Goal: Task Accomplishment & Management: Manage account settings

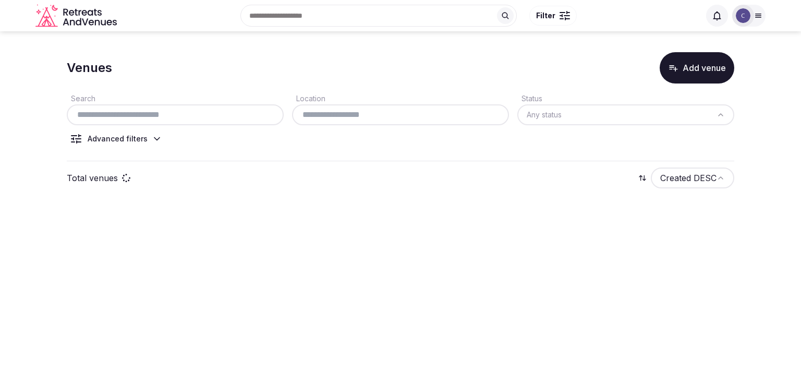
click at [186, 114] on input "text" at bounding box center [175, 115] width 209 height 13
paste input "**********"
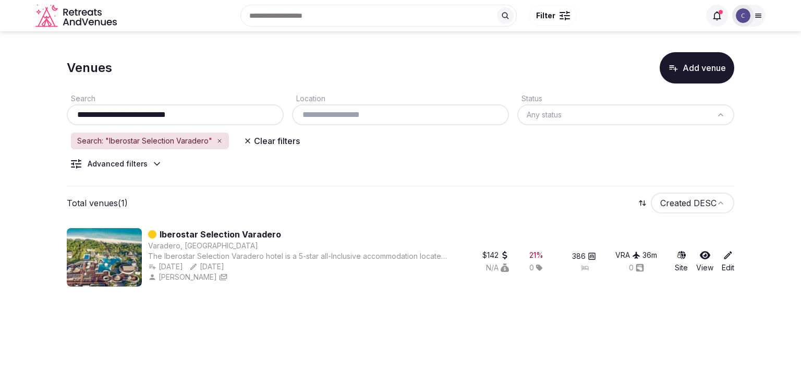
type input "**********"
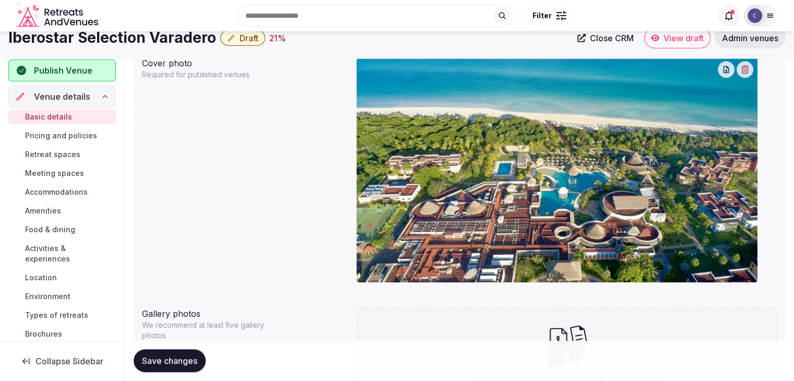
scroll to position [834, 0]
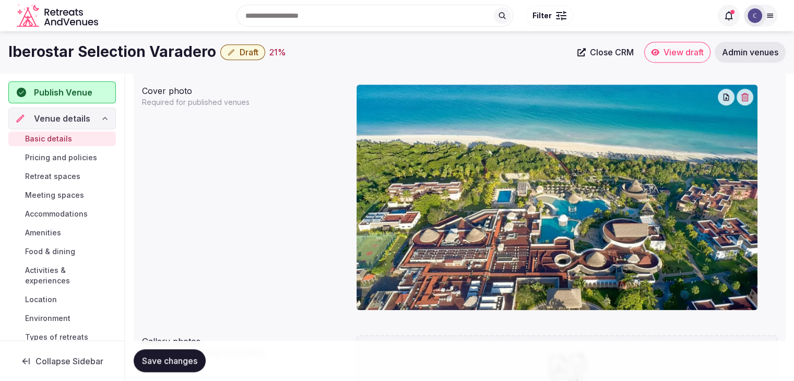
click at [153, 45] on h1 "Iberostar Selection Varadero" at bounding box center [112, 52] width 208 height 20
click at [152, 45] on h1 "Iberostar Selection Varadero" at bounding box center [112, 52] width 208 height 20
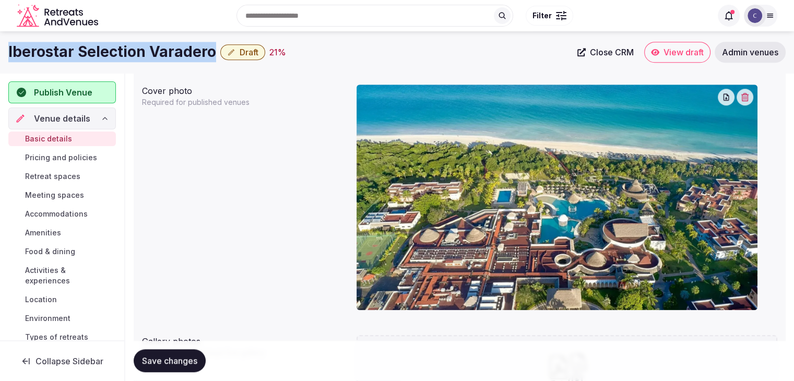
click at [152, 45] on h1 "Iberostar Selection Varadero" at bounding box center [112, 52] width 208 height 20
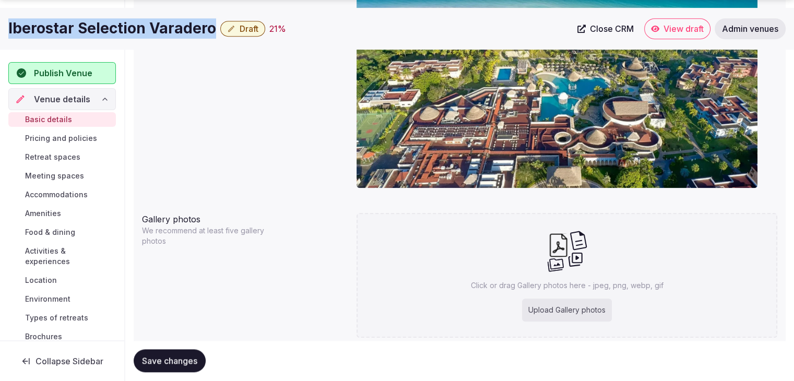
scroll to position [991, 0]
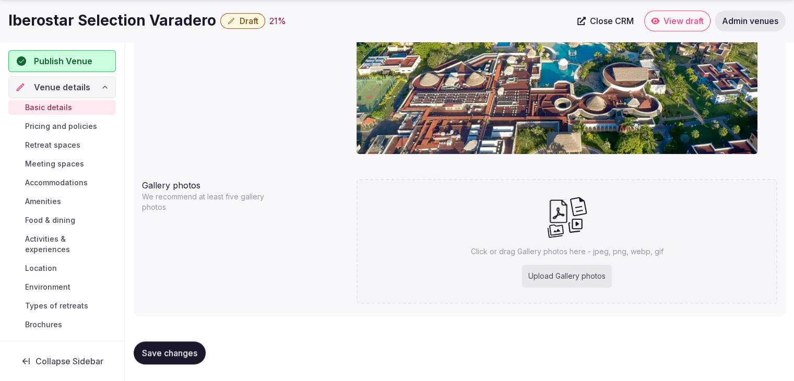
click at [543, 268] on div "Upload Gallery photos" at bounding box center [567, 276] width 90 height 23
type input "**********"
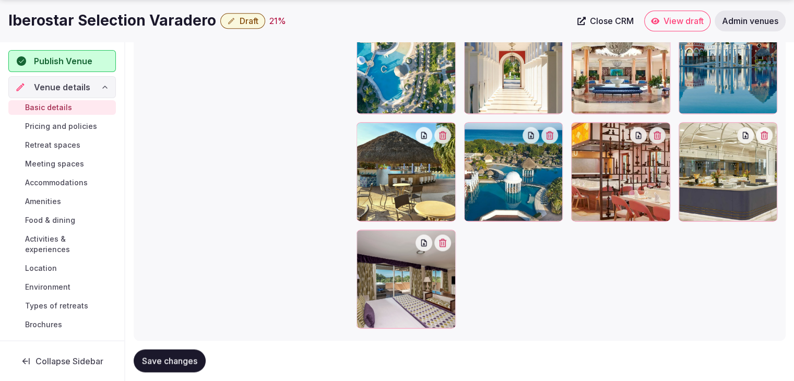
scroll to position [1446, 0]
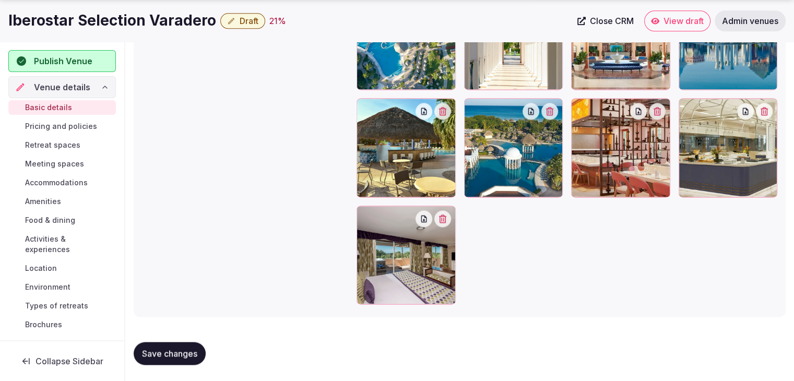
click at [328, 295] on div "Gallery photos We recommend at least five gallery photos rv-Iberostar-Selection…" at bounding box center [459, 14] width 635 height 590
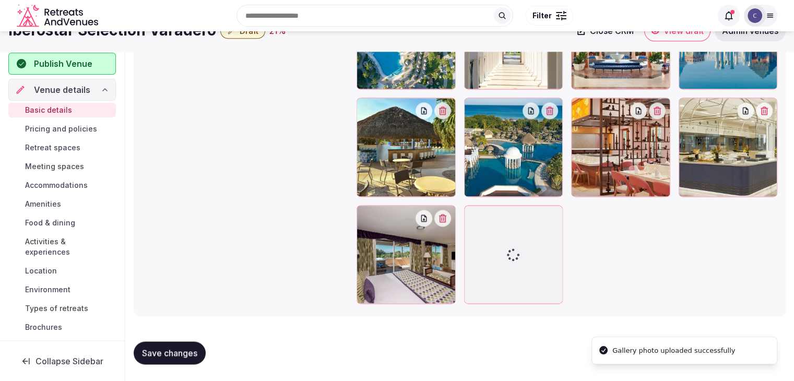
scroll to position [1421, 0]
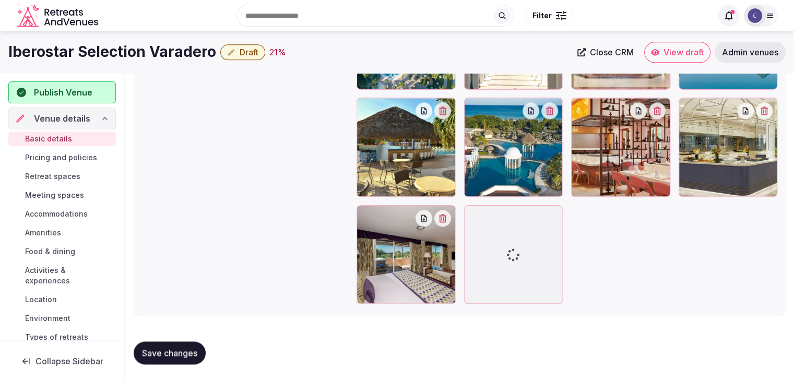
drag, startPoint x: 328, startPoint y: 295, endPoint x: 249, endPoint y: 209, distance: 116.7
click at [249, 209] on div "Gallery photos We recommend at least five gallery photos rv-Iberostar-Selection…" at bounding box center [459, 26] width 635 height 564
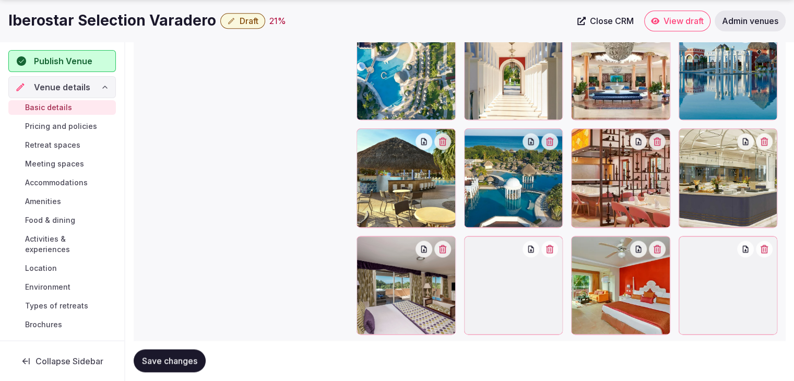
scroll to position [1135, 0]
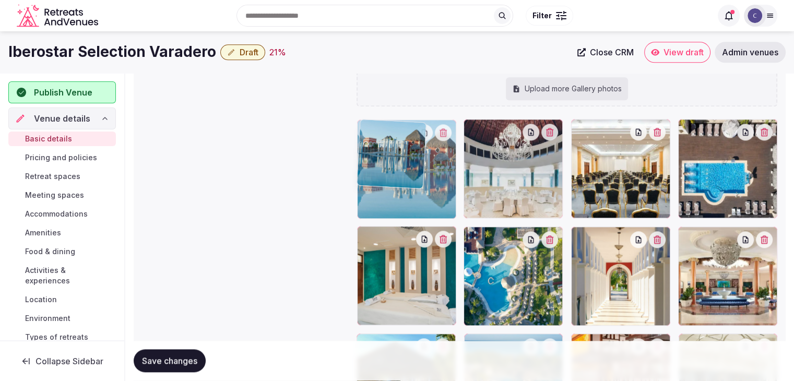
drag, startPoint x: 692, startPoint y: 232, endPoint x: 404, endPoint y: 167, distance: 295.8
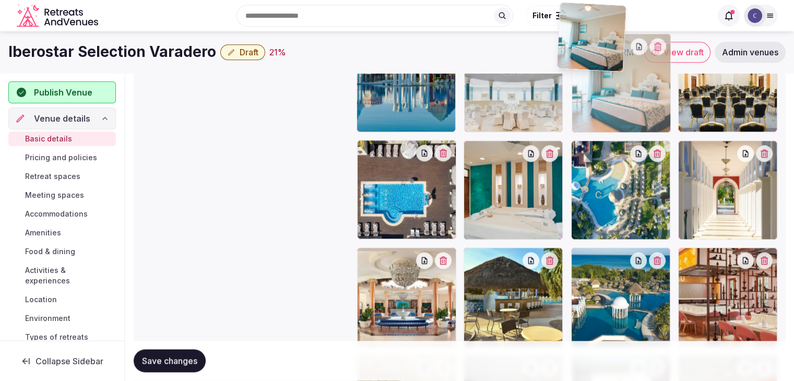
scroll to position [1200, 0]
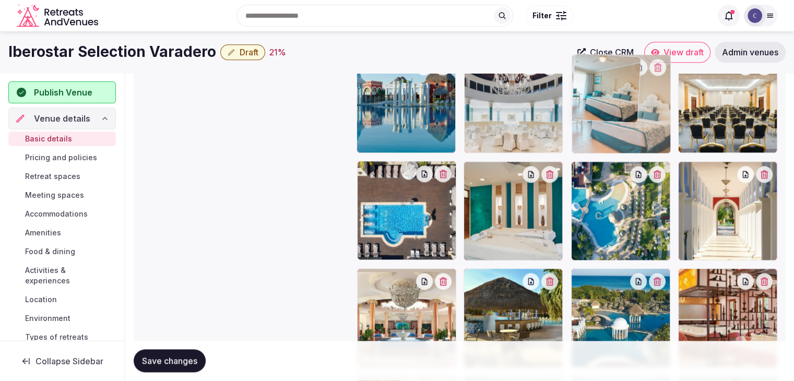
drag, startPoint x: 692, startPoint y: 216, endPoint x: 595, endPoint y: 78, distance: 169.2
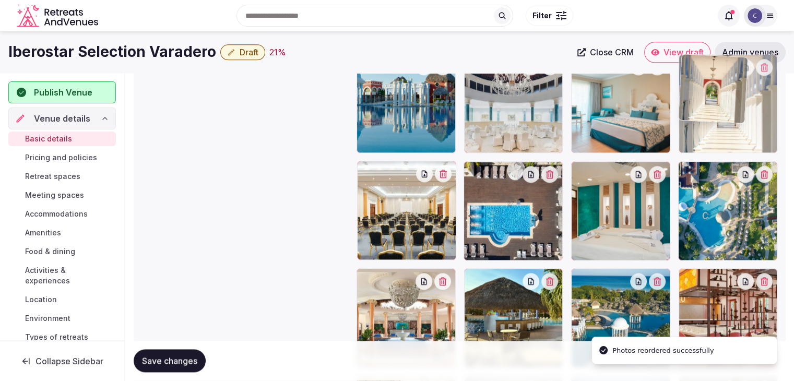
drag, startPoint x: 690, startPoint y: 161, endPoint x: 717, endPoint y: 89, distance: 76.5
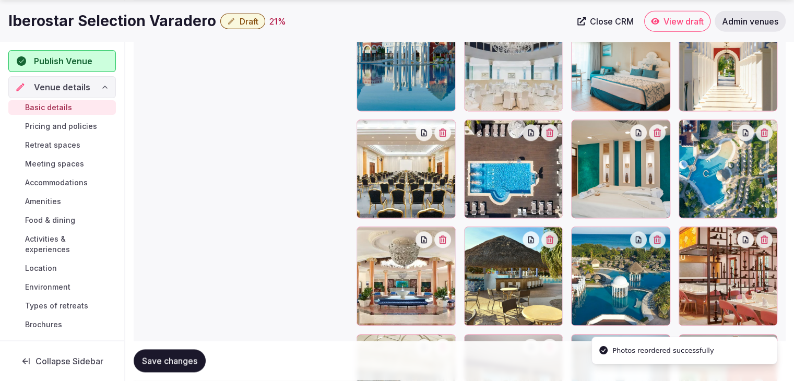
scroll to position [1252, 0]
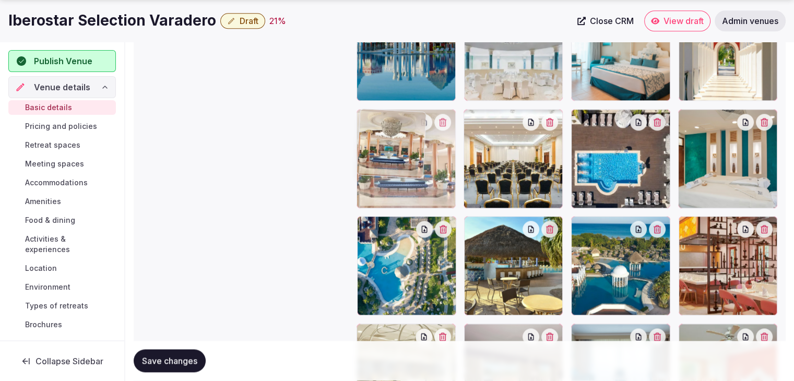
drag, startPoint x: 367, startPoint y: 223, endPoint x: 446, endPoint y: 208, distance: 79.6
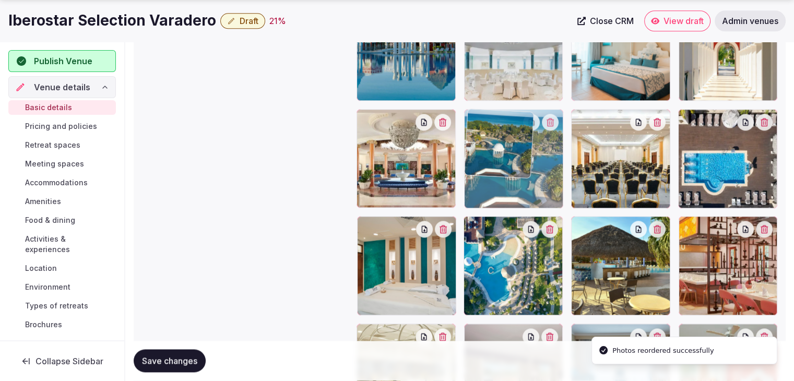
drag, startPoint x: 581, startPoint y: 228, endPoint x: 508, endPoint y: 167, distance: 94.8
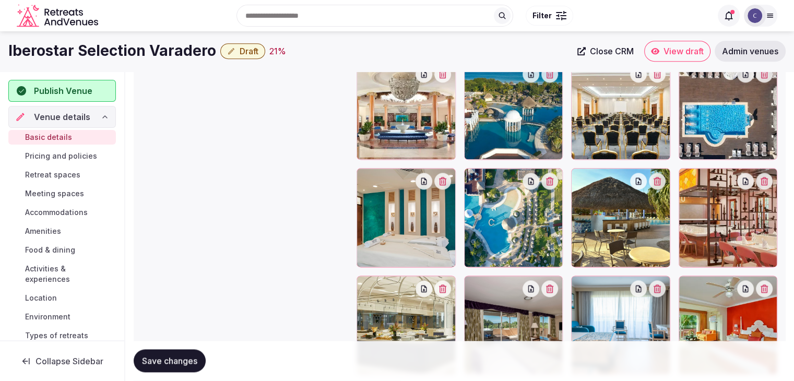
scroll to position [1266, 0]
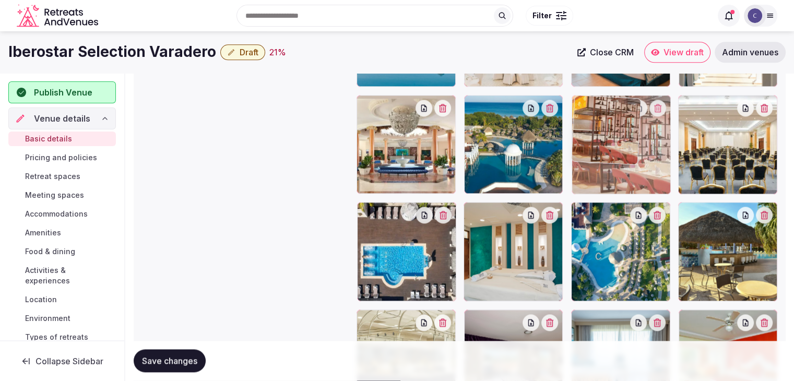
drag, startPoint x: 684, startPoint y: 211, endPoint x: 623, endPoint y: 153, distance: 83.8
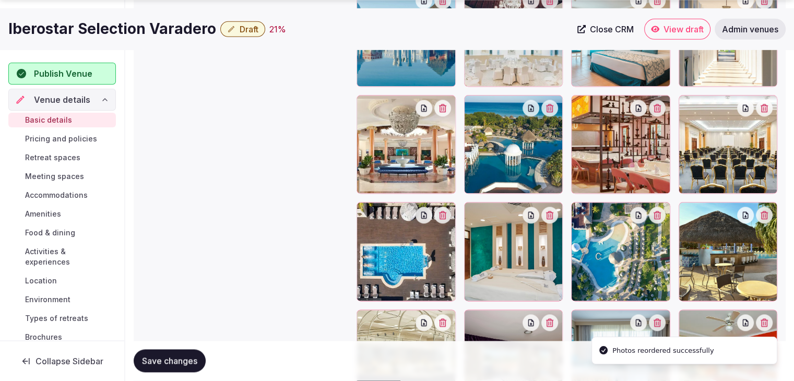
scroll to position [1371, 0]
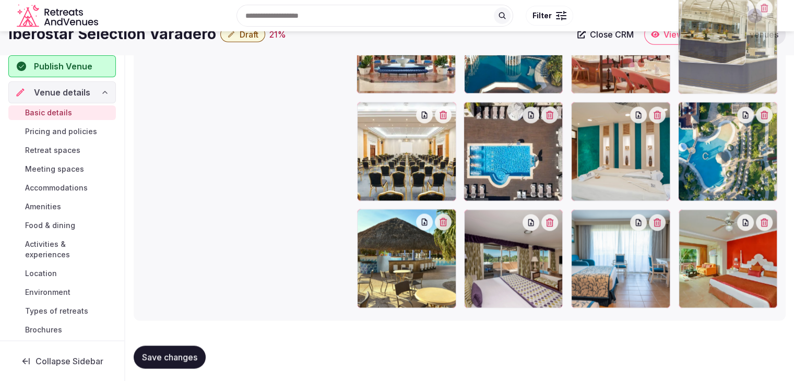
drag, startPoint x: 370, startPoint y: 222, endPoint x: 693, endPoint y: 106, distance: 343.8
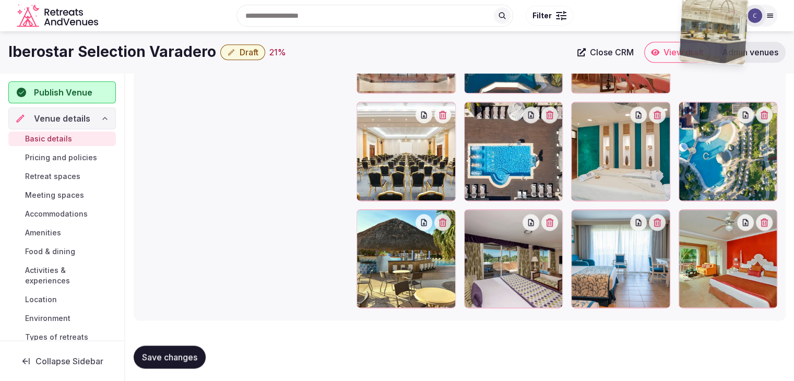
scroll to position [1366, 0]
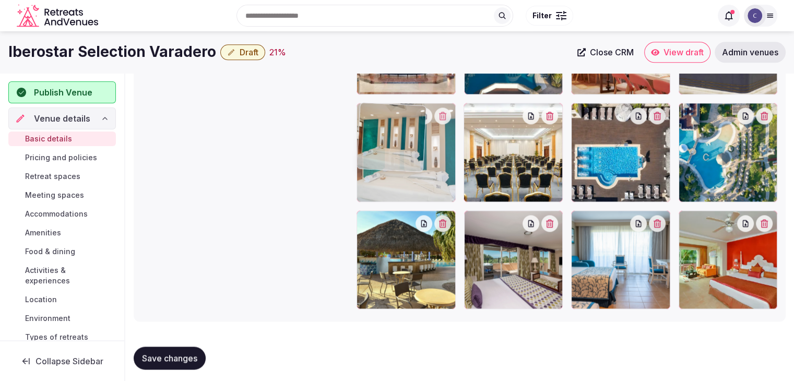
drag, startPoint x: 589, startPoint y: 113, endPoint x: 402, endPoint y: 115, distance: 187.3
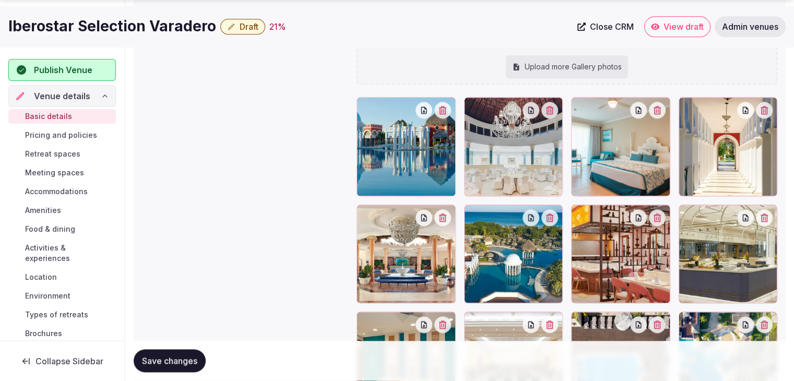
scroll to position [1261, 0]
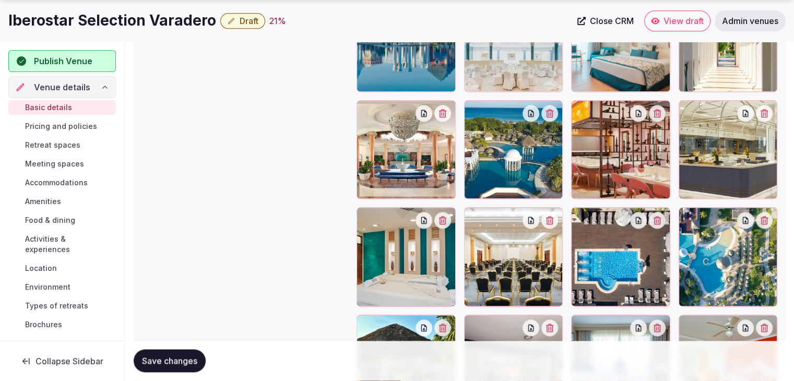
click at [188, 365] on span "Save changes" at bounding box center [169, 361] width 55 height 10
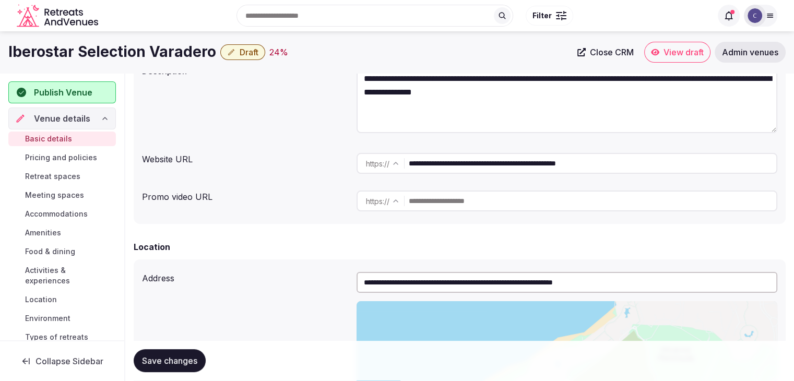
scroll to position [9, 0]
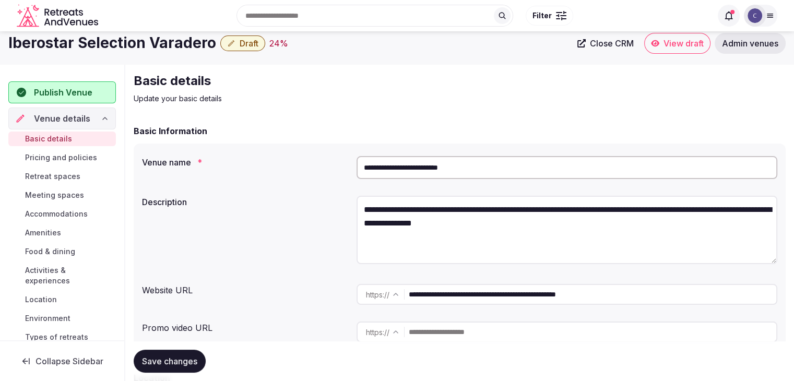
click at [73, 161] on span "Pricing and policies" at bounding box center [61, 157] width 72 height 10
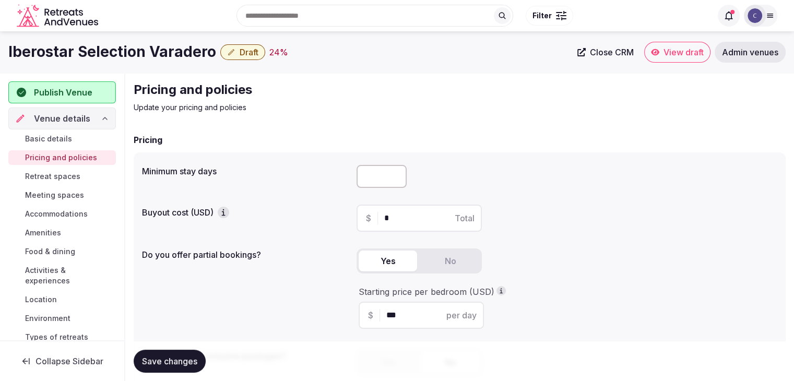
click at [140, 51] on h1 "Iberostar Selection Varadero" at bounding box center [112, 52] width 208 height 20
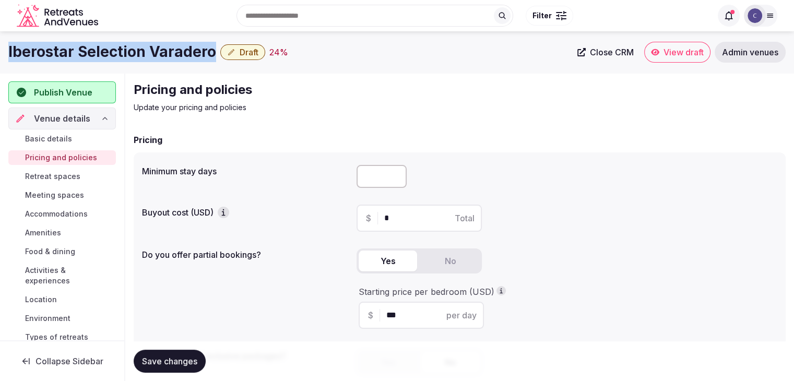
click at [140, 51] on h1 "Iberostar Selection Varadero" at bounding box center [112, 52] width 208 height 20
copy div "Iberostar Selection Varadero"
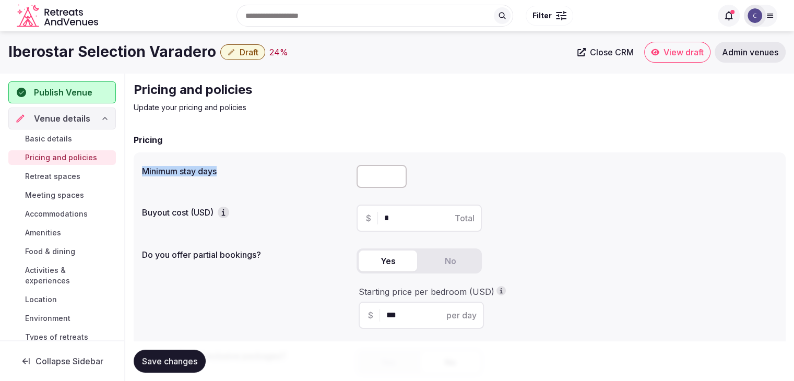
drag, startPoint x: 140, startPoint y: 172, endPoint x: 230, endPoint y: 175, distance: 89.3
click at [227, 177] on div "Minimum stay days Buyout cost (USD) $ * Total Do you offer partial bookings? Ye…" at bounding box center [460, 273] width 652 height 243
copy label "Minimum stay days"
click at [375, 174] on input "number" at bounding box center [381, 176] width 50 height 23
type input "*"
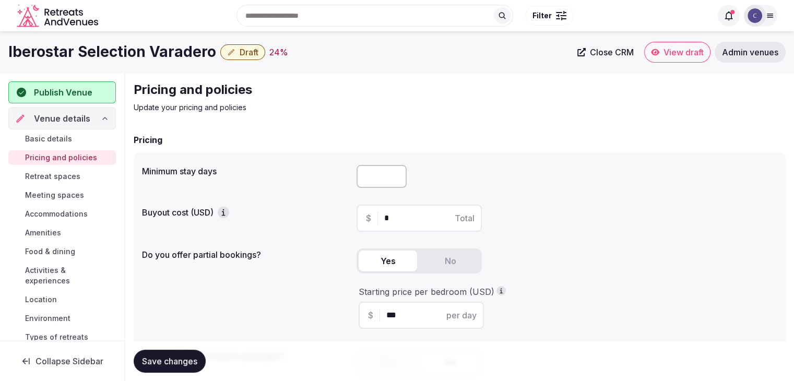
click at [176, 356] on span "Save changes" at bounding box center [169, 361] width 55 height 10
drag, startPoint x: 175, startPoint y: 363, endPoint x: 120, endPoint y: 324, distance: 68.1
click at [175, 363] on span "Save changes" at bounding box center [169, 361] width 55 height 10
click at [44, 175] on span "Retreat spaces" at bounding box center [52, 176] width 55 height 10
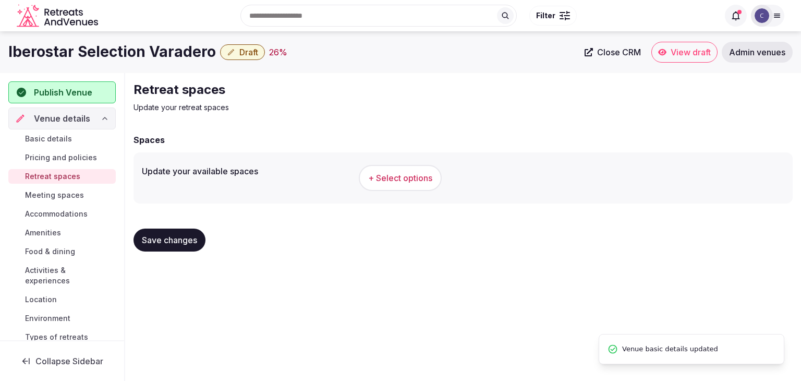
click at [382, 172] on span "+ Select options" at bounding box center [400, 177] width 64 height 11
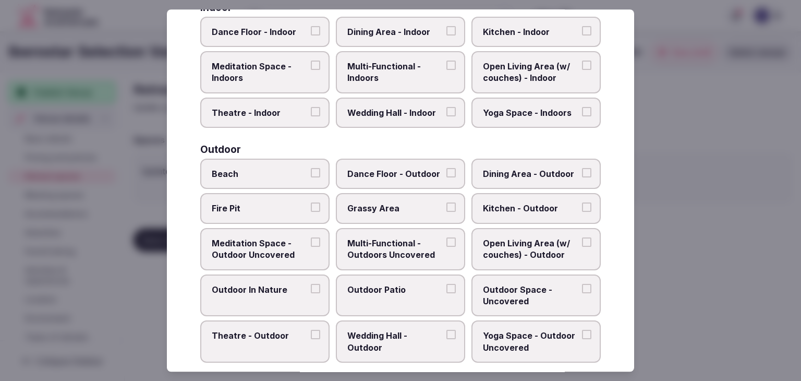
scroll to position [472, 0]
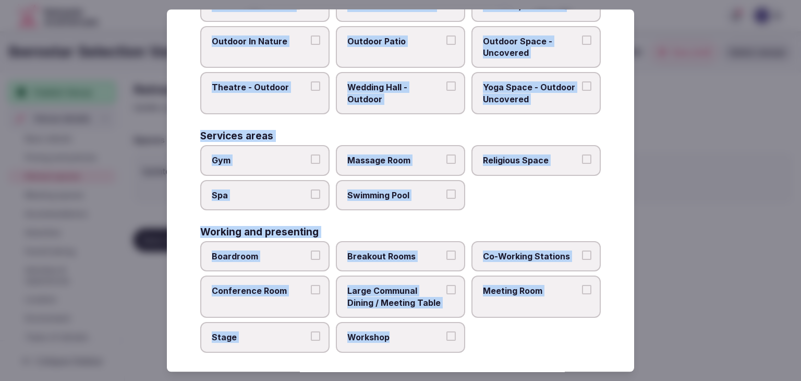
drag, startPoint x: 198, startPoint y: 70, endPoint x: 492, endPoint y: 352, distance: 407.0
click at [492, 352] on div "Select your retreat spaces Choose all applicable retreat spaces offered. Covere…" at bounding box center [401, 190] width 468 height 362
copy div "Choose all applicable retreat spaces offered. Covered outdoor spaces Meditation…"
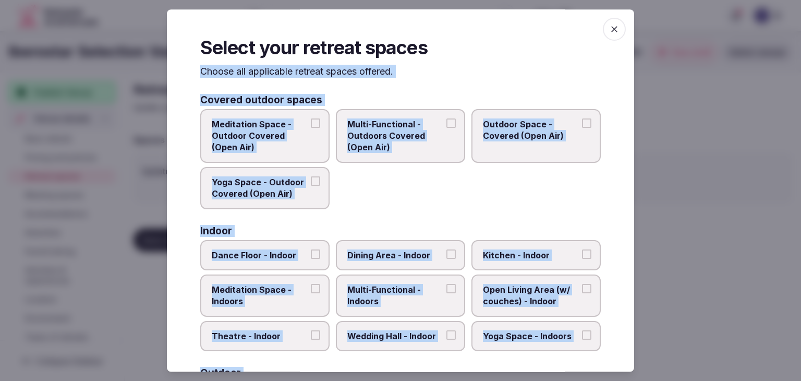
scroll to position [0, 0]
click at [390, 136] on span "Multi-Functional - Outdoors Covered (Open Air)" at bounding box center [396, 135] width 96 height 35
click at [447, 128] on button "Multi-Functional - Outdoors Covered (Open Air)" at bounding box center [451, 122] width 9 height 9
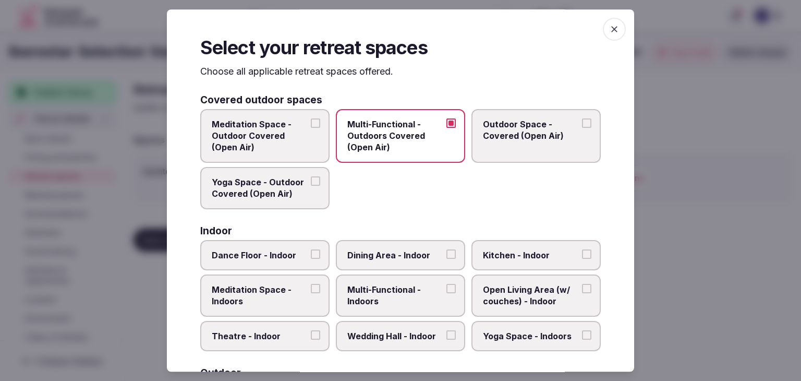
click at [459, 135] on label "Multi-Functional - Outdoors Covered (Open Air)" at bounding box center [400, 136] width 129 height 54
click at [456, 128] on button "Multi-Functional - Outdoors Covered (Open Air)" at bounding box center [451, 122] width 9 height 9
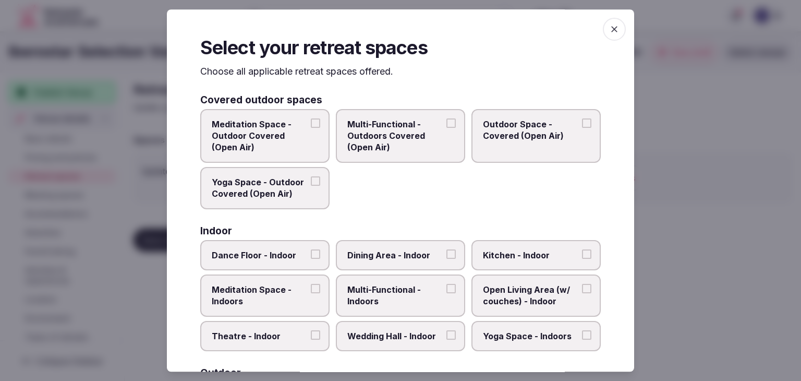
click at [493, 140] on span "Outdoor Space - Covered (Open Air)" at bounding box center [531, 129] width 96 height 23
click at [582, 128] on button "Outdoor Space - Covered (Open Air)" at bounding box center [586, 122] width 9 height 9
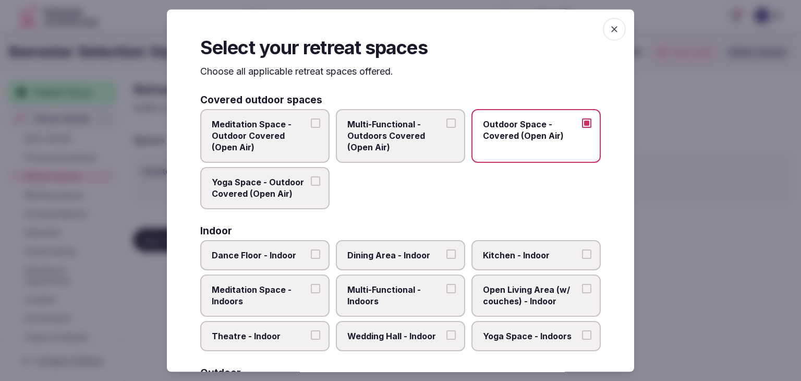
drag, startPoint x: 432, startPoint y: 140, endPoint x: 294, endPoint y: 140, distance: 137.8
click at [430, 140] on span "Multi-Functional - Outdoors Covered (Open Air)" at bounding box center [396, 135] width 96 height 35
click at [447, 128] on button "Multi-Functional - Outdoors Covered (Open Air)" at bounding box center [451, 122] width 9 height 9
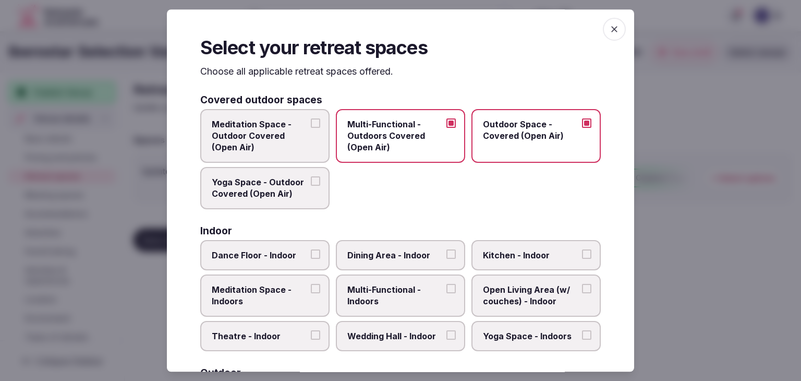
click at [290, 140] on span "Meditation Space - Outdoor Covered (Open Air)" at bounding box center [260, 135] width 96 height 35
click at [311, 128] on button "Meditation Space - Outdoor Covered (Open Air)" at bounding box center [315, 122] width 9 height 9
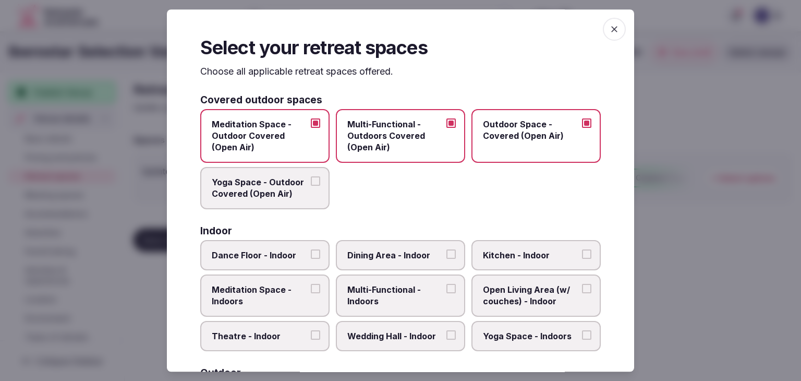
click at [278, 192] on span "Yoga Space - Outdoor Covered (Open Air)" at bounding box center [260, 187] width 96 height 23
click at [311, 186] on button "Yoga Space - Outdoor Covered (Open Air)" at bounding box center [315, 180] width 9 height 9
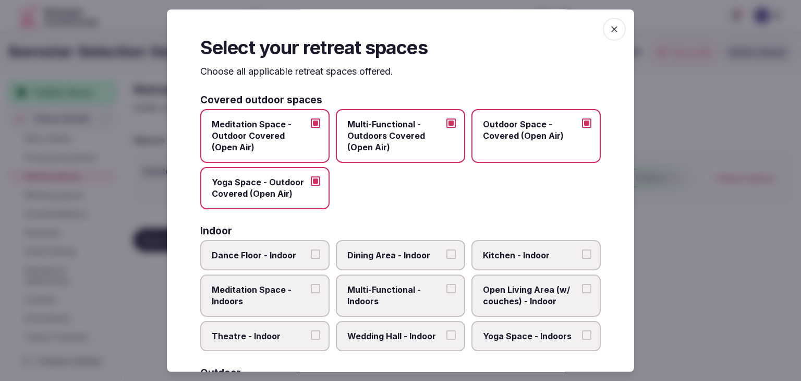
scroll to position [104, 0]
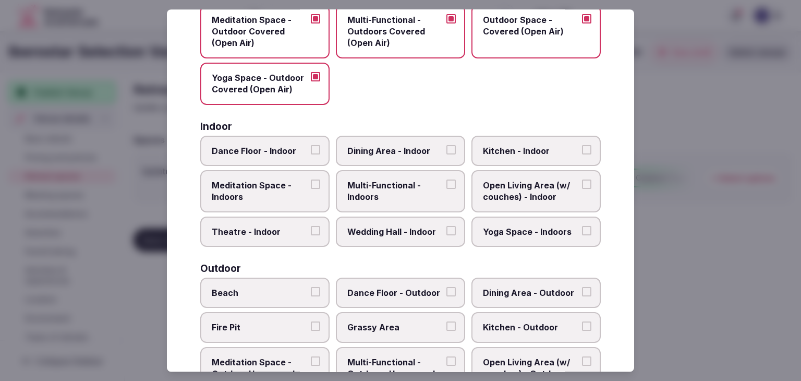
click at [357, 187] on span "Multi-Functional - Indoors" at bounding box center [396, 190] width 96 height 23
click at [447, 187] on button "Multi-Functional - Indoors" at bounding box center [451, 183] width 9 height 9
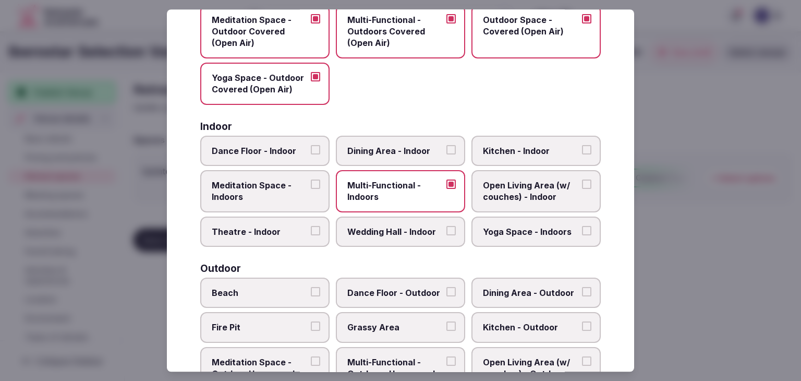
click at [392, 148] on span "Dining Area - Indoor" at bounding box center [396, 150] width 96 height 11
click at [447, 148] on button "Dining Area - Indoor" at bounding box center [451, 149] width 9 height 9
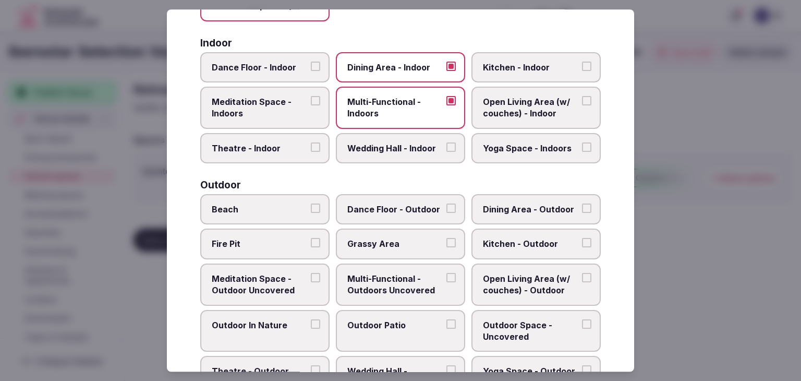
scroll to position [261, 0]
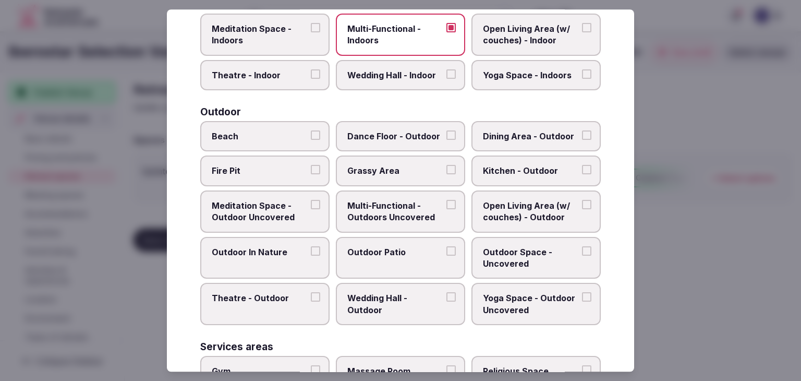
click at [274, 136] on span "Beach" at bounding box center [260, 135] width 96 height 11
click at [311, 136] on button "Beach" at bounding box center [315, 134] width 9 height 9
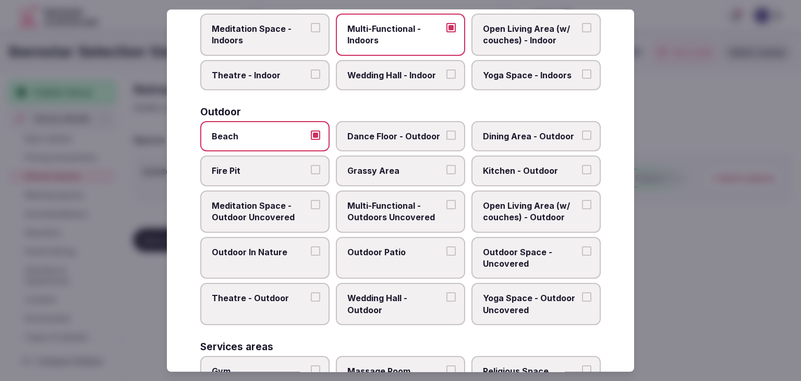
click at [402, 200] on span "Multi-Functional - Outdoors Uncovered" at bounding box center [396, 211] width 96 height 23
click at [447, 200] on button "Multi-Functional - Outdoors Uncovered" at bounding box center [451, 204] width 9 height 9
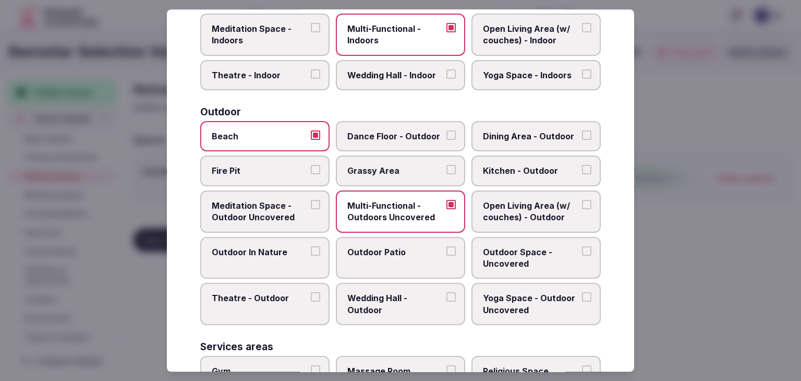
click at [399, 241] on label "Outdoor Patio" at bounding box center [400, 258] width 129 height 42
click at [447, 246] on button "Outdoor Patio" at bounding box center [451, 250] width 9 height 9
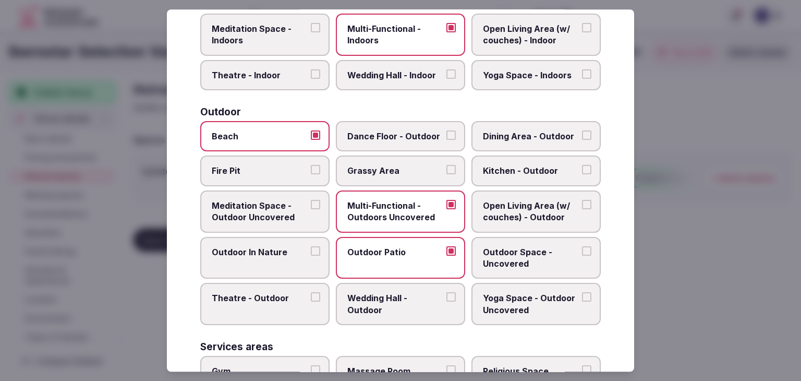
click at [399, 299] on span "Wedding Hall - Outdoor" at bounding box center [396, 304] width 96 height 23
click at [447, 299] on button "Wedding Hall - Outdoor" at bounding box center [451, 297] width 9 height 9
click at [518, 261] on span "Outdoor Space - Uncovered" at bounding box center [531, 257] width 96 height 23
click at [582, 256] on button "Outdoor Space - Uncovered" at bounding box center [586, 250] width 9 height 9
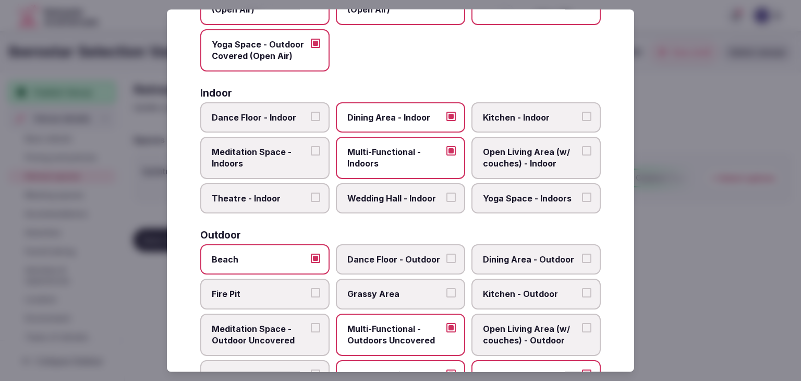
scroll to position [104, 0]
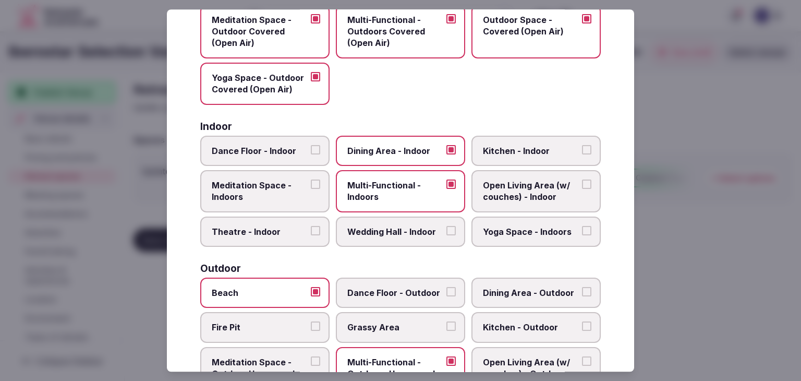
click at [418, 234] on span "Wedding Hall - Indoor" at bounding box center [396, 231] width 96 height 11
click at [447, 234] on button "Wedding Hall - Indoor" at bounding box center [451, 230] width 9 height 9
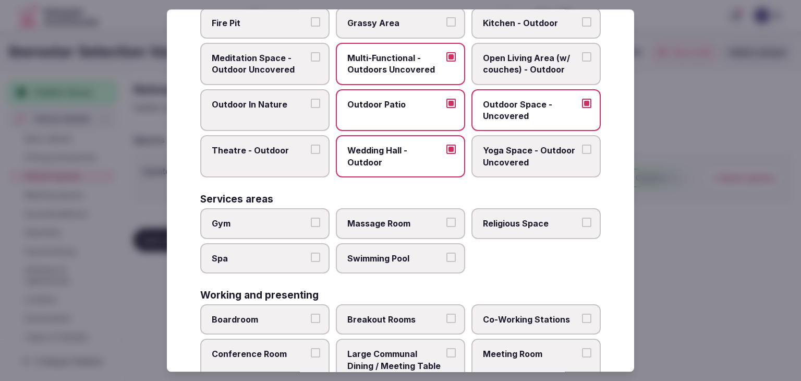
scroll to position [417, 0]
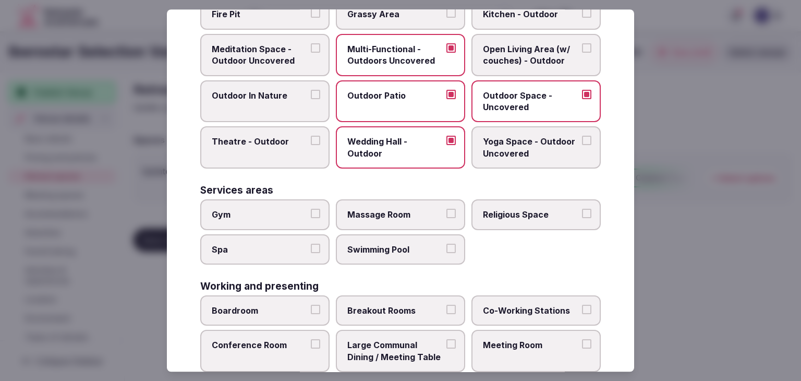
click at [278, 209] on span "Gym" at bounding box center [260, 214] width 96 height 11
click at [311, 209] on button "Gym" at bounding box center [315, 213] width 9 height 9
click at [268, 234] on label "Spa" at bounding box center [264, 249] width 129 height 30
click at [311, 244] on button "Spa" at bounding box center [315, 248] width 9 height 9
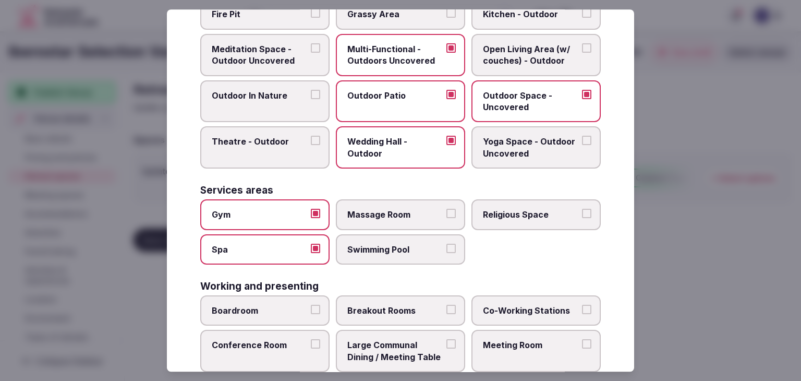
drag, startPoint x: 357, startPoint y: 246, endPoint x: 442, endPoint y: 170, distance: 114.5
click at [360, 246] on span "Swimming Pool" at bounding box center [396, 249] width 96 height 11
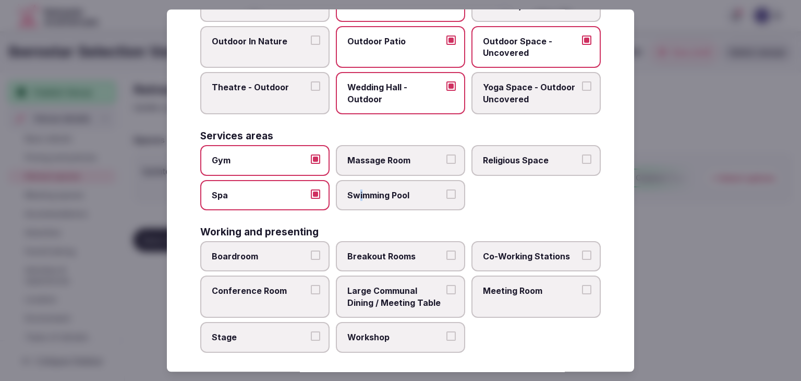
scroll to position [472, 0]
click at [269, 250] on span "Boardroom" at bounding box center [260, 255] width 96 height 11
click at [311, 250] on button "Boardroom" at bounding box center [315, 254] width 9 height 9
click at [272, 295] on label "Conference Room" at bounding box center [264, 297] width 129 height 42
click at [311, 295] on button "Conference Room" at bounding box center [315, 289] width 9 height 9
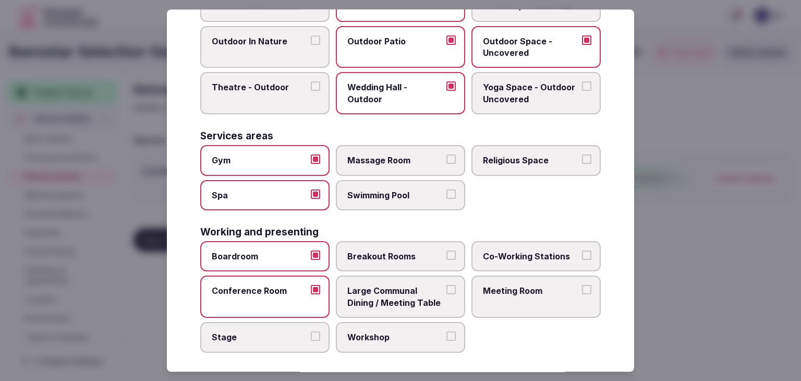
click at [555, 300] on label "Meeting Room" at bounding box center [536, 297] width 129 height 42
click at [582, 295] on button "Meeting Room" at bounding box center [586, 289] width 9 height 9
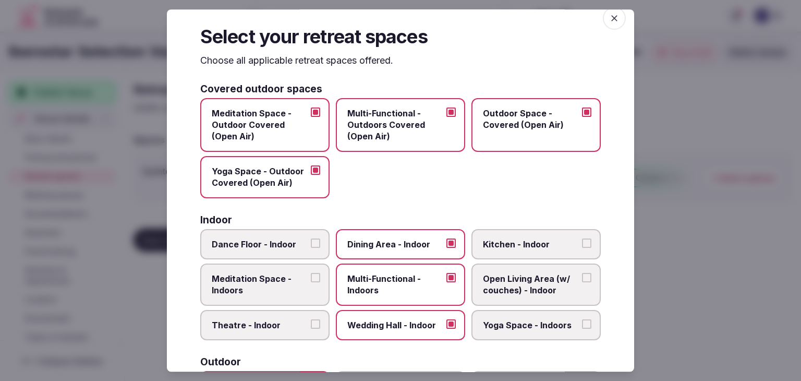
scroll to position [0, 0]
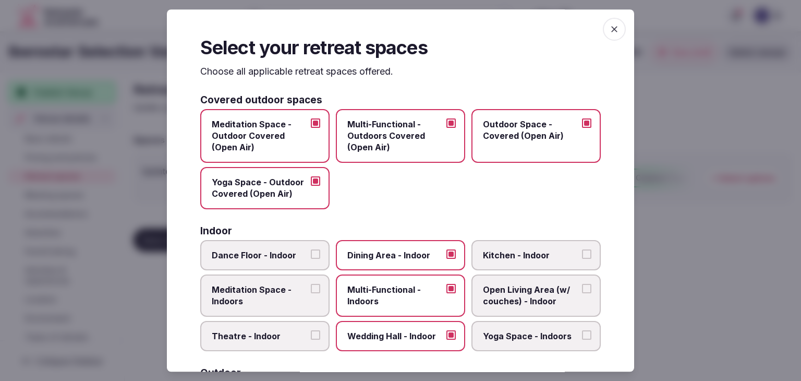
click at [612, 28] on icon "button" at bounding box center [615, 29] width 6 height 6
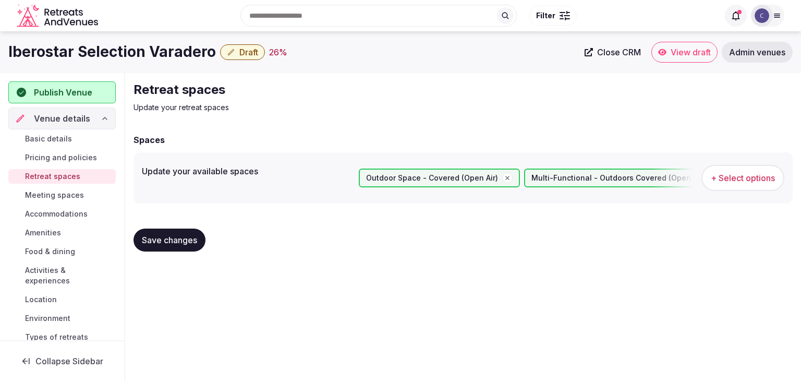
click at [184, 236] on span "Save changes" at bounding box center [169, 240] width 55 height 10
click at [61, 197] on span "Meeting spaces" at bounding box center [54, 195] width 59 height 10
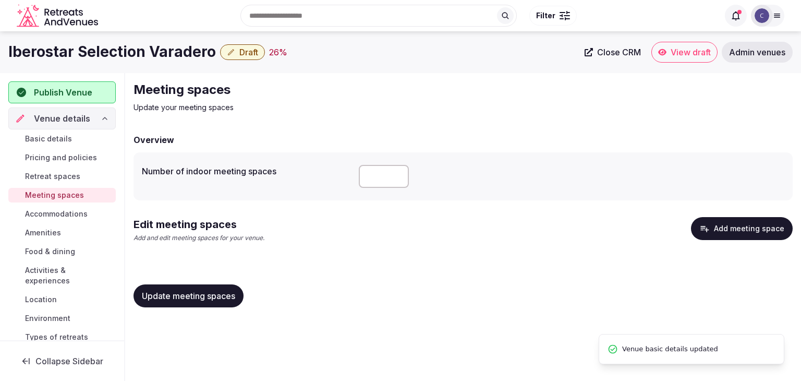
click at [191, 172] on label "Number of indoor meeting spaces" at bounding box center [246, 171] width 209 height 8
drag, startPoint x: 140, startPoint y: 169, endPoint x: 308, endPoint y: 179, distance: 168.3
click at [308, 179] on div "Number of indoor meeting spaces" at bounding box center [464, 176] width 660 height 48
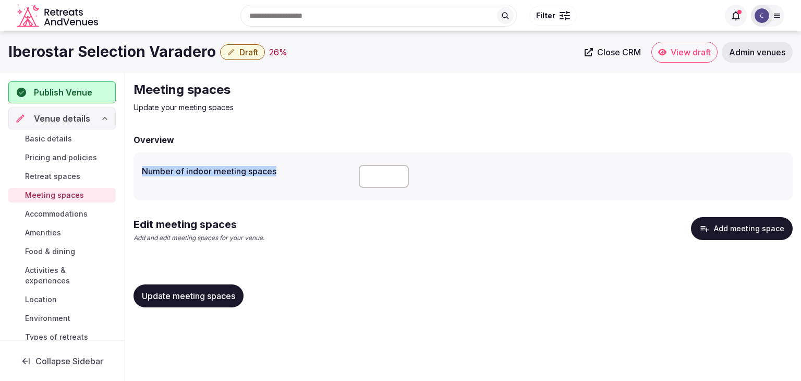
copy label "Number of indoor meeting spaces"
click at [377, 187] on input "number" at bounding box center [384, 176] width 50 height 23
type input "*"
click at [210, 301] on span "Update meeting spaces" at bounding box center [188, 296] width 93 height 10
click at [741, 220] on button "Add meeting space" at bounding box center [742, 228] width 102 height 23
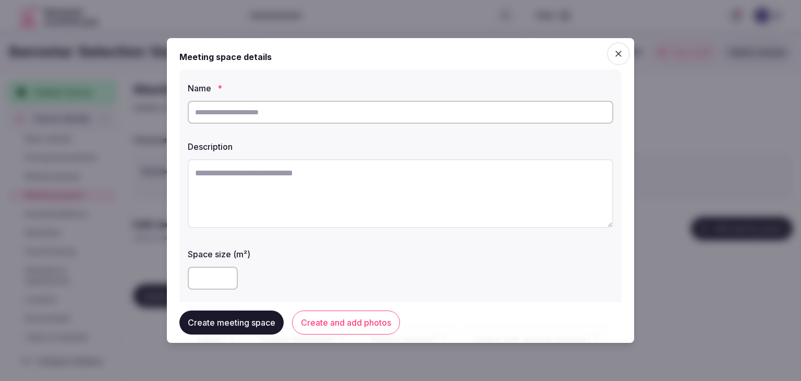
click at [354, 115] on input "text" at bounding box center [401, 112] width 426 height 23
paste input "**********"
type input "**********"
click at [365, 182] on textarea at bounding box center [401, 193] width 426 height 69
paste textarea "**********"
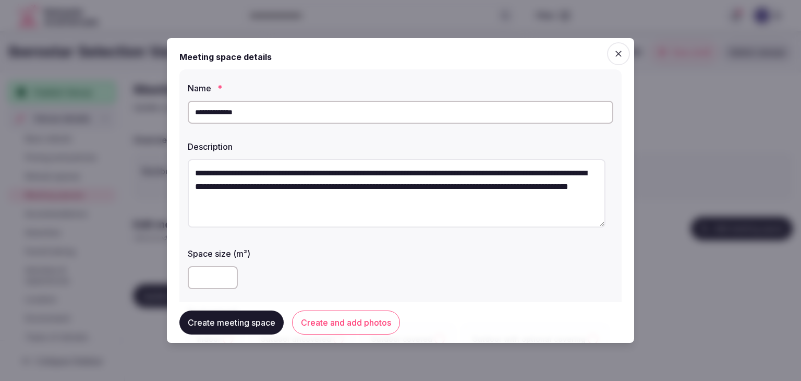
scroll to position [104, 0]
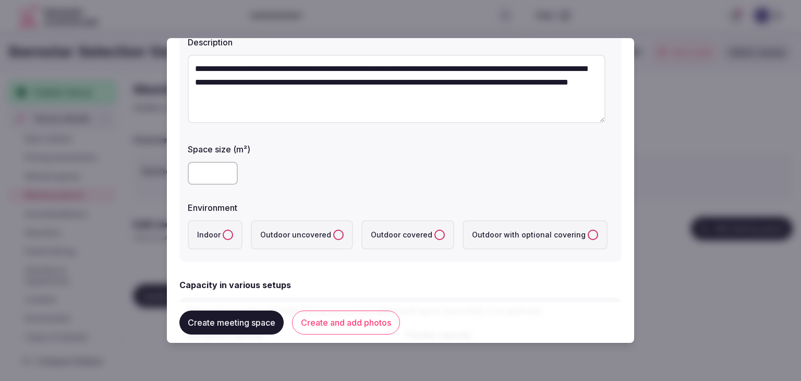
type textarea "**********"
click at [223, 170] on input "***" at bounding box center [213, 173] width 50 height 23
drag, startPoint x: 202, startPoint y: 168, endPoint x: 191, endPoint y: 168, distance: 11.0
click at [192, 168] on input "***" at bounding box center [213, 173] width 50 height 23
type input "***"
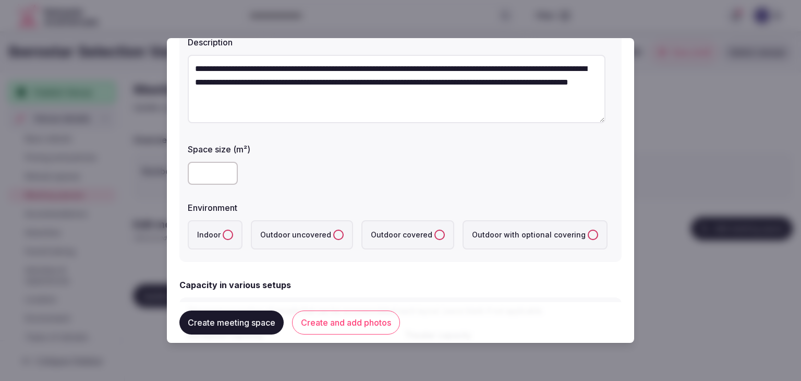
drag, startPoint x: 225, startPoint y: 237, endPoint x: 248, endPoint y: 250, distance: 26.4
click at [226, 237] on button "Indoor" at bounding box center [228, 235] width 10 height 10
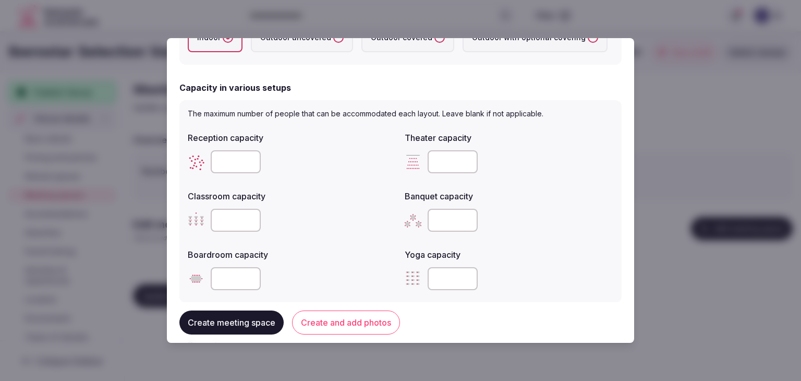
scroll to position [365, 0]
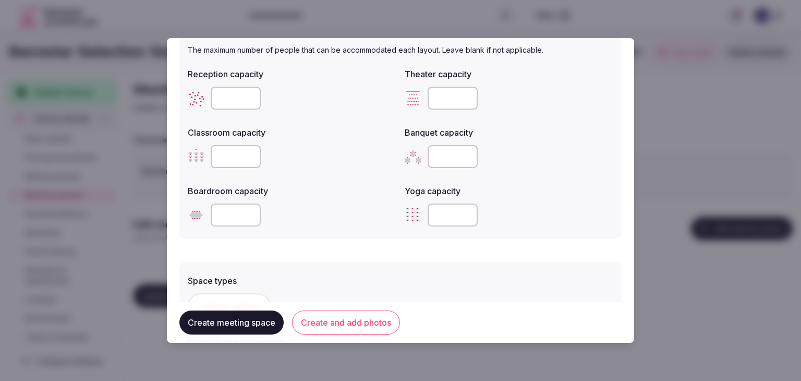
click at [442, 93] on input "number" at bounding box center [453, 98] width 50 height 23
type input "***"
click at [408, 135] on label "Banquet capacity" at bounding box center [509, 132] width 209 height 8
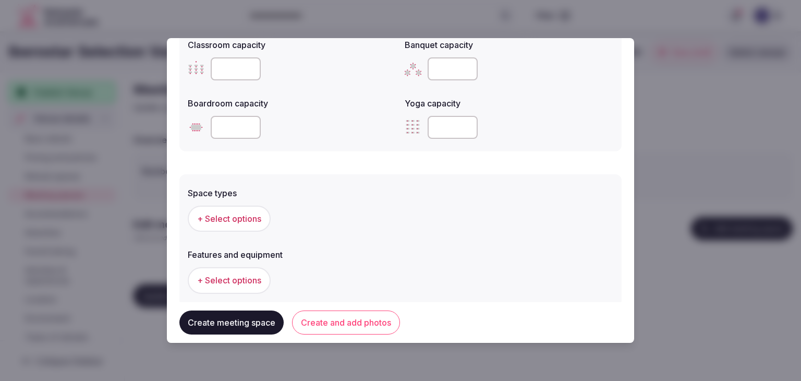
scroll to position [573, 0]
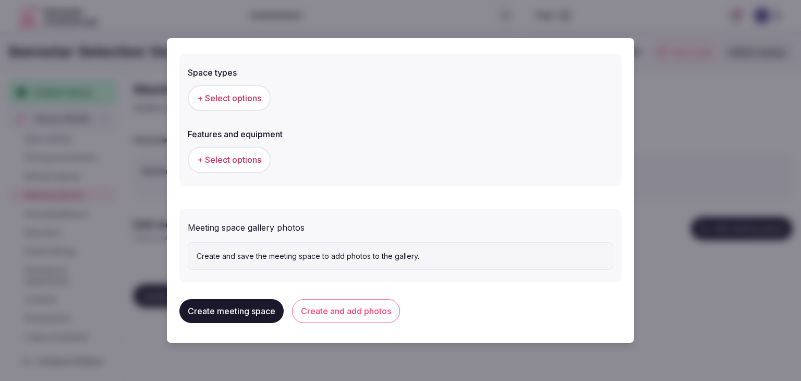
click at [237, 107] on button "+ Select options" at bounding box center [229, 98] width 83 height 26
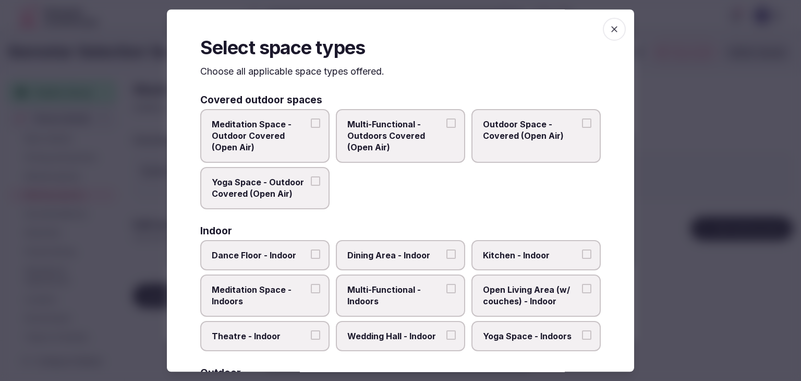
click at [415, 297] on span "Multi-Functional - Indoors" at bounding box center [396, 295] width 96 height 23
click at [447, 293] on button "Multi-Functional - Indoors" at bounding box center [451, 288] width 9 height 9
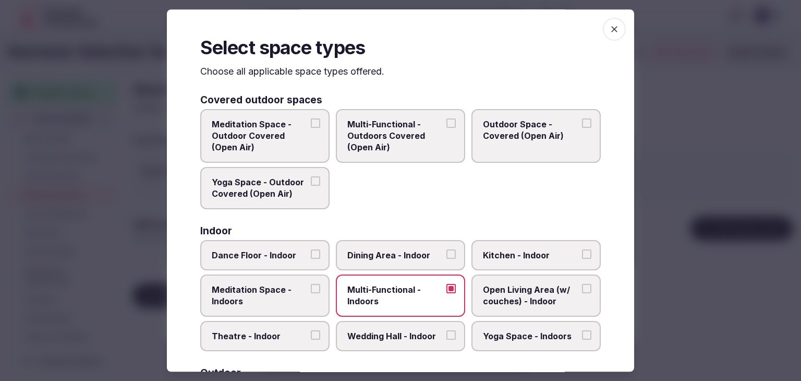
scroll to position [104, 0]
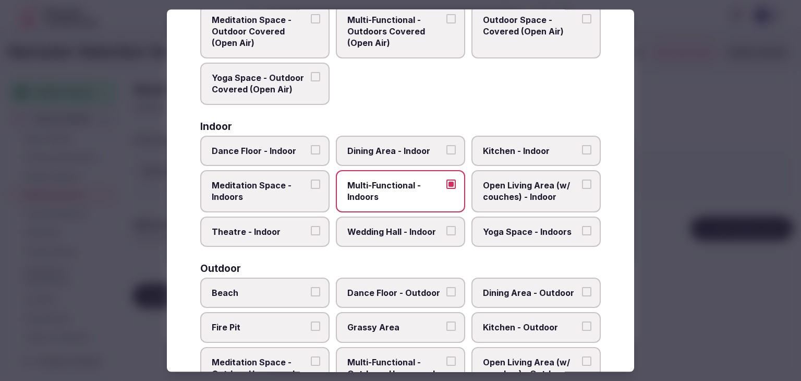
click at [422, 147] on span "Dining Area - Indoor" at bounding box center [396, 150] width 96 height 11
click at [447, 147] on button "Dining Area - Indoor" at bounding box center [451, 149] width 9 height 9
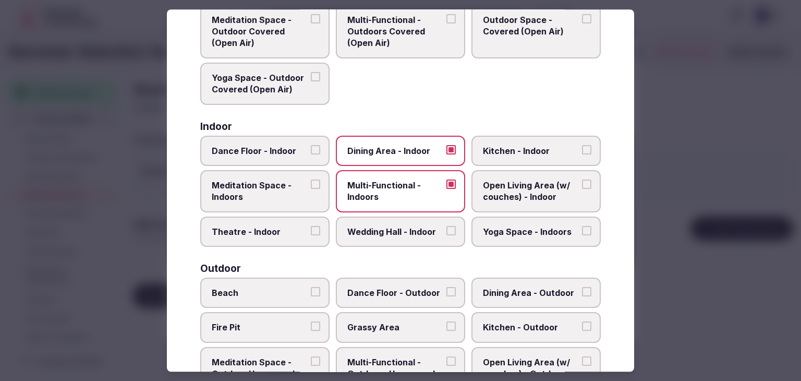
click at [411, 235] on span "Wedding Hall - Indoor" at bounding box center [396, 231] width 96 height 11
click at [447, 235] on button "Wedding Hall - Indoor" at bounding box center [451, 230] width 9 height 9
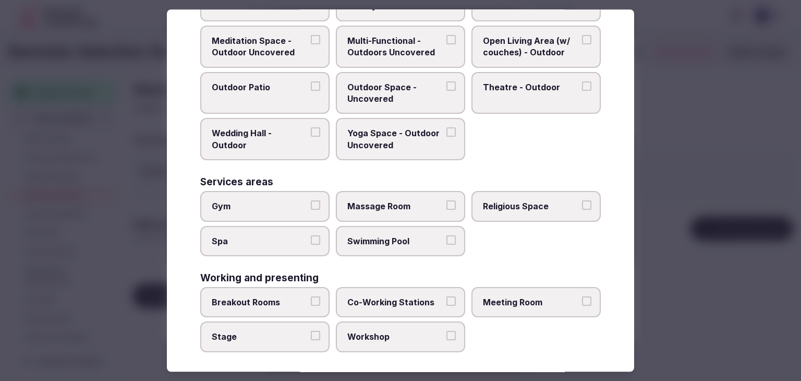
click at [516, 296] on span "Meeting Room" at bounding box center [531, 301] width 96 height 11
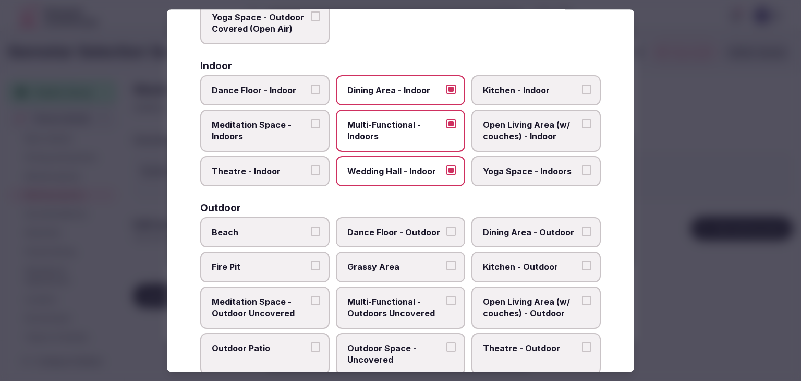
scroll to position [426, 0]
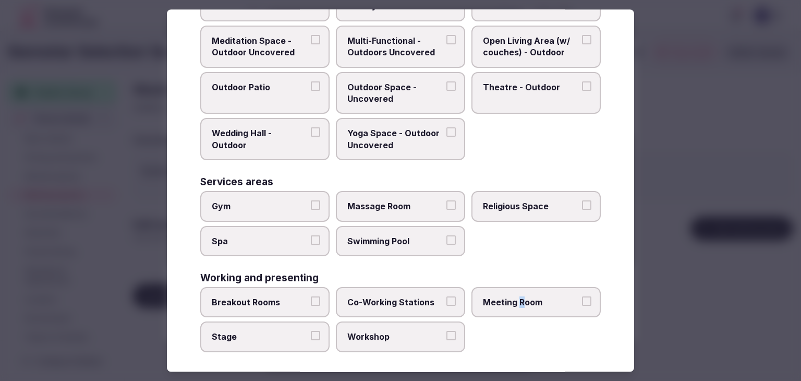
click at [514, 296] on span "Meeting Room" at bounding box center [531, 301] width 96 height 11
click at [582, 296] on button "Meeting Room" at bounding box center [586, 300] width 9 height 9
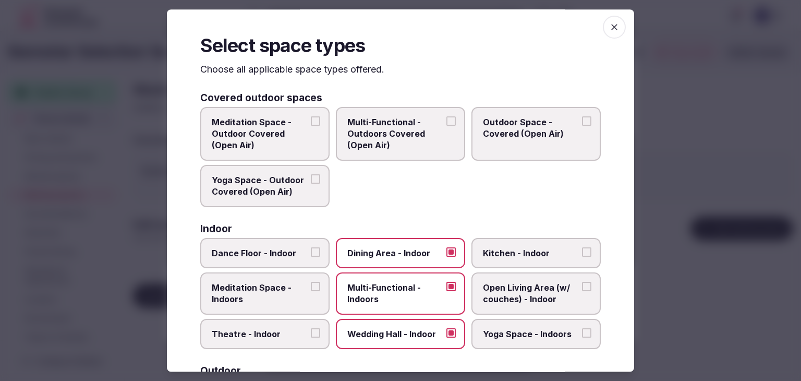
scroll to position [0, 0]
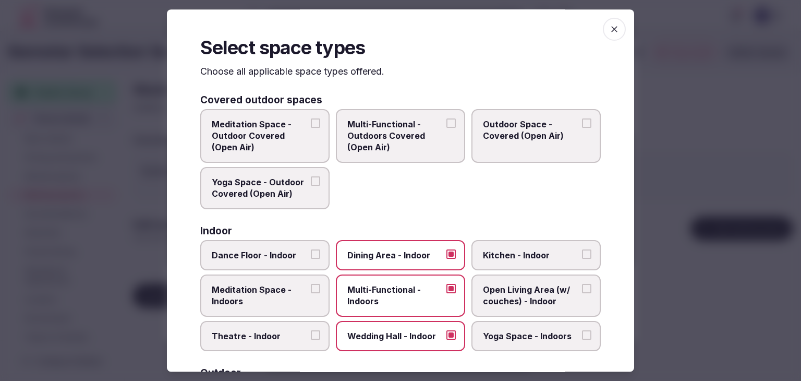
click at [609, 29] on icon "button" at bounding box center [614, 29] width 10 height 10
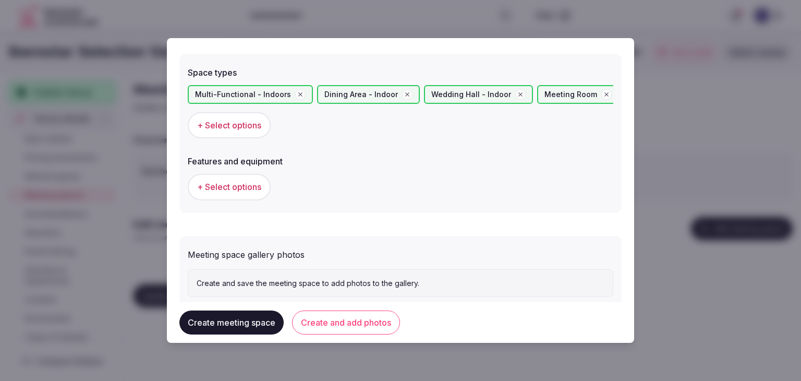
click at [230, 184] on span "+ Select options" at bounding box center [229, 186] width 64 height 11
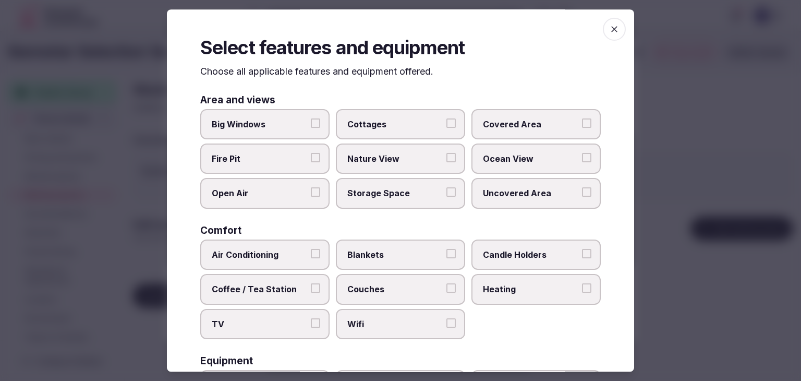
click at [362, 326] on span "Wifi" at bounding box center [396, 323] width 96 height 11
click at [447, 326] on button "Wifi" at bounding box center [451, 322] width 9 height 9
click at [614, 26] on span "button" at bounding box center [614, 29] width 23 height 23
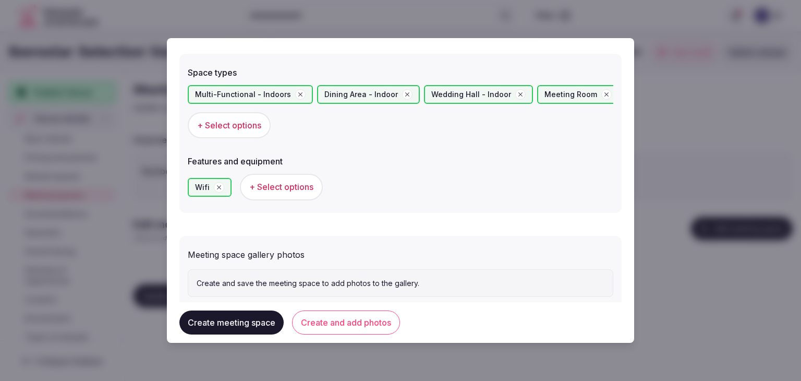
click at [349, 327] on button "Create and add photos" at bounding box center [346, 322] width 108 height 24
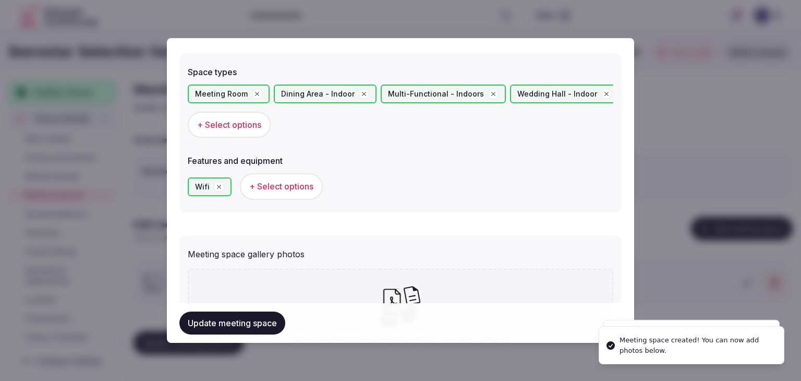
scroll to position [696, 0]
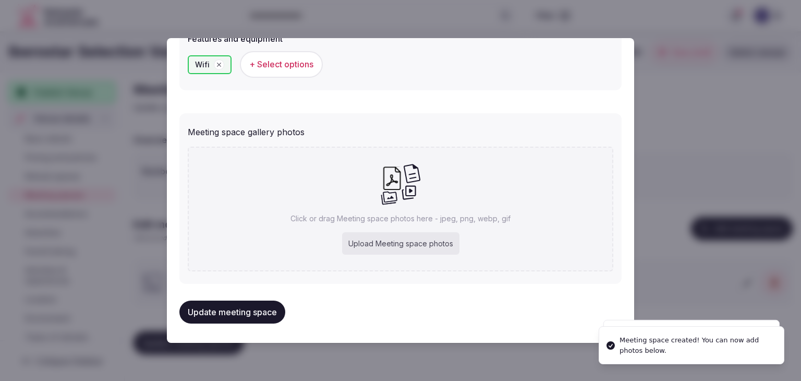
click at [387, 248] on div "Upload Meeting space photos" at bounding box center [400, 243] width 117 height 23
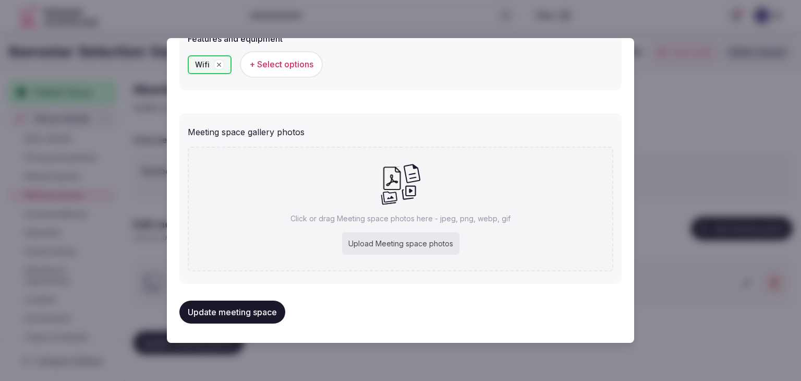
type input "**********"
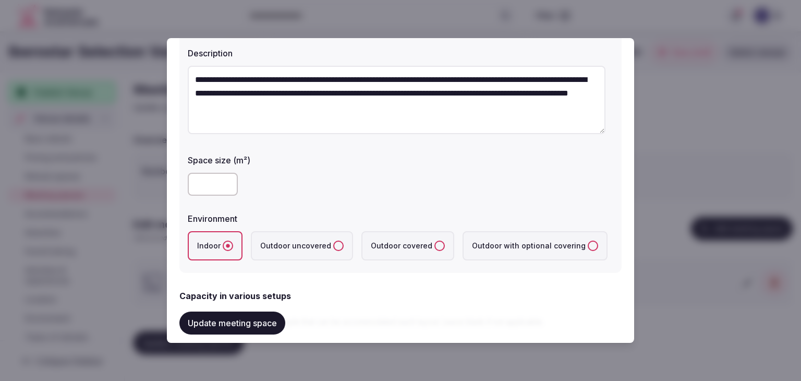
scroll to position [0, 0]
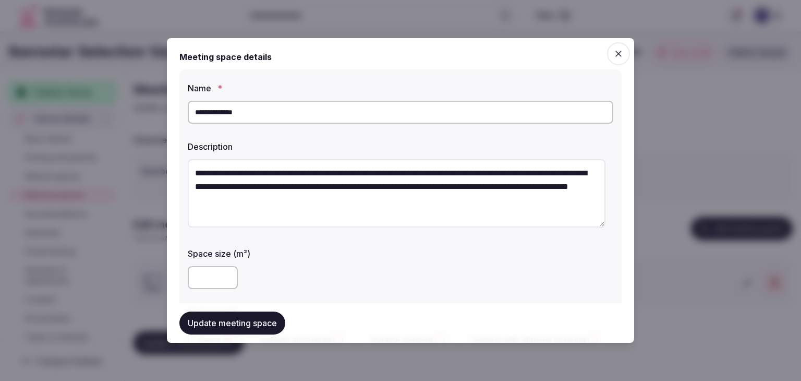
click at [310, 115] on input "**********" at bounding box center [401, 112] width 426 height 23
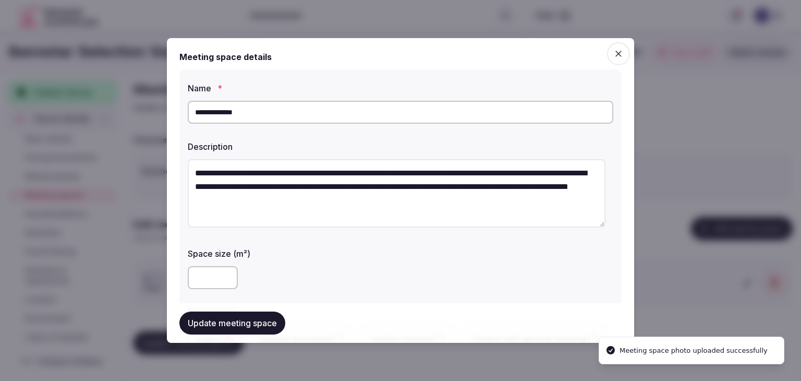
click at [310, 115] on input "**********" at bounding box center [401, 112] width 426 height 23
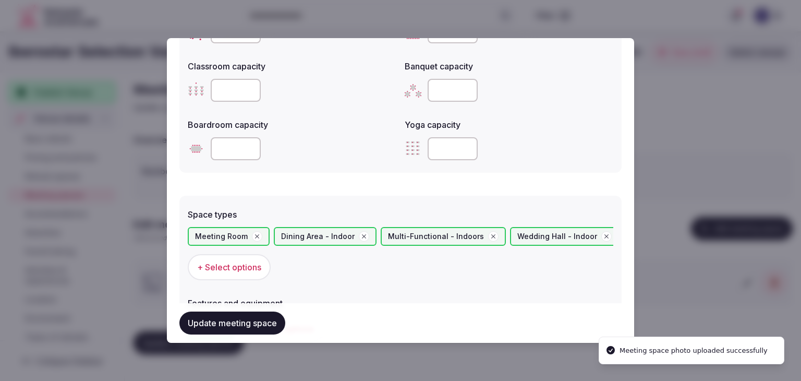
scroll to position [522, 0]
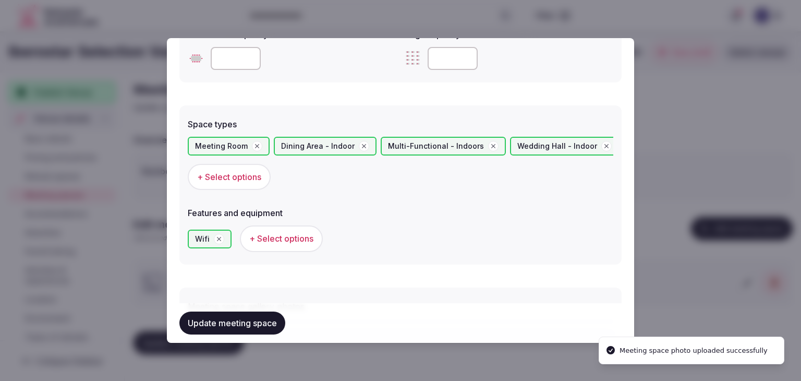
click at [298, 240] on span "+ Select options" at bounding box center [281, 238] width 64 height 11
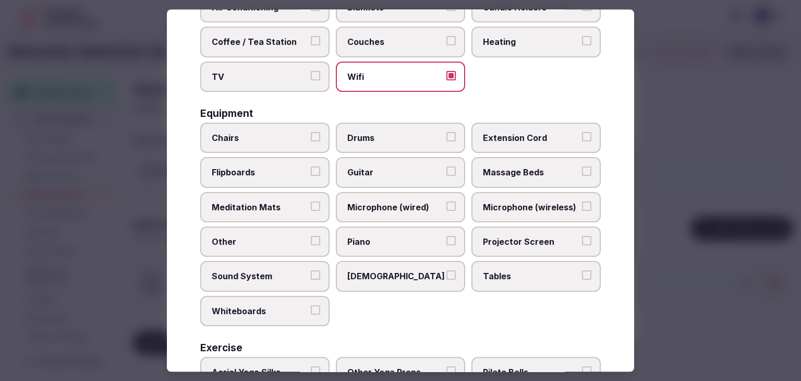
scroll to position [352, 0]
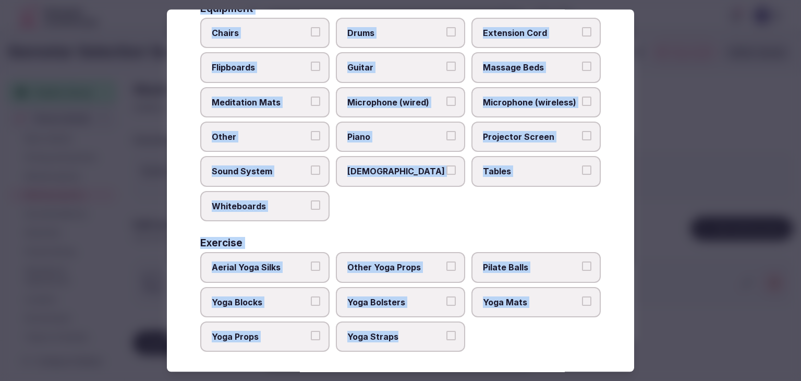
drag, startPoint x: 201, startPoint y: 75, endPoint x: 432, endPoint y: 342, distance: 353.7
click at [432, 342] on div "Select features and equipment Choose all applicable features and equipment offe…" at bounding box center [401, 190] width 468 height 362
copy div "Choose all applicable features and equipment offered. Area and views Big Window…"
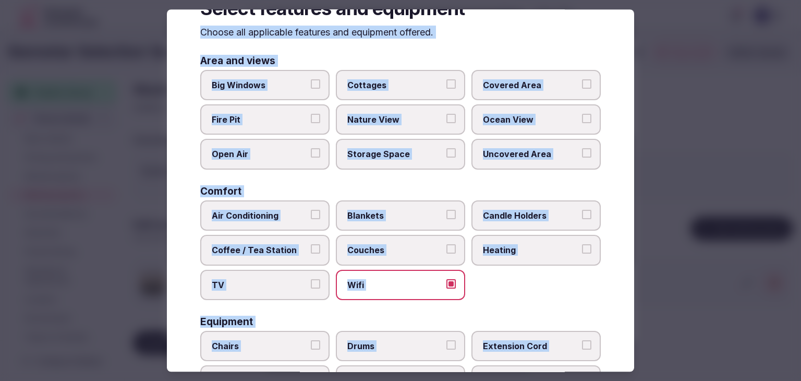
scroll to position [0, 0]
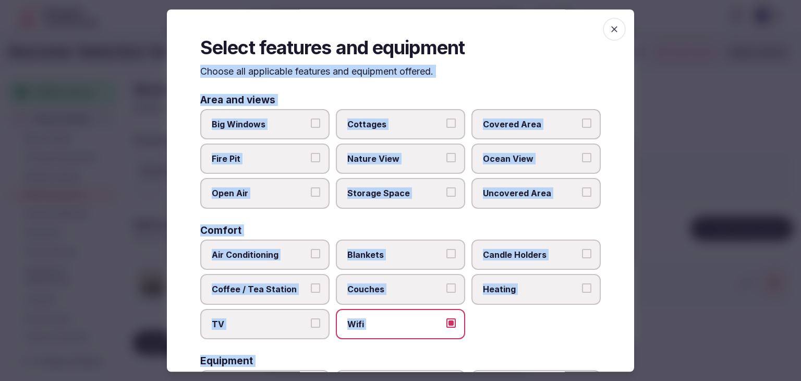
drag, startPoint x: 506, startPoint y: 118, endPoint x: 475, endPoint y: 141, distance: 38.0
click at [506, 119] on span "Covered Area" at bounding box center [531, 123] width 96 height 11
click at [582, 119] on button "Covered Area" at bounding box center [586, 122] width 9 height 9
click at [280, 110] on label "Big Windows" at bounding box center [264, 124] width 129 height 30
click at [311, 118] on button "Big Windows" at bounding box center [315, 122] width 9 height 9
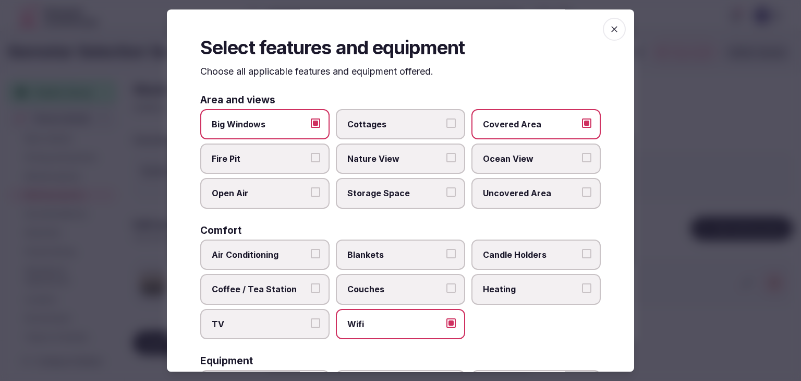
click at [505, 159] on span "Ocean View" at bounding box center [531, 158] width 96 height 11
click at [582, 159] on button "Ocean View" at bounding box center [586, 157] width 9 height 9
click at [415, 161] on span "Nature View" at bounding box center [396, 158] width 96 height 11
click at [447, 161] on button "Nature View" at bounding box center [451, 157] width 9 height 9
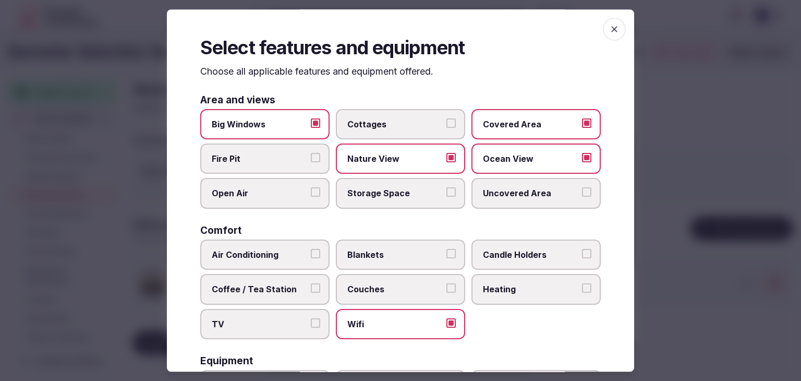
click at [298, 322] on span "TV" at bounding box center [260, 323] width 96 height 11
click at [311, 322] on button "TV" at bounding box center [315, 322] width 9 height 9
click at [288, 245] on label "Air Conditioning" at bounding box center [264, 254] width 129 height 30
click at [311, 249] on button "Air Conditioning" at bounding box center [315, 253] width 9 height 9
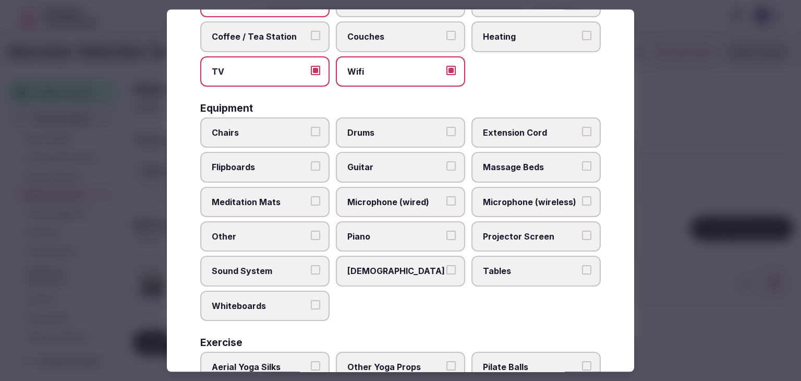
scroll to position [313, 0]
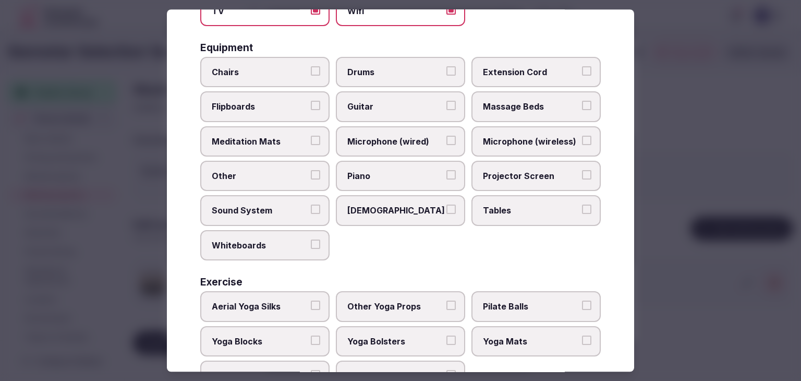
click at [496, 205] on span "Tables" at bounding box center [531, 210] width 96 height 11
click at [582, 205] on button "Tables" at bounding box center [586, 209] width 9 height 9
click at [506, 170] on span "Projector Screen" at bounding box center [531, 175] width 96 height 11
click at [582, 170] on button "Projector Screen" at bounding box center [586, 174] width 9 height 9
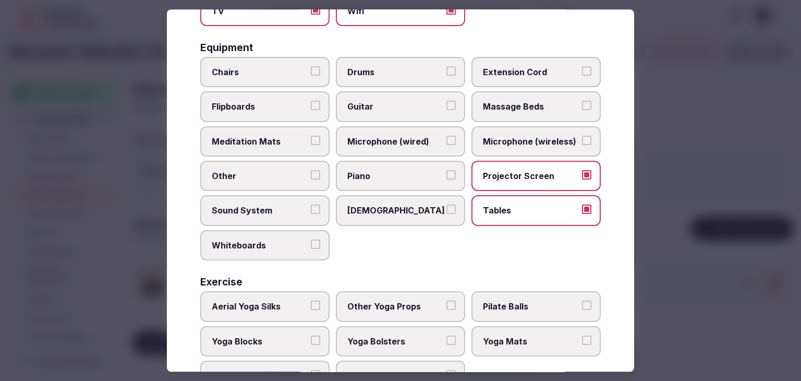
click at [296, 73] on span "Chairs" at bounding box center [260, 71] width 96 height 11
click at [311, 73] on button "Chairs" at bounding box center [315, 70] width 9 height 9
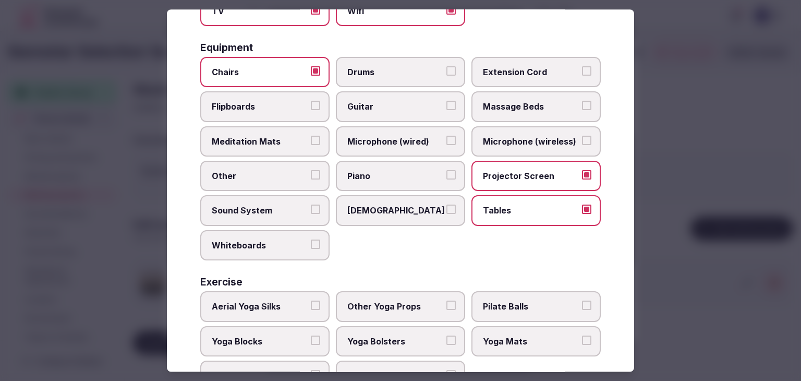
click at [292, 95] on label "Flipboards" at bounding box center [264, 107] width 129 height 30
click at [311, 101] on button "Flipboards" at bounding box center [315, 105] width 9 height 9
click at [270, 206] on span "Sound System" at bounding box center [260, 210] width 96 height 11
click at [311, 206] on button "Sound System" at bounding box center [315, 209] width 9 height 9
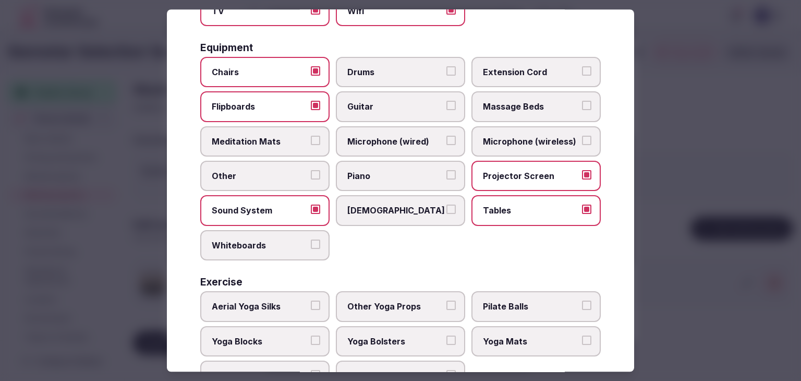
click at [508, 149] on label "Microphone (wireless)" at bounding box center [536, 141] width 129 height 30
click at [582, 145] on button "Microphone (wireless)" at bounding box center [586, 140] width 9 height 9
drag, startPoint x: 420, startPoint y: 145, endPoint x: 468, endPoint y: 156, distance: 49.4
click at [421, 145] on label "Microphone (wired)" at bounding box center [400, 141] width 129 height 30
click at [447, 145] on button "Microphone (wired)" at bounding box center [451, 140] width 9 height 9
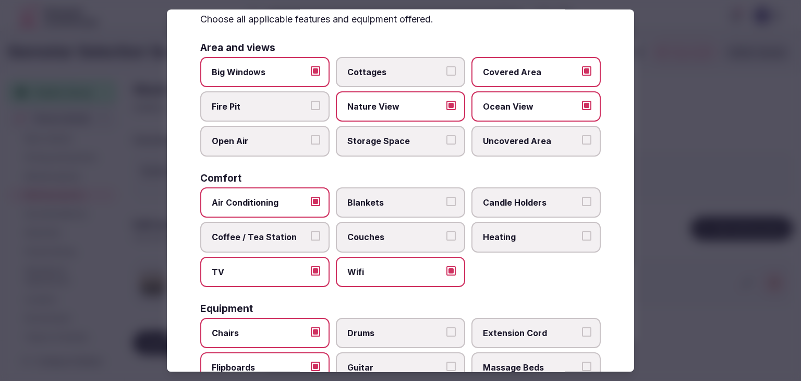
scroll to position [0, 0]
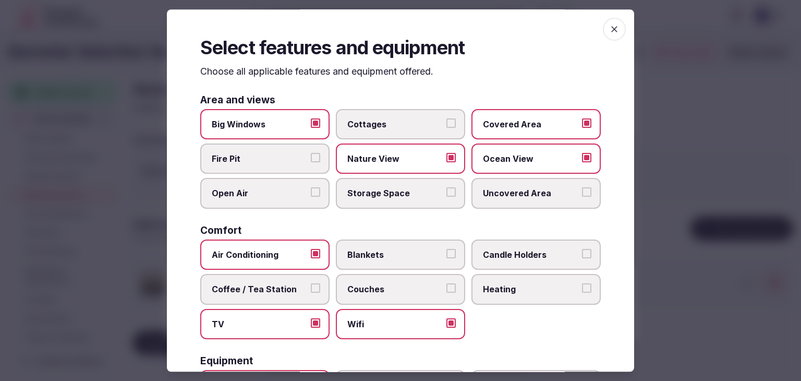
click at [613, 28] on span "button" at bounding box center [614, 29] width 23 height 23
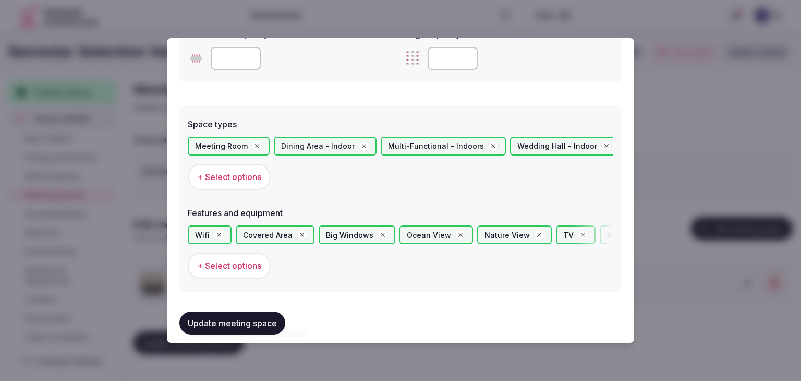
click at [270, 326] on button "Update meeting space" at bounding box center [232, 323] width 106 height 23
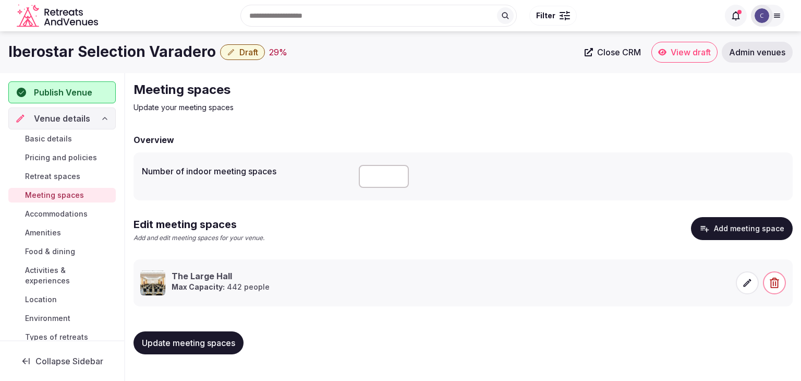
click at [49, 211] on span "Accommodations" at bounding box center [56, 214] width 63 height 10
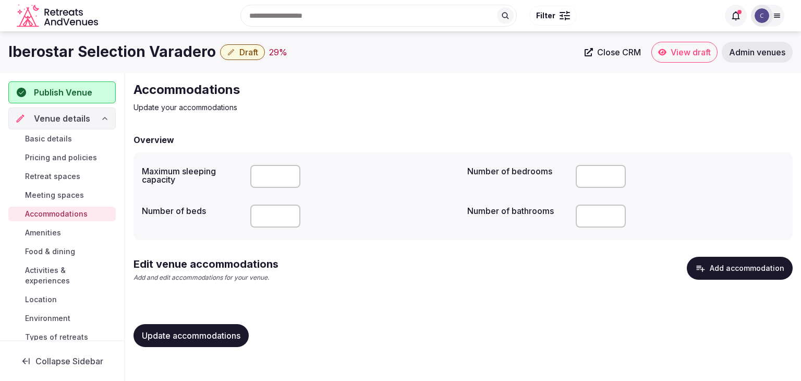
click at [741, 259] on button "Add accommodation" at bounding box center [740, 268] width 106 height 23
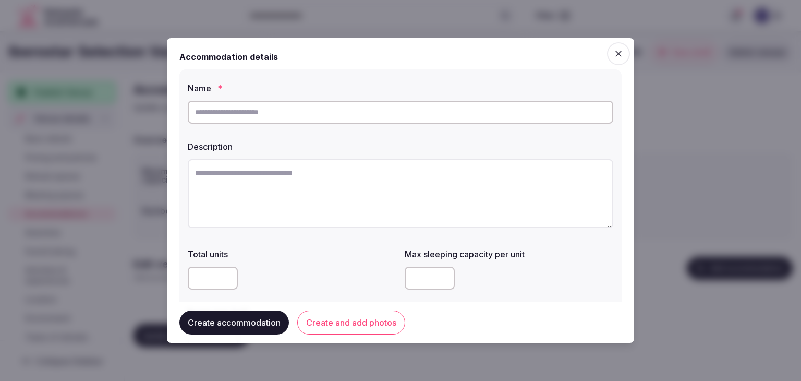
click at [387, 119] on input "text" at bounding box center [401, 112] width 426 height 23
paste input "**********"
type input "**********"
click at [387, 178] on textarea at bounding box center [401, 193] width 426 height 69
paste textarea "**********"
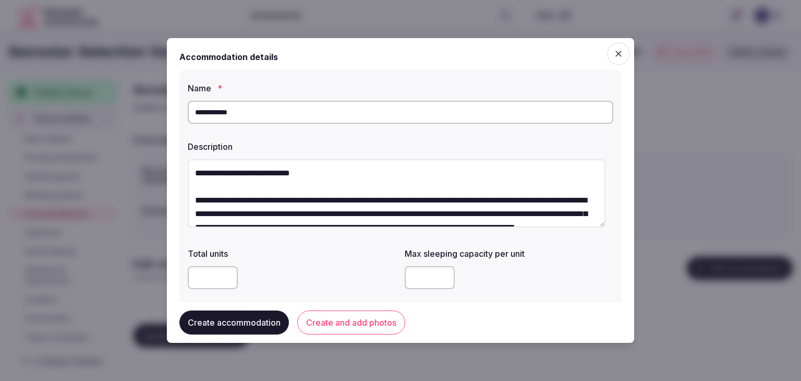
click at [393, 184] on textarea "**********" at bounding box center [397, 193] width 418 height 68
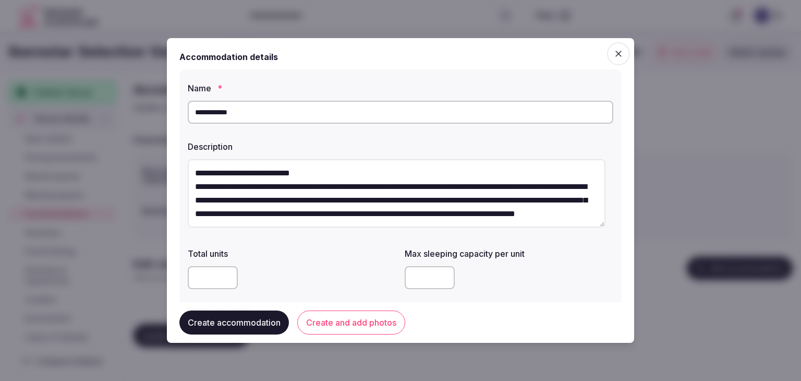
type textarea "**********"
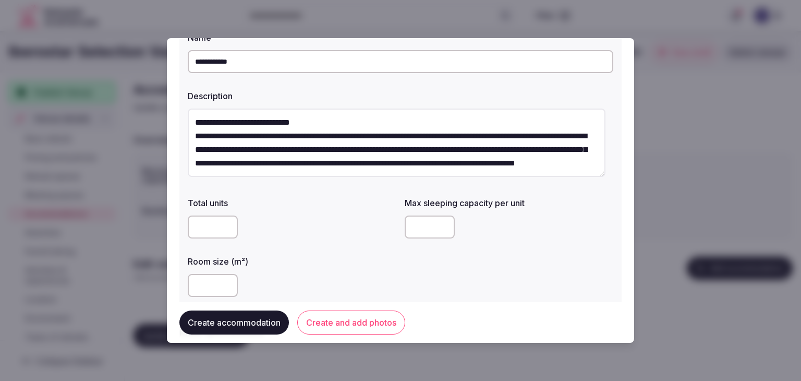
scroll to position [104, 0]
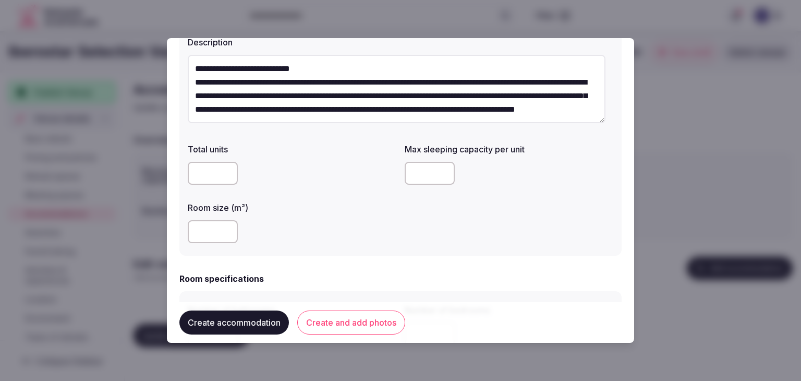
click at [209, 232] on input "number" at bounding box center [213, 231] width 50 height 23
type input "**"
click at [418, 177] on input "number" at bounding box center [430, 173] width 50 height 23
type input "*"
click at [417, 213] on div "Total units Max sleeping capacity per unit * Room size (m²) **" at bounding box center [401, 193] width 426 height 109
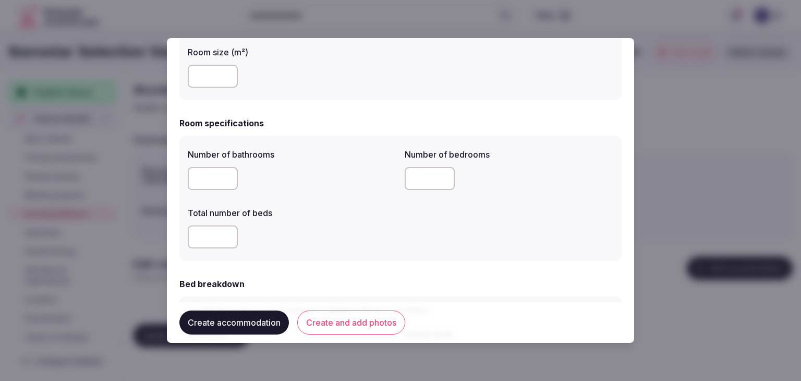
scroll to position [261, 0]
click at [215, 178] on input "number" at bounding box center [213, 177] width 50 height 23
type input "*"
click at [218, 238] on input "number" at bounding box center [213, 235] width 50 height 23
type input "*"
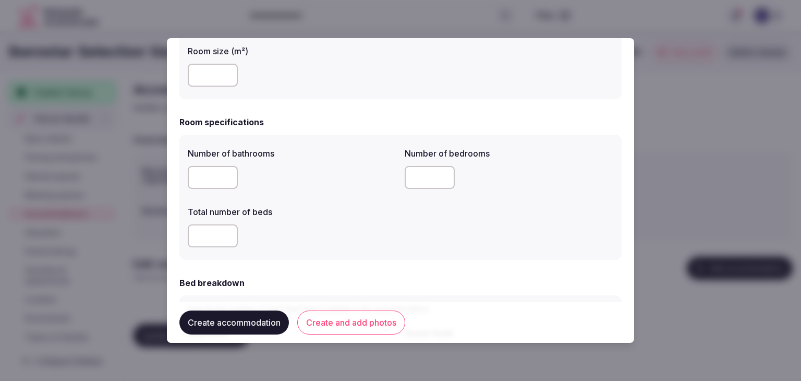
click at [424, 178] on input "number" at bounding box center [430, 177] width 50 height 23
type input "*"
click at [393, 228] on div "Number of bathrooms * Number of bedrooms * Total number of beds *" at bounding box center [401, 197] width 426 height 109
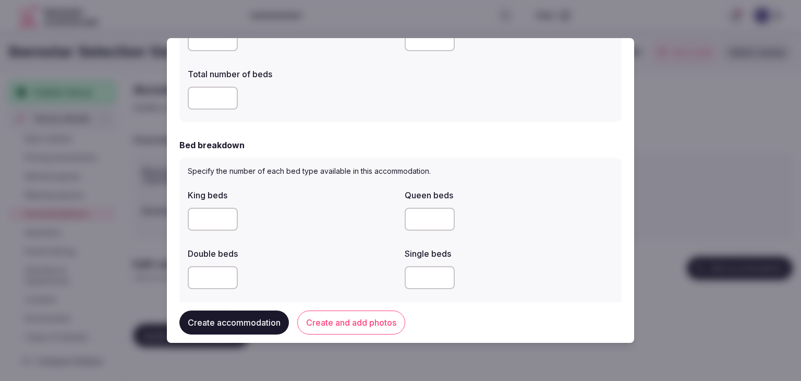
scroll to position [470, 0]
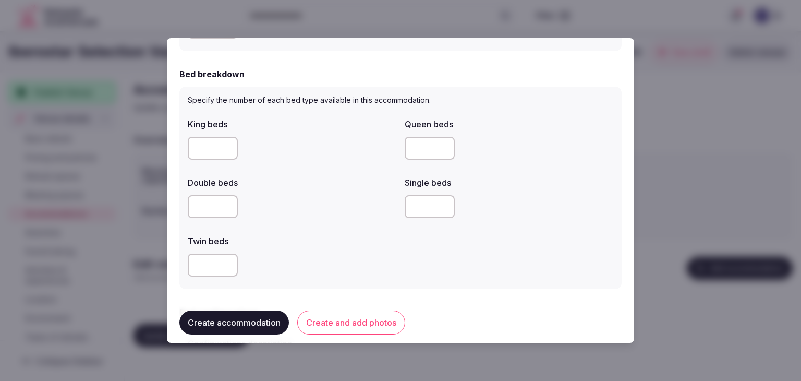
click at [207, 151] on input "number" at bounding box center [213, 148] width 50 height 23
type input "*"
click at [316, 229] on div "King beds * Queen beds Double beds Single beds Twin beds" at bounding box center [401, 197] width 426 height 167
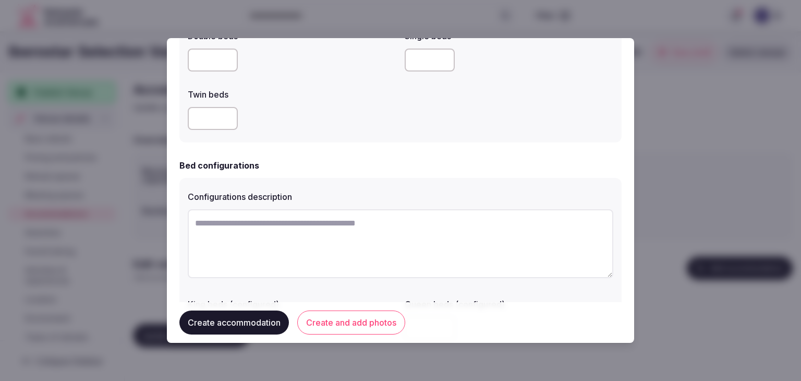
scroll to position [783, 0]
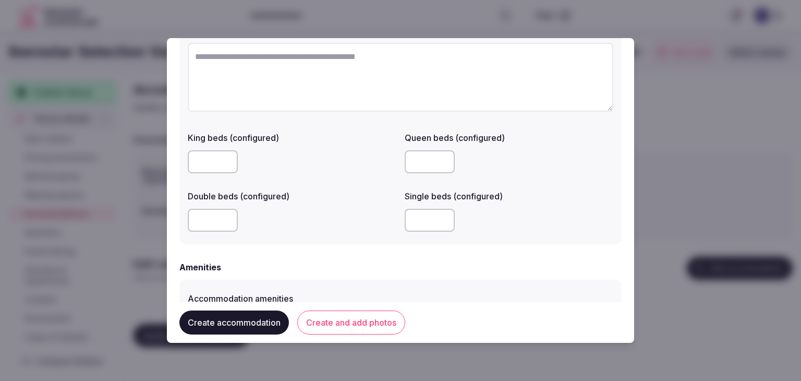
click at [414, 162] on input "number" at bounding box center [430, 161] width 50 height 23
type input "*"
click at [410, 265] on div "Amenities" at bounding box center [400, 267] width 442 height 13
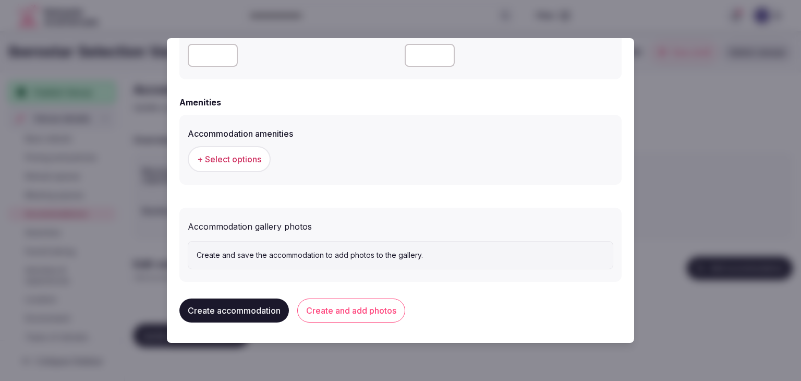
click at [254, 163] on span "+ Select options" at bounding box center [229, 158] width 64 height 11
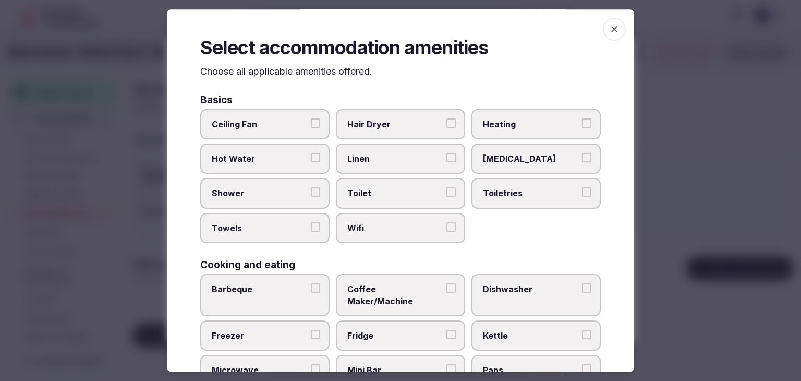
click at [352, 226] on span "Wifi" at bounding box center [396, 227] width 96 height 11
click at [447, 226] on button "Wifi" at bounding box center [451, 226] width 9 height 9
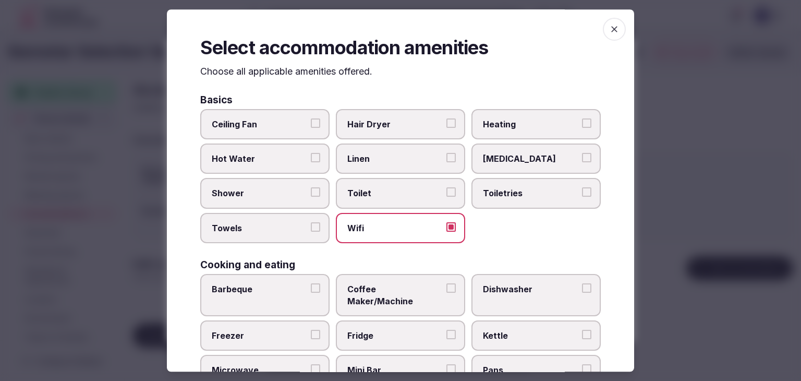
click at [518, 191] on span "Toiletries" at bounding box center [531, 193] width 96 height 11
click at [582, 191] on button "Toiletries" at bounding box center [586, 192] width 9 height 9
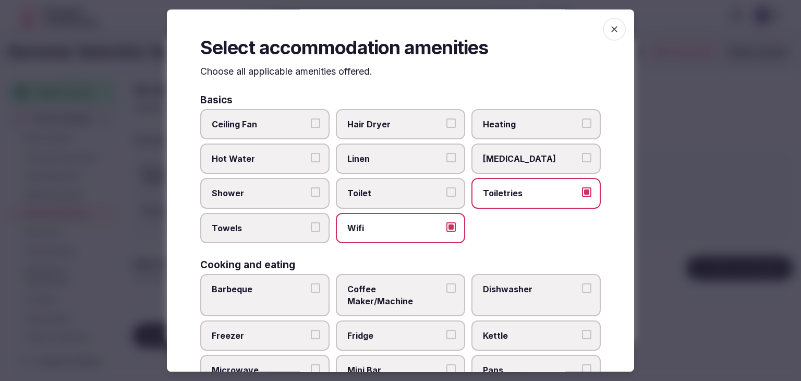
drag, startPoint x: 424, startPoint y: 123, endPoint x: 300, endPoint y: 199, distance: 145.5
click at [422, 123] on span "Hair Dryer" at bounding box center [396, 123] width 96 height 11
click at [447, 123] on button "Hair Dryer" at bounding box center [451, 122] width 9 height 9
drag, startPoint x: 289, startPoint y: 197, endPoint x: 281, endPoint y: 216, distance: 20.6
click at [289, 196] on span "Shower" at bounding box center [260, 193] width 96 height 11
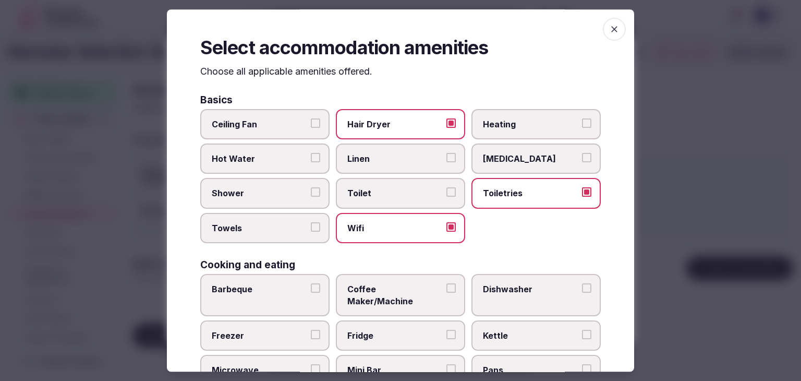
click at [311, 196] on button "Shower" at bounding box center [315, 192] width 9 height 9
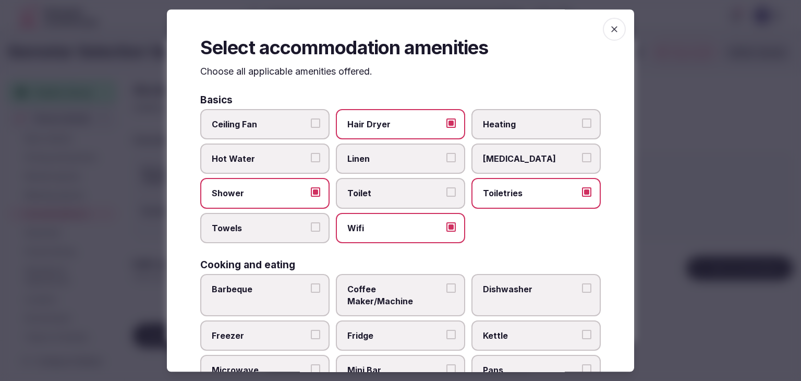
click at [281, 228] on span "Towels" at bounding box center [260, 227] width 96 height 11
click at [311, 228] on button "Towels" at bounding box center [315, 226] width 9 height 9
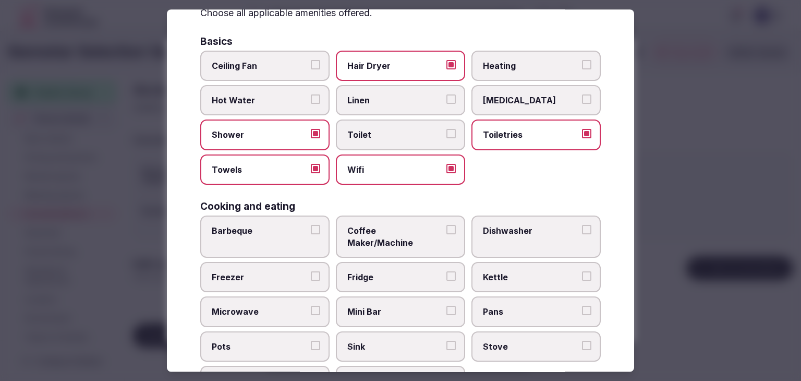
scroll to position [209, 0]
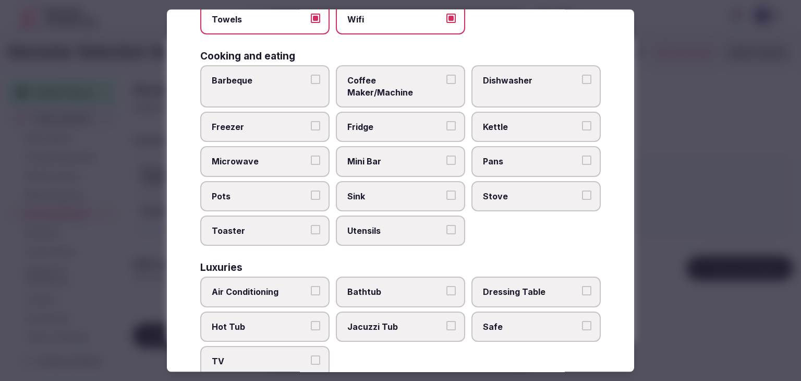
click at [297, 286] on span "Air Conditioning" at bounding box center [260, 291] width 96 height 11
click at [311, 286] on button "Air Conditioning" at bounding box center [315, 290] width 9 height 9
click at [284, 346] on label "TV" at bounding box center [264, 361] width 129 height 30
click at [311, 356] on button "TV" at bounding box center [315, 360] width 9 height 9
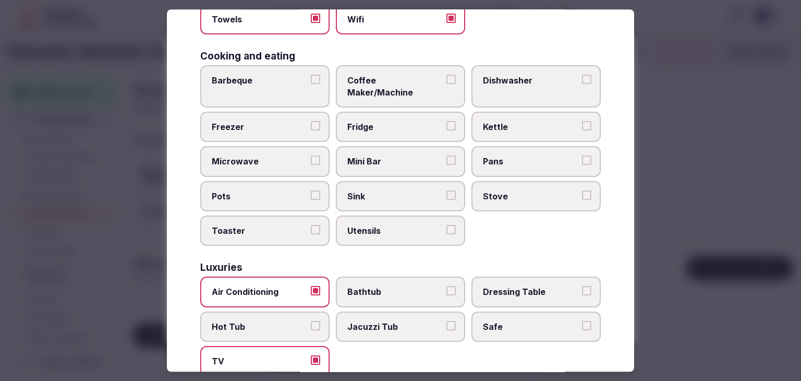
click at [515, 321] on span "Safe" at bounding box center [531, 326] width 96 height 11
click at [582, 321] on button "Safe" at bounding box center [586, 325] width 9 height 9
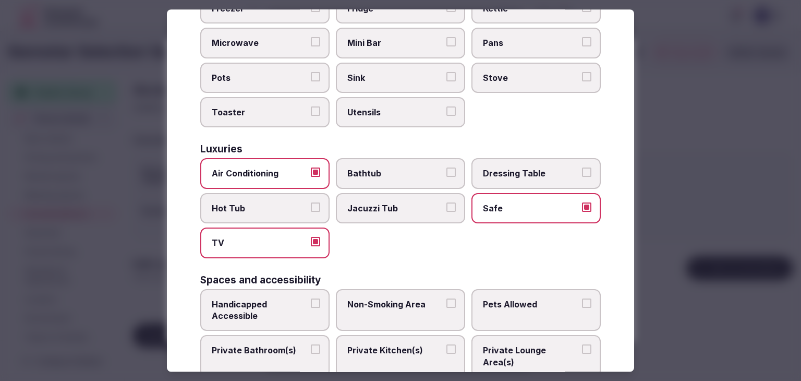
scroll to position [470, 0]
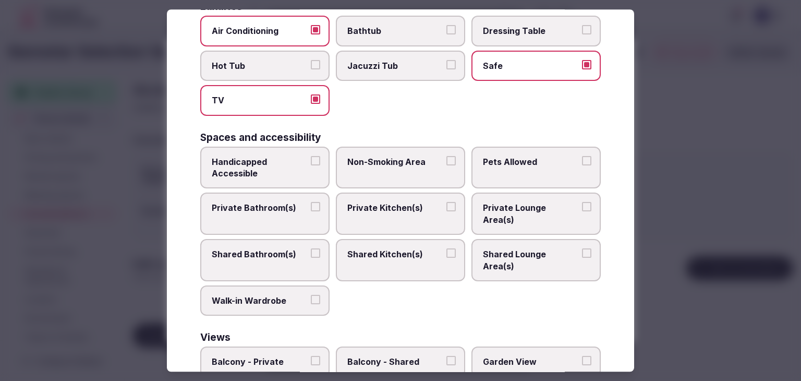
click at [255, 202] on span "Private Bathroom(s)" at bounding box center [260, 207] width 96 height 11
click at [311, 202] on button "Private Bathroom(s)" at bounding box center [315, 206] width 9 height 9
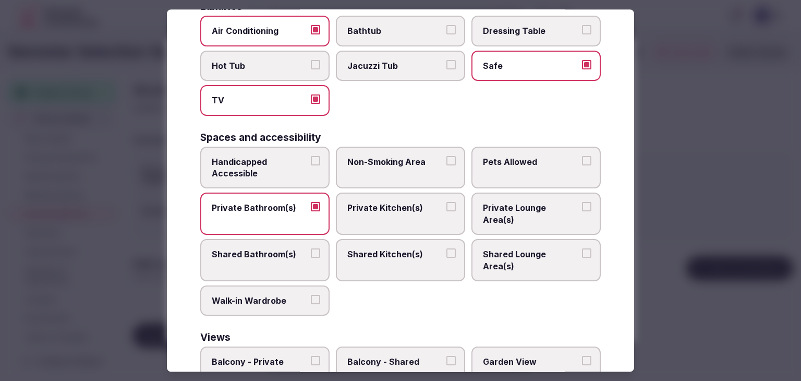
click at [280, 356] on span "Balcony - Private" at bounding box center [260, 361] width 96 height 11
click at [311, 356] on button "Balcony - Private" at bounding box center [315, 360] width 9 height 9
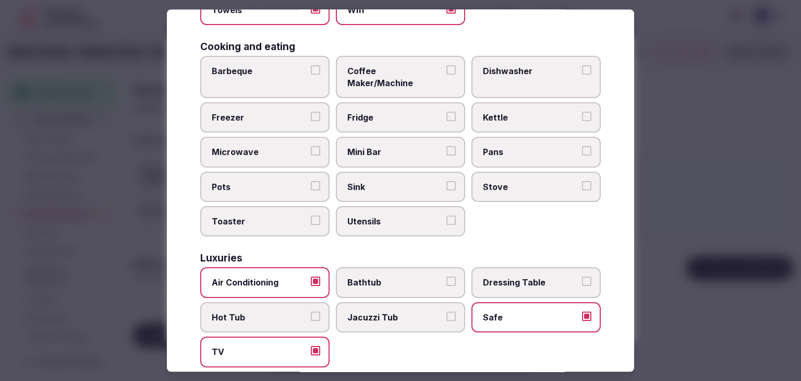
scroll to position [209, 0]
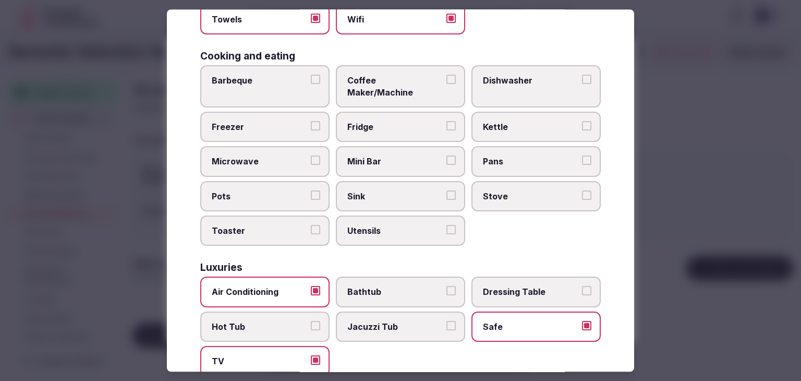
click at [399, 121] on span "Fridge" at bounding box center [396, 126] width 96 height 11
click at [447, 121] on button "Fridge" at bounding box center [451, 125] width 9 height 9
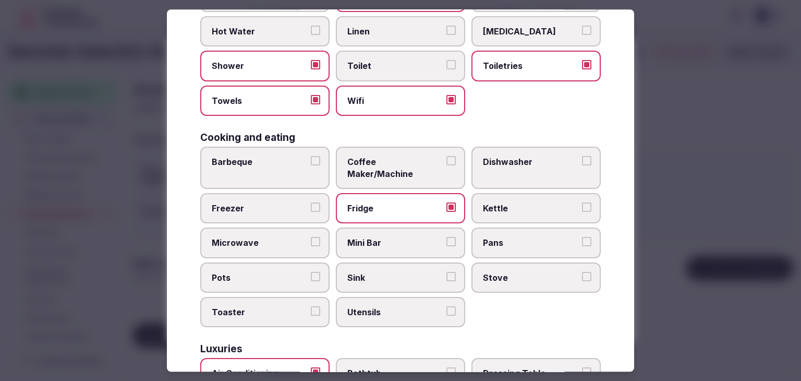
scroll to position [0, 0]
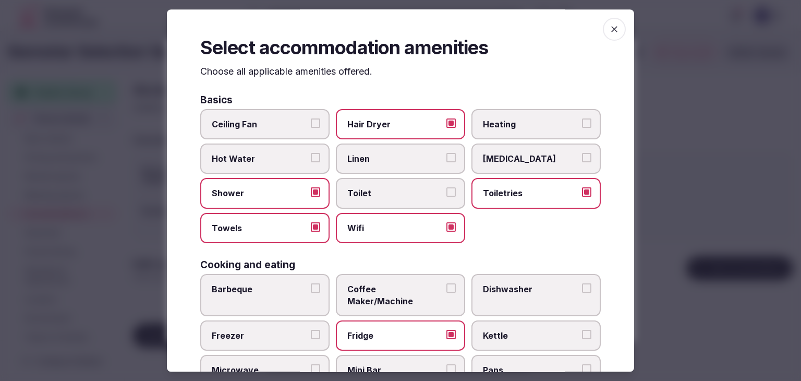
click at [610, 32] on icon "button" at bounding box center [614, 29] width 10 height 10
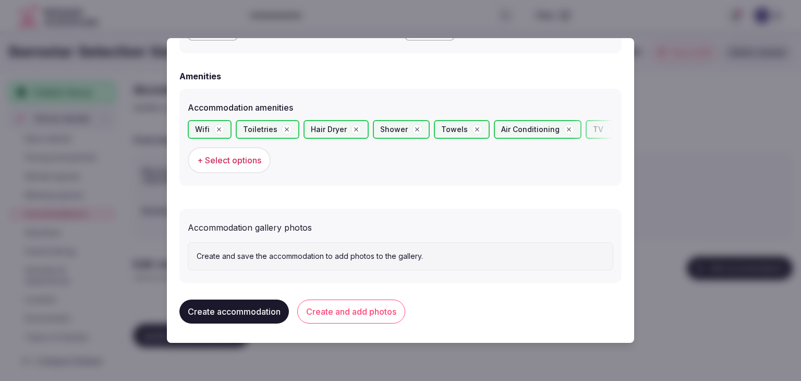
scroll to position [974, 0]
click at [364, 305] on button "Create and add photos" at bounding box center [351, 311] width 108 height 24
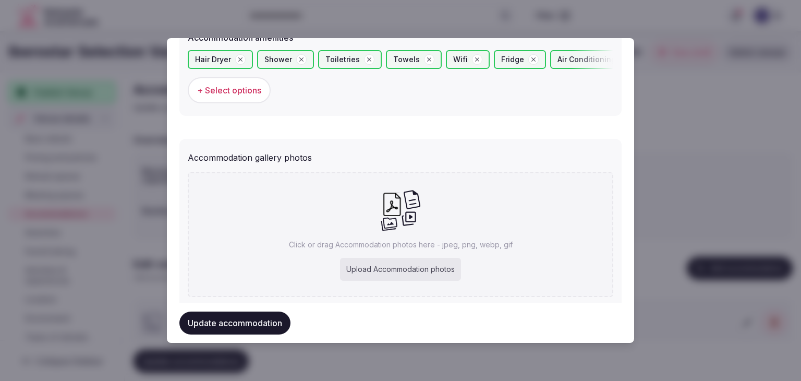
scroll to position [1070, 0]
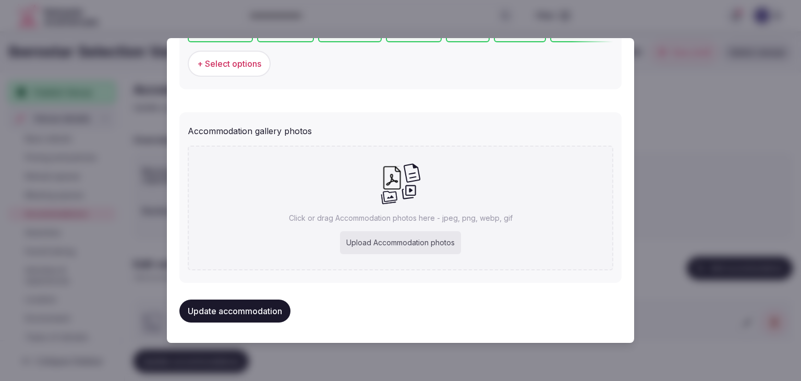
click at [370, 241] on div "Upload Accommodation photos" at bounding box center [400, 242] width 121 height 23
type input "**********"
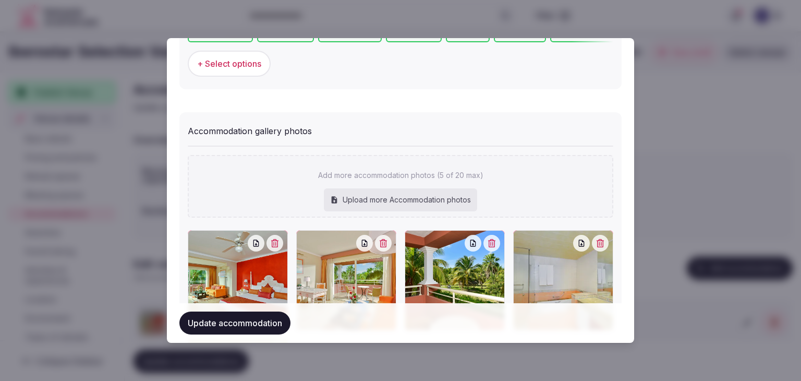
scroll to position [1235, 0]
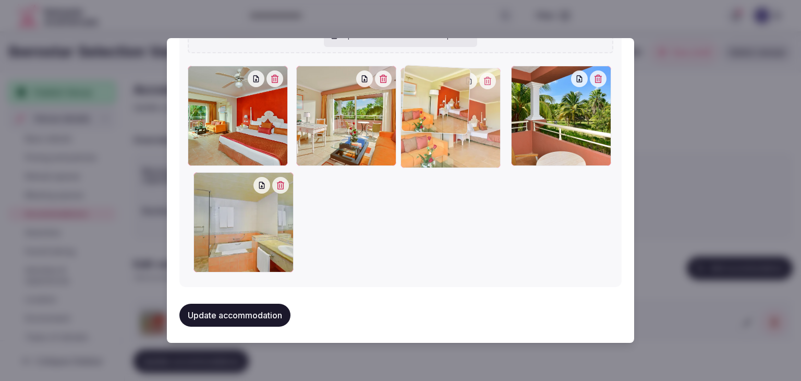
drag, startPoint x: 193, startPoint y: 185, endPoint x: 428, endPoint y: 96, distance: 251.5
click at [426, 99] on div at bounding box center [451, 118] width 100 height 100
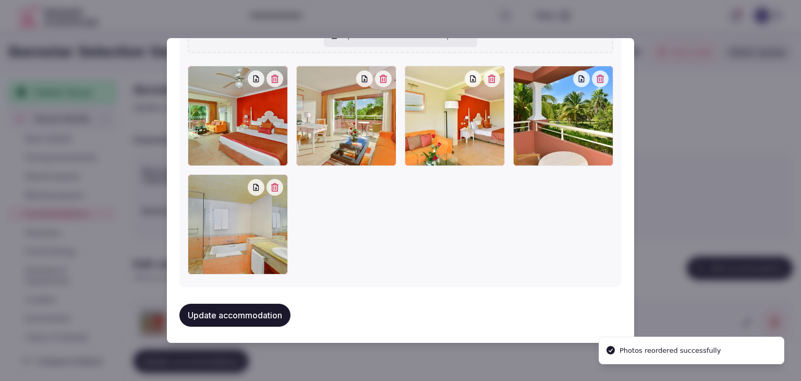
click at [250, 307] on button "Update accommodation" at bounding box center [234, 315] width 111 height 23
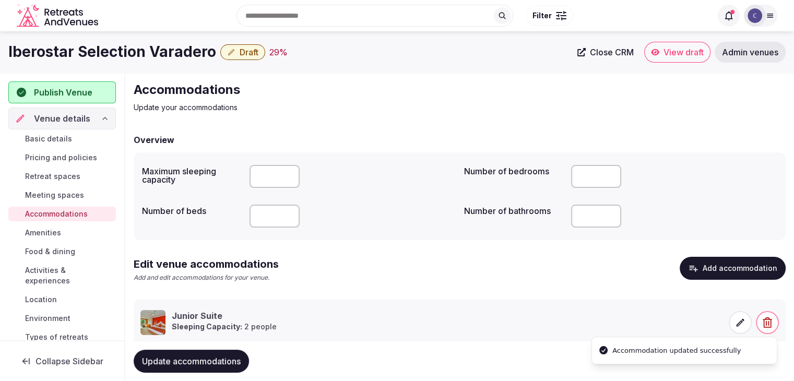
click at [220, 360] on span "Update accommodations" at bounding box center [191, 361] width 99 height 10
click at [37, 227] on span "Amenities" at bounding box center [43, 232] width 36 height 10
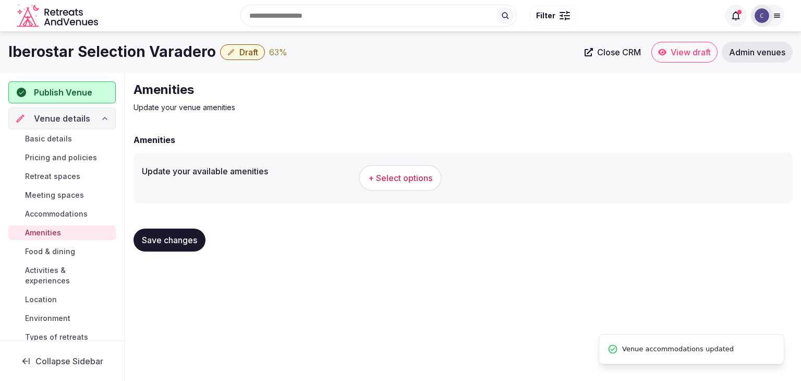
click at [380, 172] on span "+ Select options" at bounding box center [400, 177] width 64 height 11
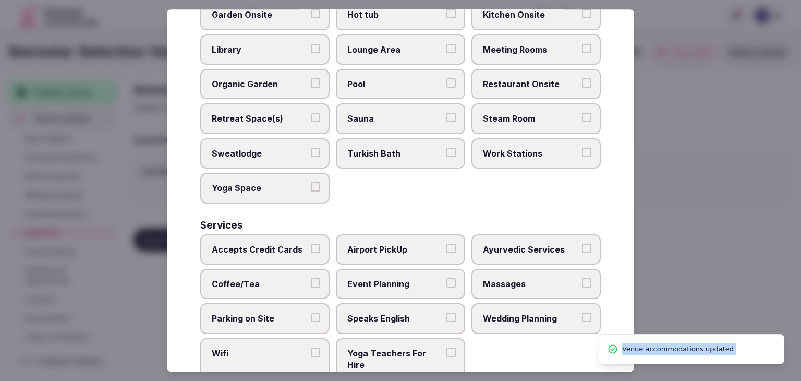
scroll to position [562, 0]
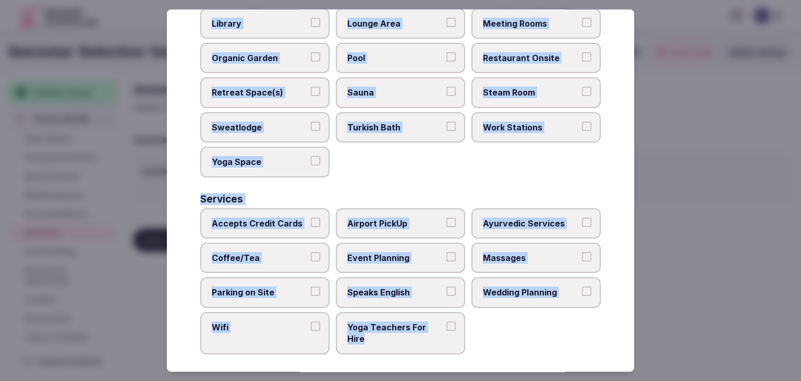
drag, startPoint x: 198, startPoint y: 70, endPoint x: 459, endPoint y: 338, distance: 373.4
click at [459, 338] on div "Select your venue amenities Choose all applicable amenities offered. Activities…" at bounding box center [401, 190] width 468 height 362
copy div "Choose all applicable amenities offered. Activities Bicycles Camping Allowed On…"
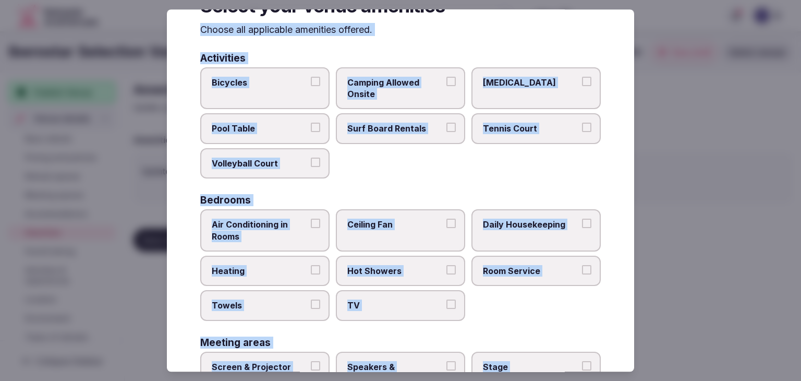
scroll to position [0, 0]
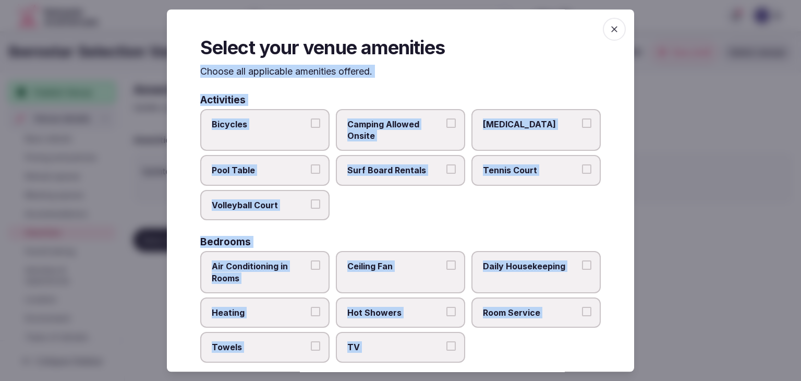
click at [288, 139] on label "Bicycles" at bounding box center [264, 130] width 129 height 42
click at [311, 128] on button "Bicycles" at bounding box center [315, 122] width 9 height 9
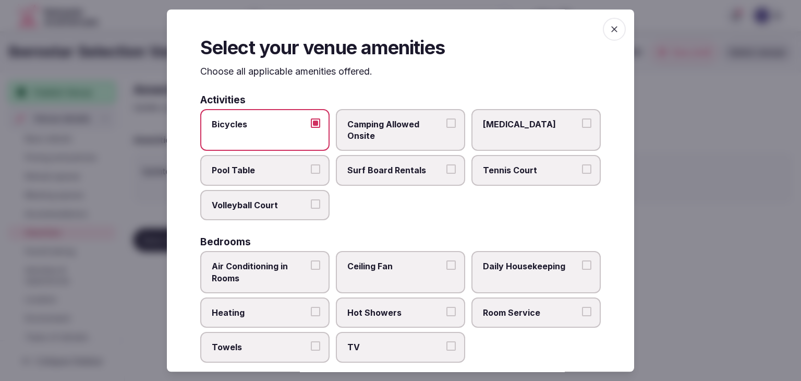
click at [302, 166] on span "Pool Table" at bounding box center [260, 170] width 96 height 11
click at [311, 166] on button "Pool Table" at bounding box center [315, 169] width 9 height 9
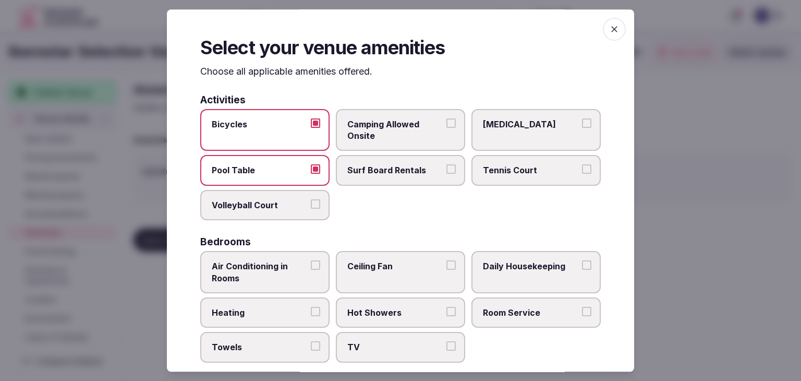
click at [447, 170] on button "Surf Board Rentals" at bounding box center [451, 169] width 9 height 9
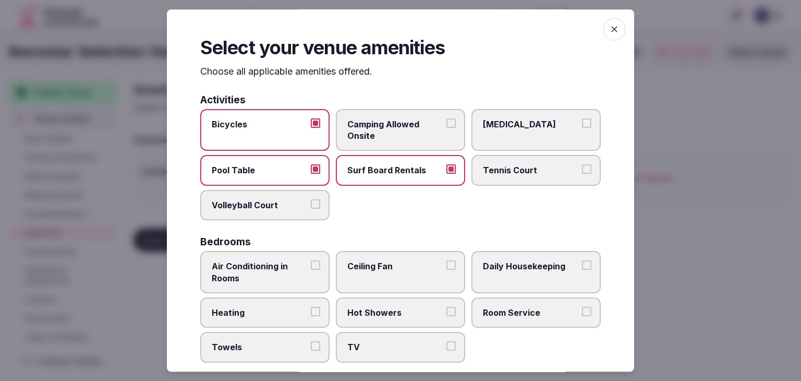
click at [545, 174] on span "Tennis Court" at bounding box center [531, 170] width 96 height 11
click at [582, 174] on button "Tennis Court" at bounding box center [586, 169] width 9 height 9
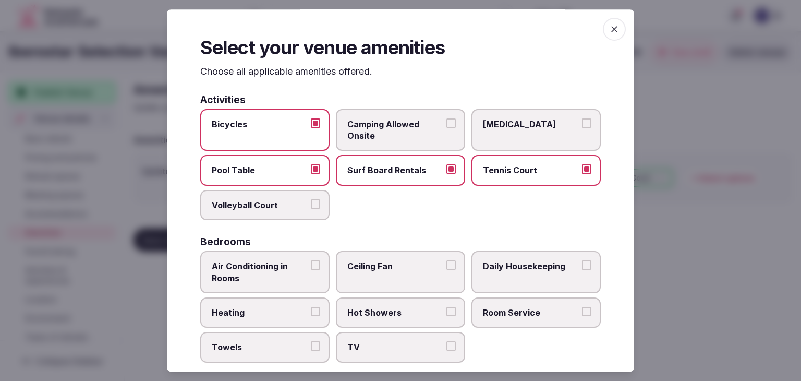
click at [280, 210] on label "Volleyball Court" at bounding box center [264, 205] width 129 height 30
click at [311, 209] on button "Volleyball Court" at bounding box center [315, 203] width 9 height 9
click at [305, 261] on span "Air Conditioning in Rooms" at bounding box center [260, 271] width 96 height 23
click at [311, 261] on button "Air Conditioning in Rooms" at bounding box center [315, 264] width 9 height 9
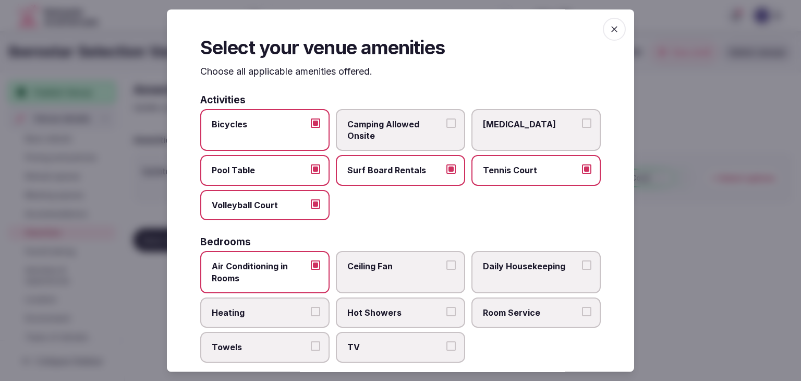
click at [295, 307] on span "Heating" at bounding box center [260, 312] width 96 height 11
click at [311, 307] on button "Heating" at bounding box center [315, 311] width 9 height 9
click at [290, 333] on label "Towels" at bounding box center [264, 347] width 129 height 30
click at [311, 342] on button "Towels" at bounding box center [315, 346] width 9 height 9
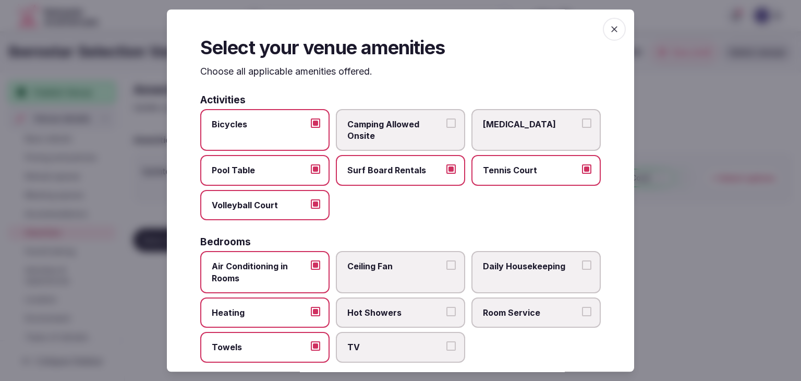
click at [363, 337] on label "TV" at bounding box center [400, 347] width 129 height 30
click at [447, 342] on button "TV" at bounding box center [451, 346] width 9 height 9
drag, startPoint x: 377, startPoint y: 312, endPoint x: 386, endPoint y: 272, distance: 40.1
click at [378, 309] on span "Hot Showers" at bounding box center [396, 312] width 96 height 11
click at [447, 309] on button "Hot Showers" at bounding box center [451, 311] width 9 height 9
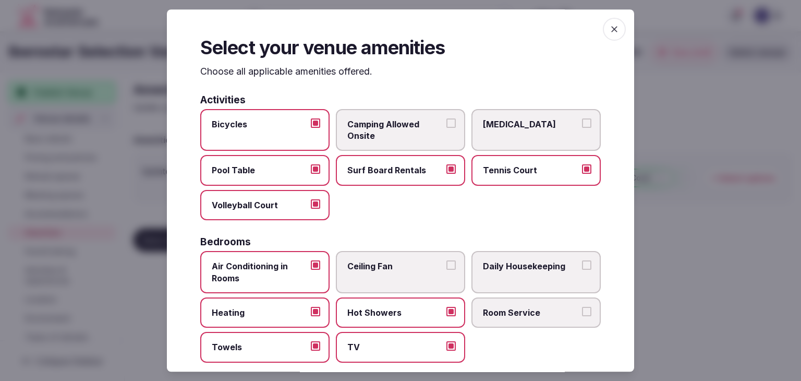
drag, startPoint x: 386, startPoint y: 272, endPoint x: 469, endPoint y: 259, distance: 84.4
click at [386, 271] on label "Ceiling Fan" at bounding box center [400, 272] width 129 height 42
click at [447, 270] on button "Ceiling Fan" at bounding box center [451, 264] width 9 height 9
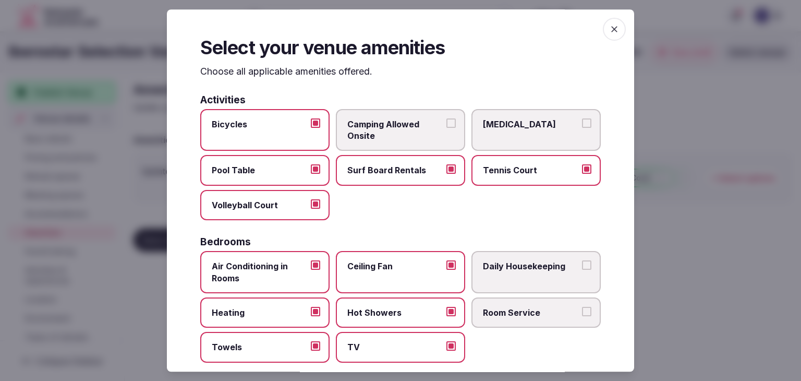
click at [476, 265] on label "Daily Housekeeping" at bounding box center [536, 272] width 129 height 42
click at [582, 265] on button "Daily Housekeeping" at bounding box center [586, 264] width 9 height 9
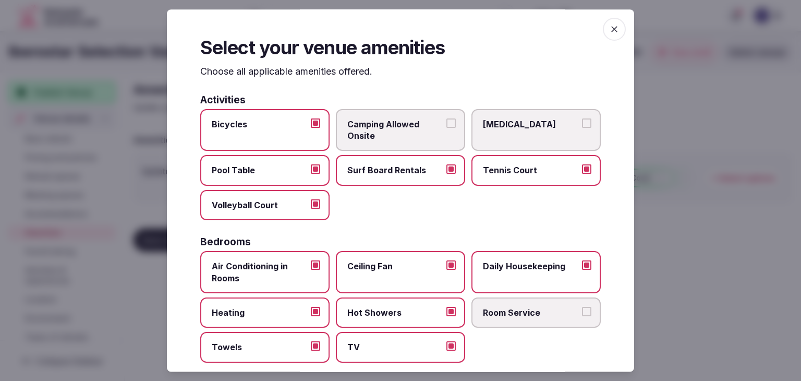
click at [486, 307] on span "Room Service" at bounding box center [531, 312] width 96 height 11
click at [582, 307] on button "Room Service" at bounding box center [586, 311] width 9 height 9
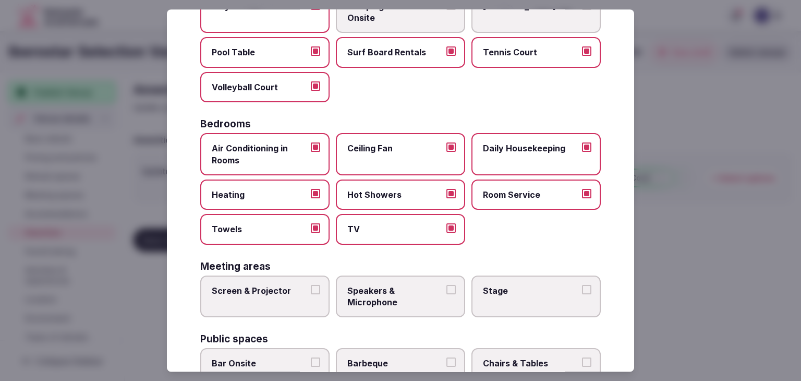
scroll to position [261, 0]
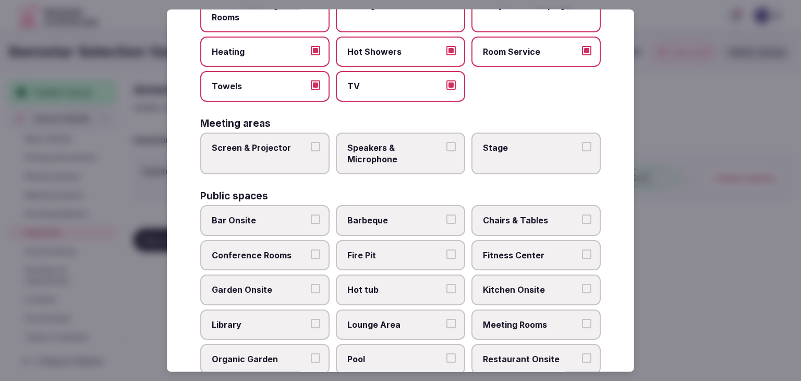
click at [292, 144] on span "Screen & Projector" at bounding box center [260, 147] width 96 height 11
click at [311, 144] on button "Screen & Projector" at bounding box center [315, 146] width 9 height 9
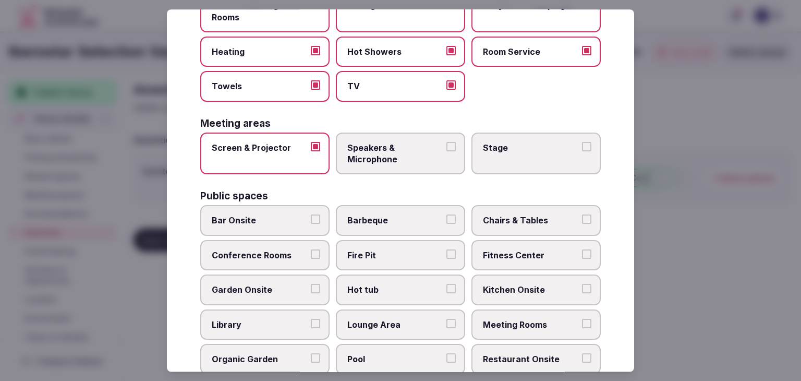
click at [382, 145] on span "Speakers & Microphone" at bounding box center [396, 153] width 96 height 23
click at [447, 145] on button "Speakers & Microphone" at bounding box center [451, 146] width 9 height 9
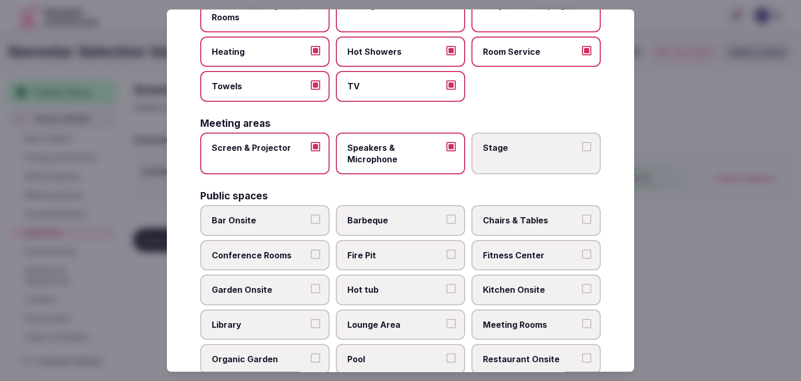
click at [510, 150] on span "Stage" at bounding box center [531, 147] width 96 height 11
click at [582, 150] on button "Stage" at bounding box center [586, 146] width 9 height 9
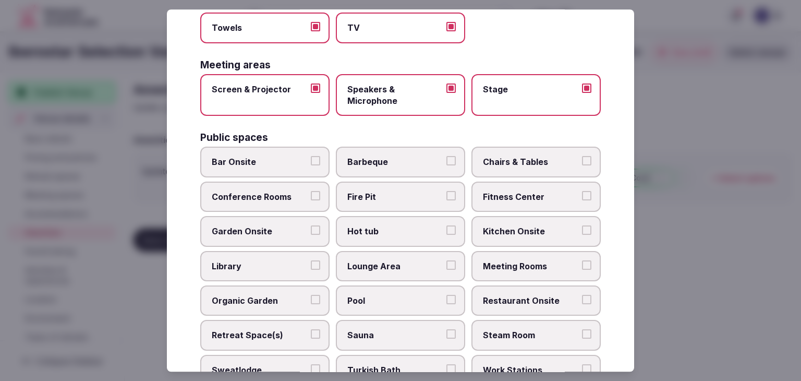
scroll to position [365, 0]
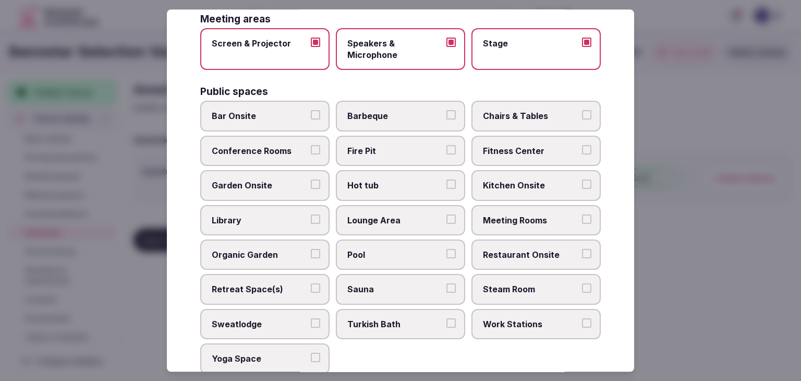
click at [520, 111] on span "Chairs & Tables" at bounding box center [531, 116] width 96 height 11
click at [582, 111] on button "Chairs & Tables" at bounding box center [586, 115] width 9 height 9
click at [523, 226] on label "Meeting Rooms" at bounding box center [536, 220] width 129 height 30
click at [582, 224] on button "Meeting Rooms" at bounding box center [586, 218] width 9 height 9
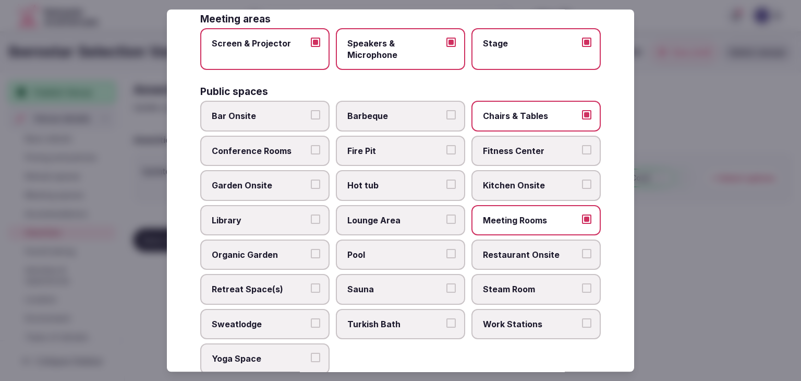
drag, startPoint x: 287, startPoint y: 113, endPoint x: 300, endPoint y: 111, distance: 13.2
click at [290, 113] on span "Bar Onsite" at bounding box center [260, 116] width 96 height 11
click at [311, 113] on button "Bar Onsite" at bounding box center [315, 115] width 9 height 9
click at [382, 111] on span "Barbeque" at bounding box center [396, 116] width 96 height 11
click at [447, 111] on button "Barbeque" at bounding box center [451, 115] width 9 height 9
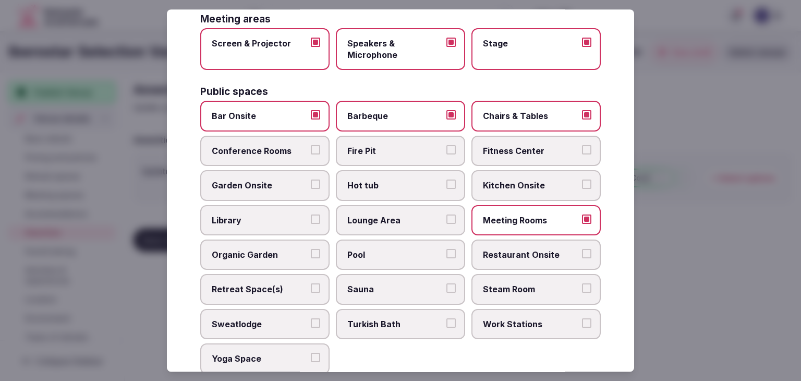
click at [391, 145] on span "Fire Pit" at bounding box center [396, 150] width 96 height 11
click at [447, 145] on button "Fire Pit" at bounding box center [451, 149] width 9 height 9
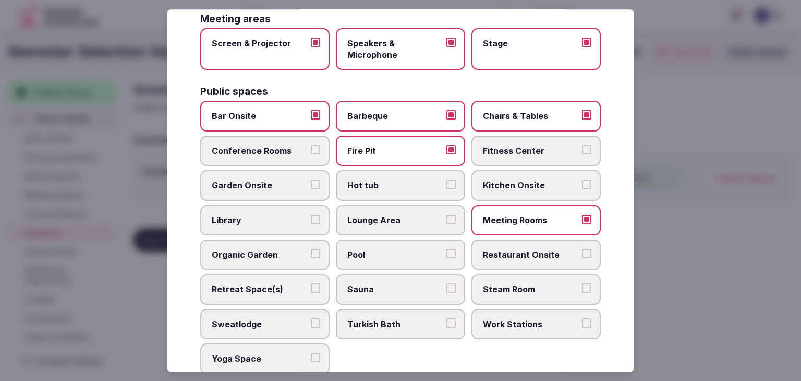
click at [307, 144] on label "Conference Rooms" at bounding box center [264, 151] width 129 height 30
click at [311, 145] on button "Conference Rooms" at bounding box center [315, 149] width 9 height 9
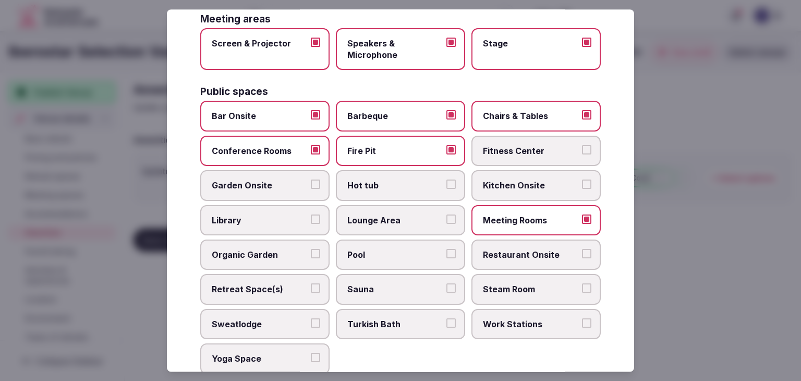
click at [298, 145] on span "Conference Rooms" at bounding box center [260, 150] width 96 height 11
click at [311, 145] on button "Conference Rooms" at bounding box center [315, 149] width 9 height 9
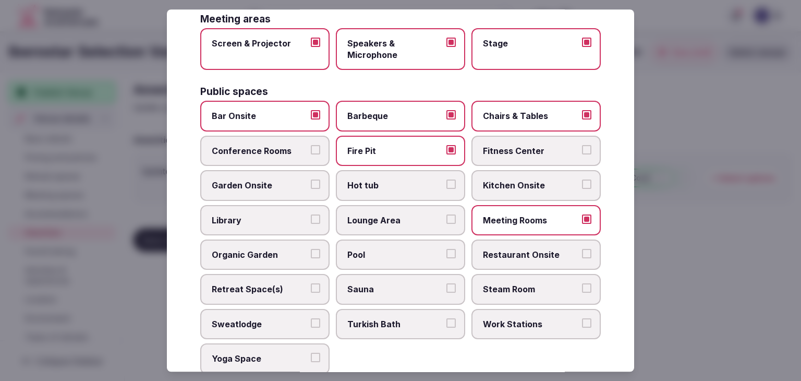
click at [263, 174] on label "Garden Onsite" at bounding box center [264, 186] width 129 height 30
click at [311, 180] on button "Garden Onsite" at bounding box center [315, 184] width 9 height 9
click at [399, 181] on span "Hot tub" at bounding box center [396, 185] width 96 height 11
click at [447, 181] on button "Hot tub" at bounding box center [451, 184] width 9 height 9
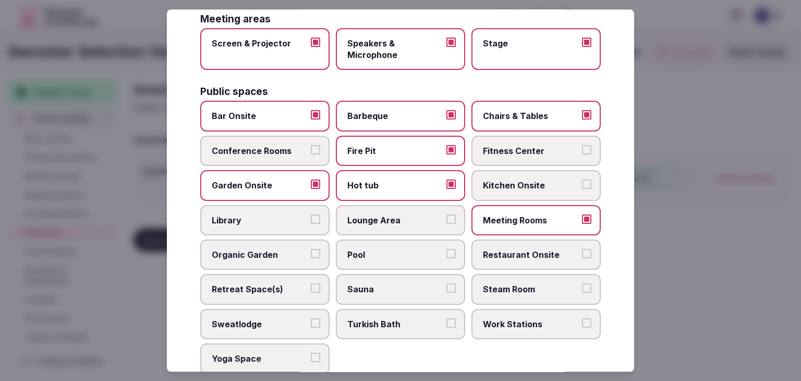
click at [506, 186] on span "Kitchen Onsite" at bounding box center [531, 185] width 96 height 11
click at [582, 186] on button "Kitchen Onsite" at bounding box center [586, 184] width 9 height 9
click at [429, 214] on span "Lounge Area" at bounding box center [396, 219] width 96 height 11
click at [447, 214] on button "Lounge Area" at bounding box center [451, 218] width 9 height 9
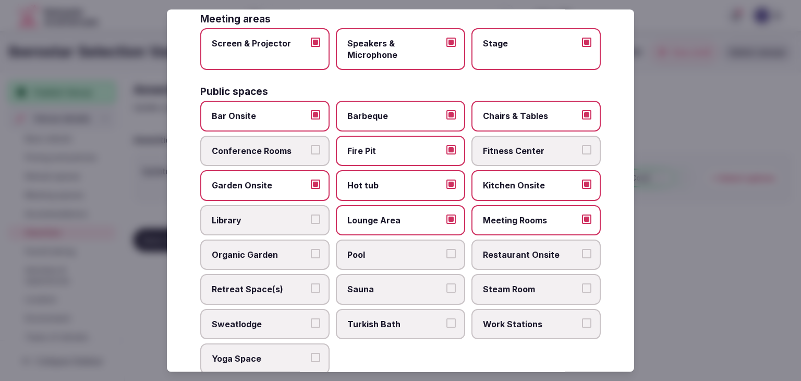
click at [413, 249] on span "Pool" at bounding box center [396, 254] width 96 height 11
click at [447, 249] on button "Pool" at bounding box center [451, 253] width 9 height 9
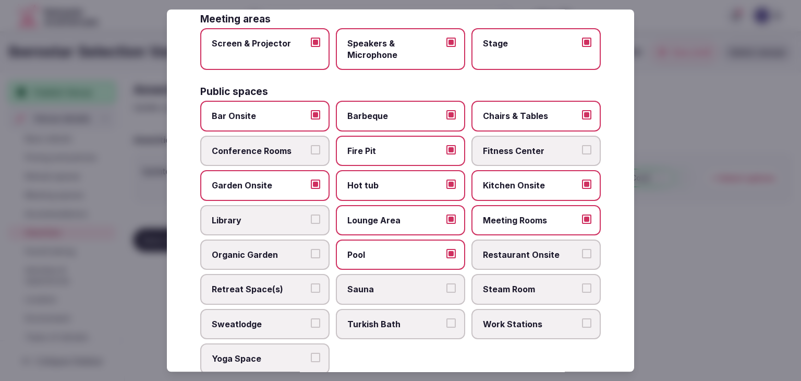
click at [250, 289] on span "Retreat Space(s)" at bounding box center [260, 289] width 96 height 11
click at [311, 289] on button "Retreat Space(s)" at bounding box center [315, 288] width 9 height 9
click at [359, 286] on span "Sauna" at bounding box center [396, 289] width 96 height 11
click at [447, 286] on button "Sauna" at bounding box center [451, 288] width 9 height 9
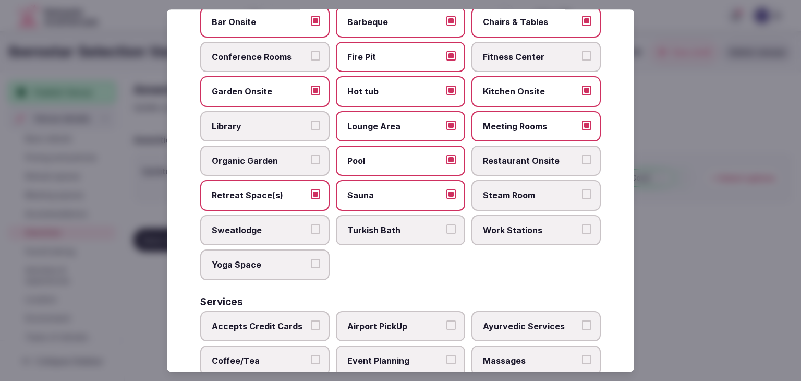
scroll to position [522, 0]
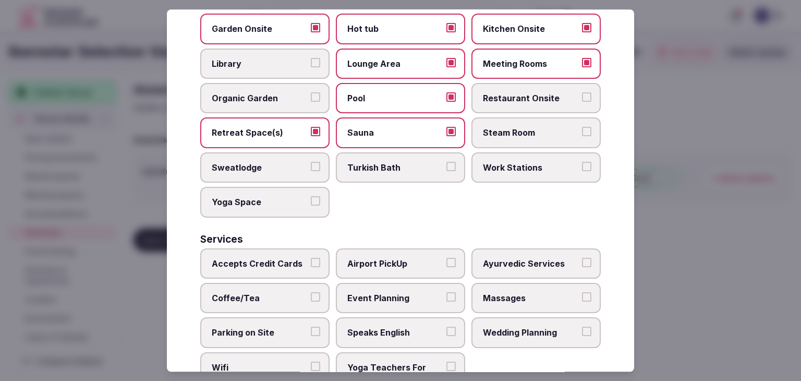
click at [270, 260] on span "Accepts Credit Cards" at bounding box center [260, 263] width 96 height 11
click at [311, 260] on button "Accepts Credit Cards" at bounding box center [315, 262] width 9 height 9
click at [267, 292] on span "Coffee/Tea" at bounding box center [260, 297] width 96 height 11
click at [311, 292] on button "Coffee/Tea" at bounding box center [315, 296] width 9 height 9
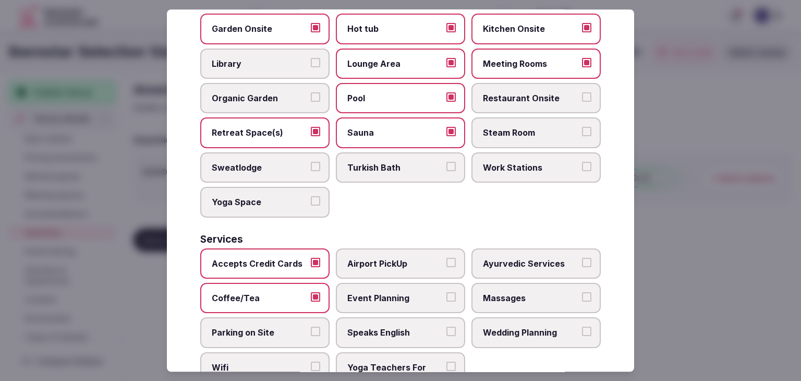
click at [281, 328] on span "Parking on Site" at bounding box center [260, 332] width 96 height 11
click at [311, 328] on button "Parking on Site" at bounding box center [315, 331] width 9 height 9
click at [276, 352] on label "Wifi" at bounding box center [264, 373] width 129 height 42
click at [311, 362] on button "Wifi" at bounding box center [315, 366] width 9 height 9
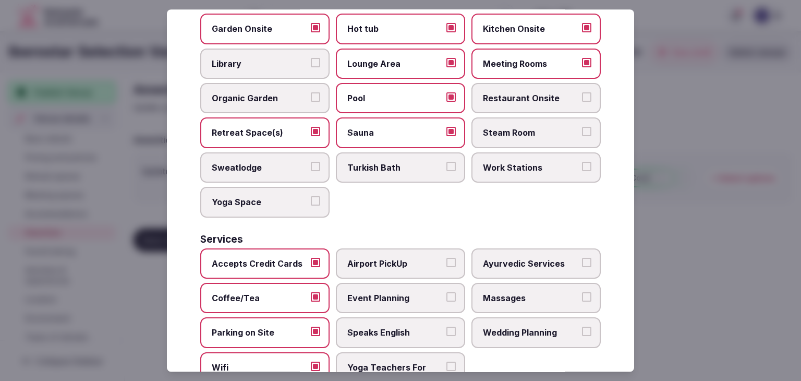
click at [369, 260] on span "Airport PickUp" at bounding box center [396, 263] width 96 height 11
click at [447, 260] on button "Airport PickUp" at bounding box center [451, 262] width 9 height 9
click at [419, 292] on span "Event Planning" at bounding box center [396, 297] width 96 height 11
click at [447, 292] on button "Event Planning" at bounding box center [451, 296] width 9 height 9
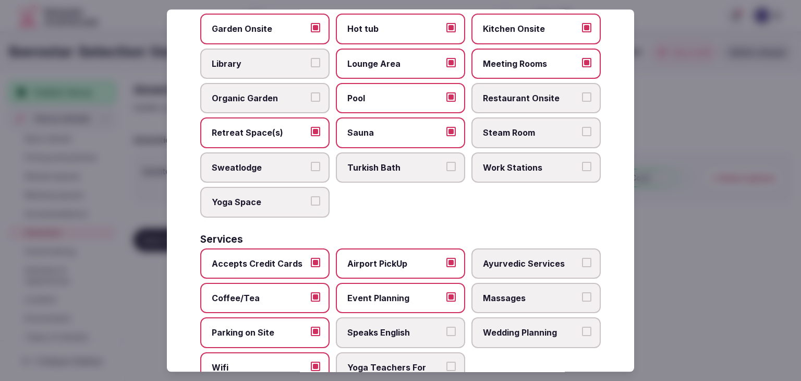
click at [416, 327] on span "Speaks English" at bounding box center [396, 332] width 96 height 11
click at [447, 327] on button "Speaks English" at bounding box center [451, 331] width 9 height 9
drag, startPoint x: 494, startPoint y: 321, endPoint x: 534, endPoint y: 222, distance: 106.7
click at [494, 327] on span "Wedding Planning" at bounding box center [531, 332] width 96 height 11
click at [582, 327] on button "Wedding Planning" at bounding box center [586, 331] width 9 height 9
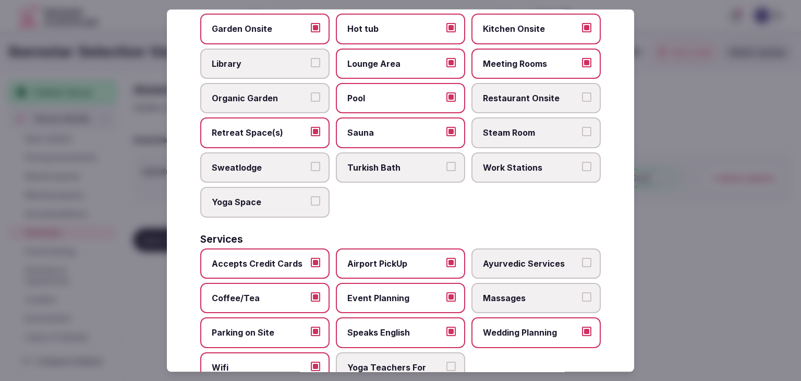
click at [516, 283] on label "Massages" at bounding box center [536, 298] width 129 height 30
click at [582, 292] on button "Massages" at bounding box center [586, 296] width 9 height 9
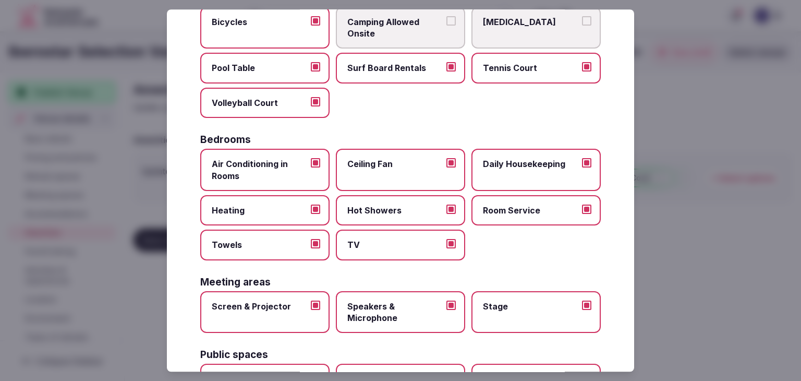
scroll to position [0, 0]
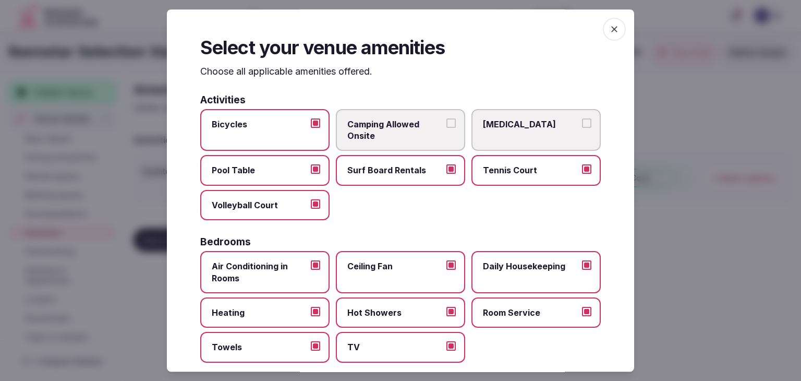
drag, startPoint x: 607, startPoint y: 30, endPoint x: 603, endPoint y: 34, distance: 6.3
click at [609, 30] on icon "button" at bounding box center [614, 29] width 10 height 10
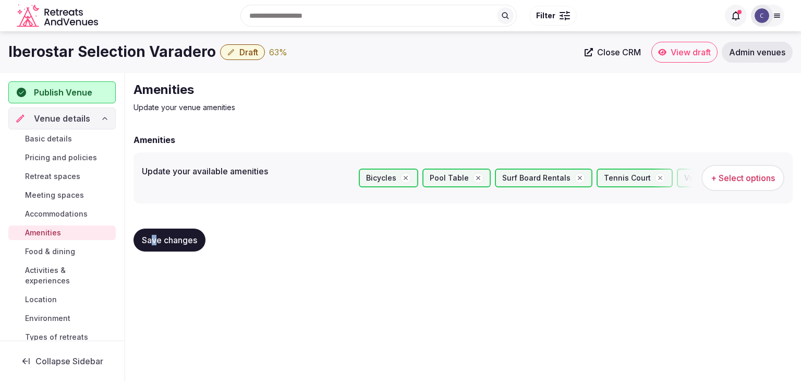
click at [153, 255] on div "Save changes" at bounding box center [464, 240] width 660 height 40
click at [185, 230] on button "Save changes" at bounding box center [170, 240] width 72 height 23
click at [52, 249] on span "Food & dining" at bounding box center [50, 251] width 50 height 10
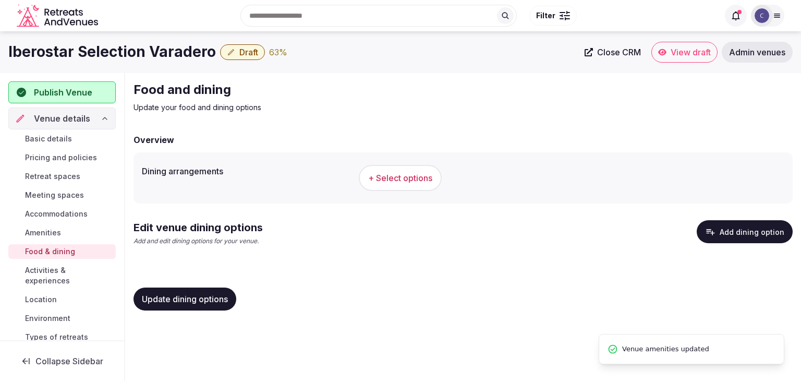
click at [387, 173] on span "+ Select options" at bounding box center [400, 177] width 64 height 11
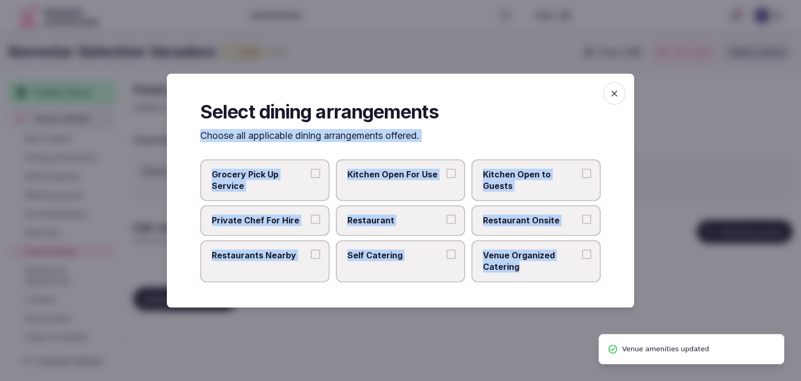
drag, startPoint x: 197, startPoint y: 133, endPoint x: 545, endPoint y: 280, distance: 377.4
click at [545, 280] on div "Select dining arrangements Choose all applicable dining arrangements offered. G…" at bounding box center [401, 191] width 468 height 234
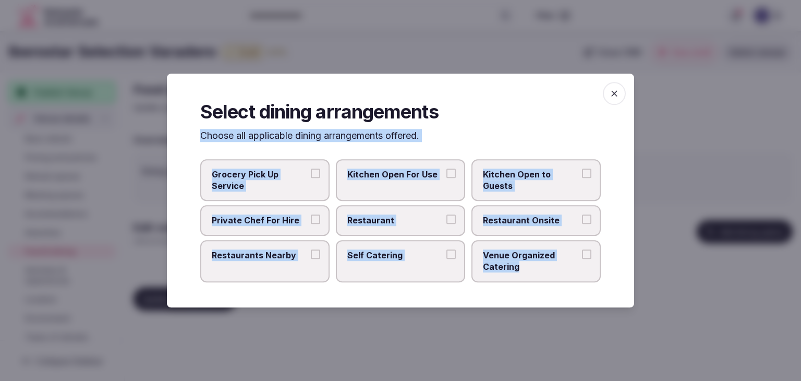
copy div "Choose all applicable dining arrangements offered. Grocery Pick Up Service Kitc…"
drag, startPoint x: 390, startPoint y: 212, endPoint x: 417, endPoint y: 211, distance: 27.7
click at [390, 212] on label "Restaurant" at bounding box center [400, 221] width 129 height 30
click at [447, 215] on button "Restaurant" at bounding box center [451, 219] width 9 height 9
click at [522, 215] on span "Restaurant Onsite" at bounding box center [531, 220] width 96 height 11
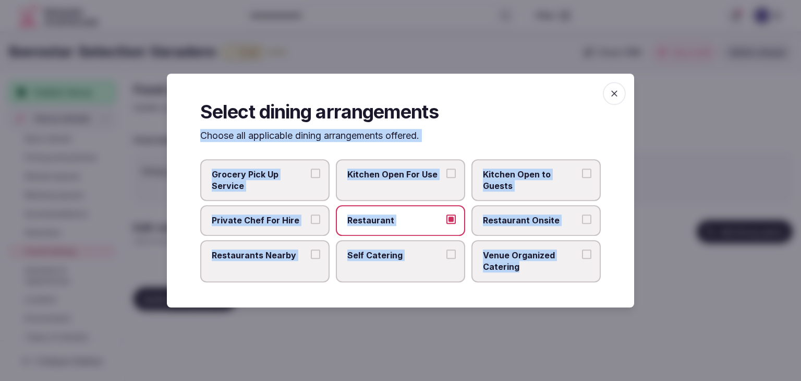
click at [582, 215] on button "Restaurant Onsite" at bounding box center [586, 219] width 9 height 9
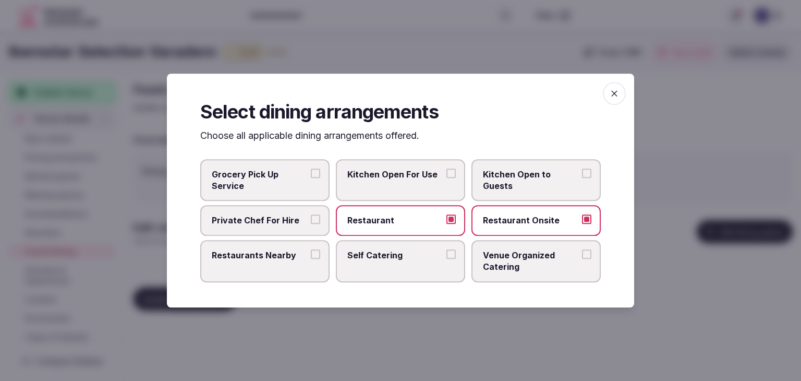
click at [532, 264] on span "Venue Organized Catering" at bounding box center [531, 260] width 96 height 23
click at [582, 259] on button "Venue Organized Catering" at bounding box center [586, 253] width 9 height 9
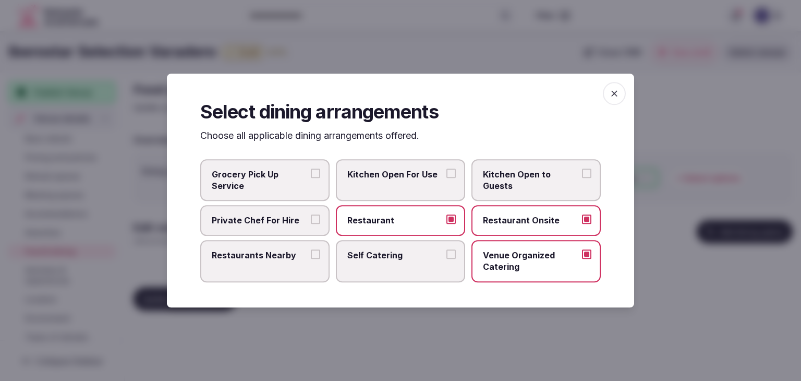
click at [620, 88] on span "button" at bounding box center [614, 93] width 23 height 23
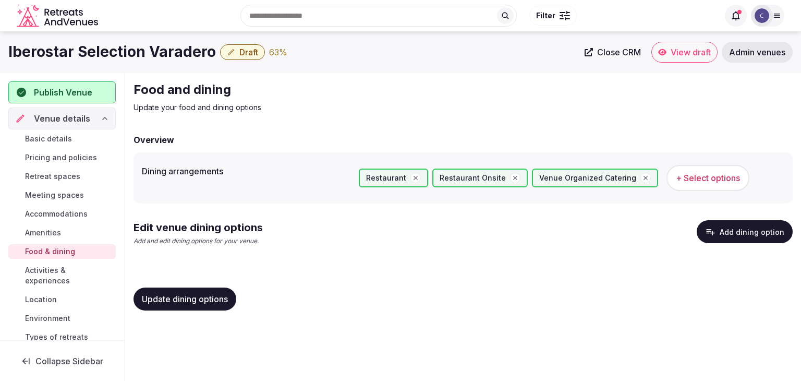
click at [213, 298] on span "Update dining options" at bounding box center [185, 299] width 86 height 10
click at [748, 234] on button "Add dining option" at bounding box center [745, 231] width 96 height 23
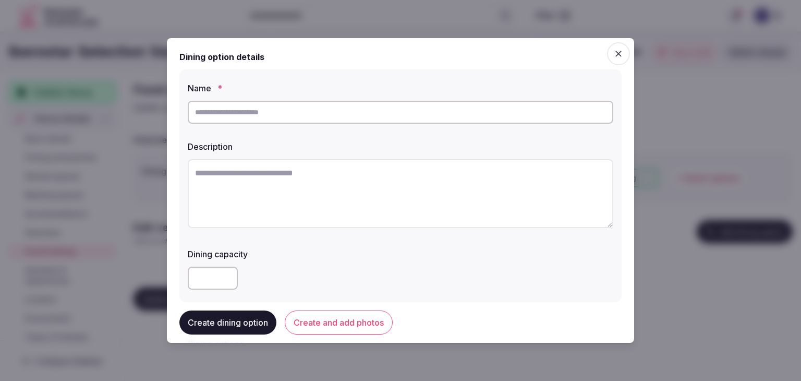
click at [257, 117] on input "text" at bounding box center [401, 112] width 426 height 23
paste input "**********"
type input "**********"
click at [328, 204] on textarea at bounding box center [401, 193] width 426 height 69
paste textarea "**********"
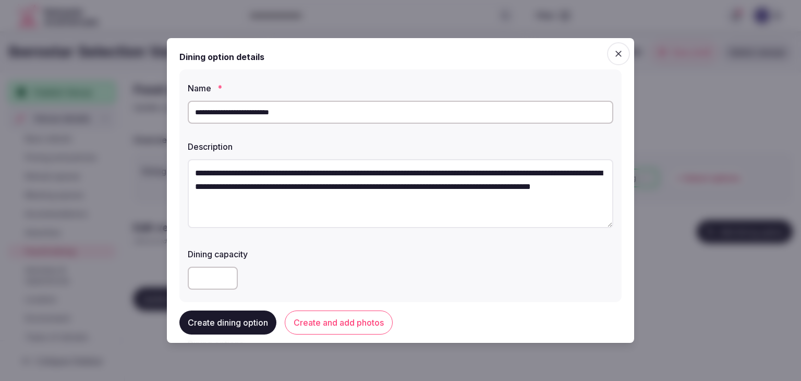
click at [327, 203] on textarea "**********" at bounding box center [401, 193] width 426 height 69
type textarea "**********"
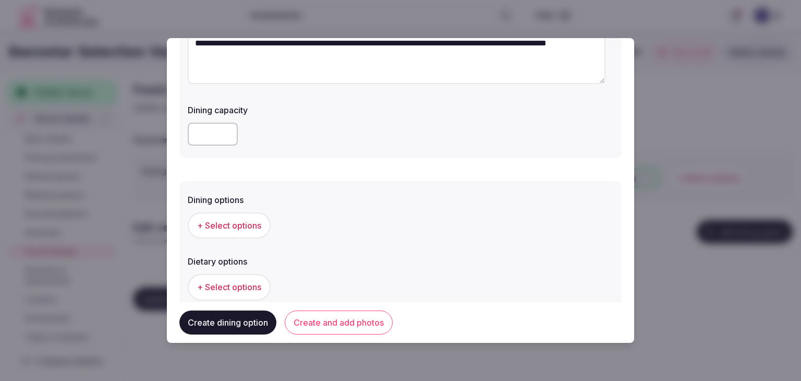
scroll to position [209, 0]
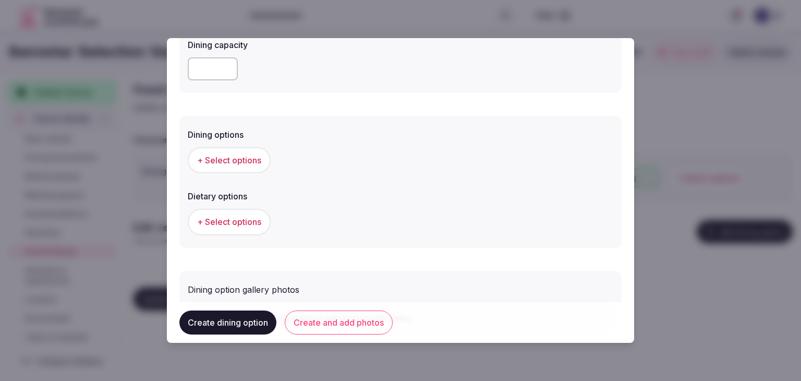
click at [235, 152] on button "+ Select options" at bounding box center [229, 160] width 83 height 26
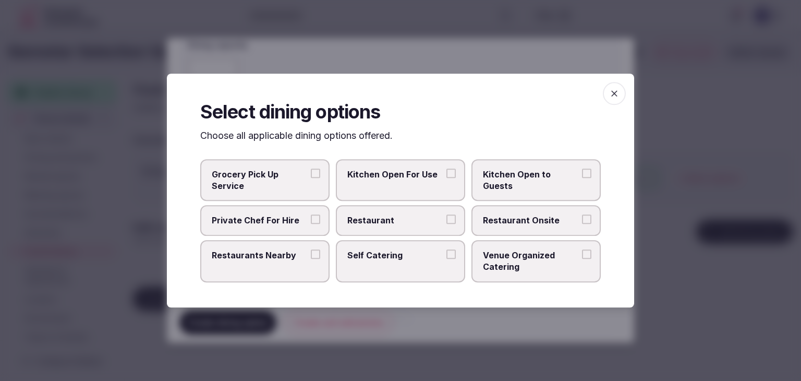
drag, startPoint x: 535, startPoint y: 221, endPoint x: 531, endPoint y: 230, distance: 9.1
click at [536, 221] on span "Restaurant Onsite" at bounding box center [531, 220] width 96 height 11
click at [582, 221] on button "Restaurant Onsite" at bounding box center [586, 219] width 9 height 9
click at [616, 98] on icon "button" at bounding box center [614, 93] width 10 height 10
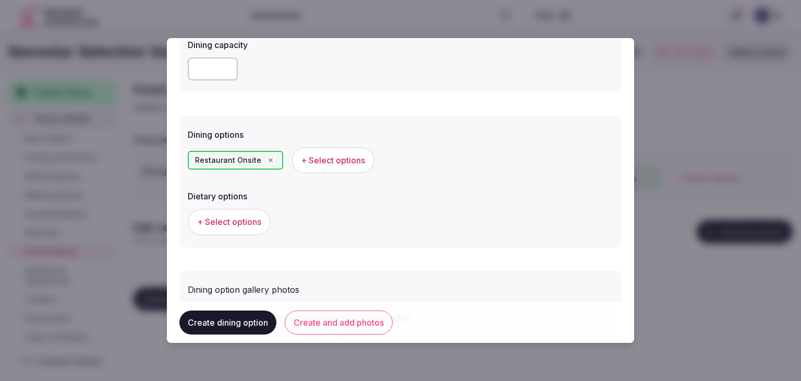
click at [354, 324] on button "Create and add photos" at bounding box center [339, 322] width 108 height 24
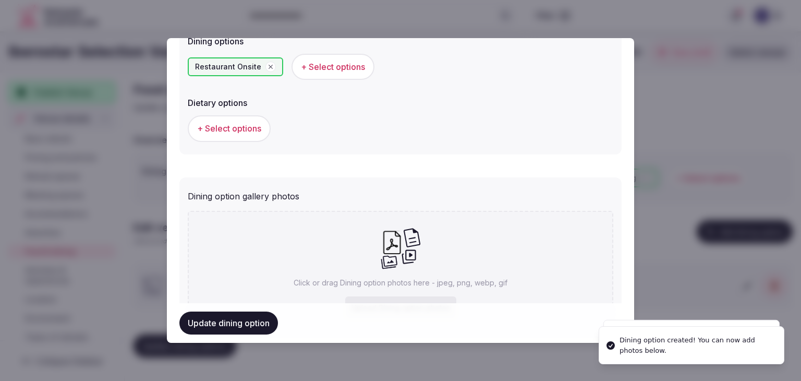
scroll to position [367, 0]
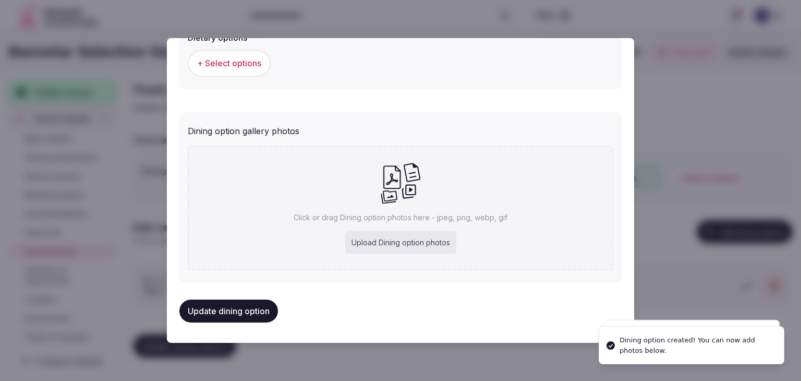
click at [429, 234] on div "Upload Dining option photos" at bounding box center [400, 242] width 111 height 23
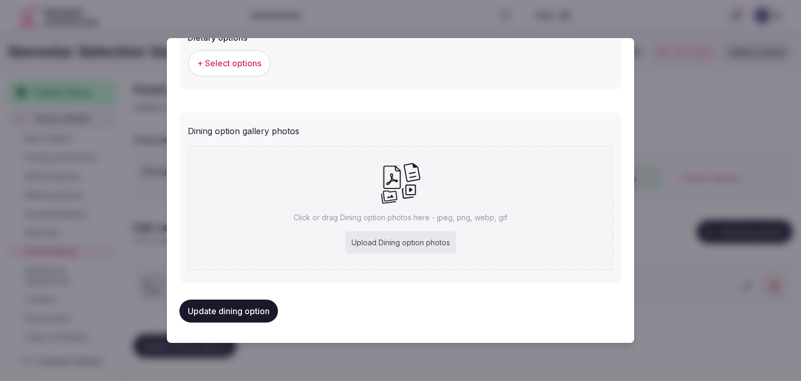
type input "**********"
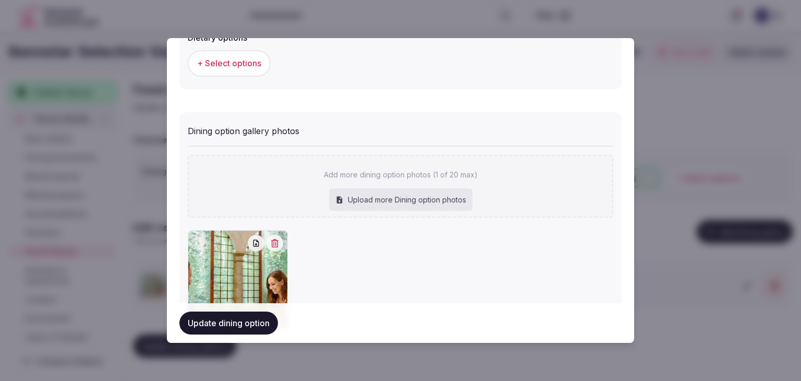
click at [259, 324] on button "Update dining option" at bounding box center [228, 323] width 99 height 23
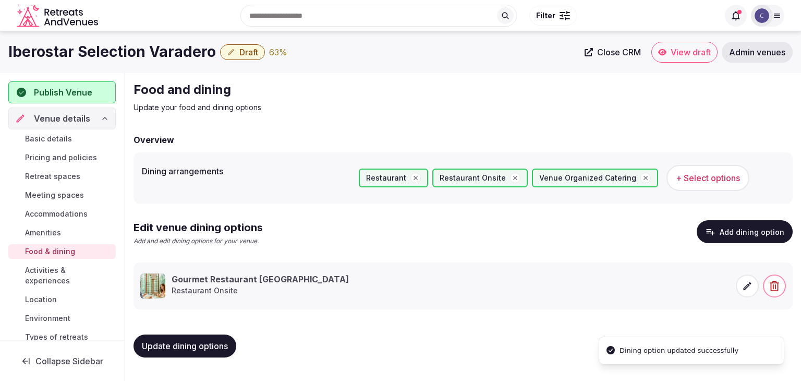
click at [198, 334] on button "Update dining options" at bounding box center [185, 345] width 103 height 23
click at [58, 274] on span "Activities & experiences" at bounding box center [68, 275] width 87 height 21
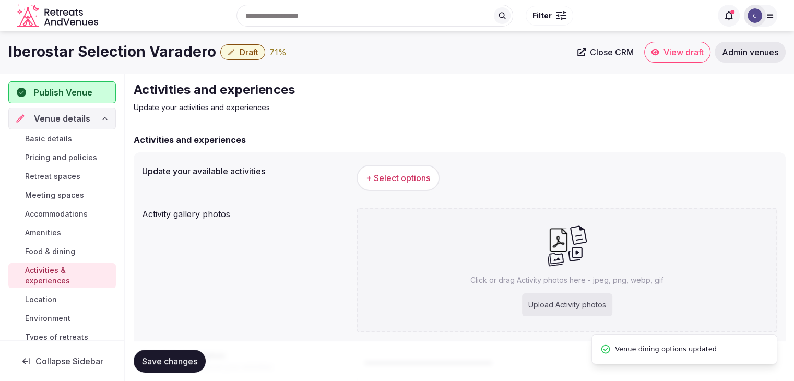
click at [413, 189] on button "+ Select options" at bounding box center [397, 178] width 83 height 26
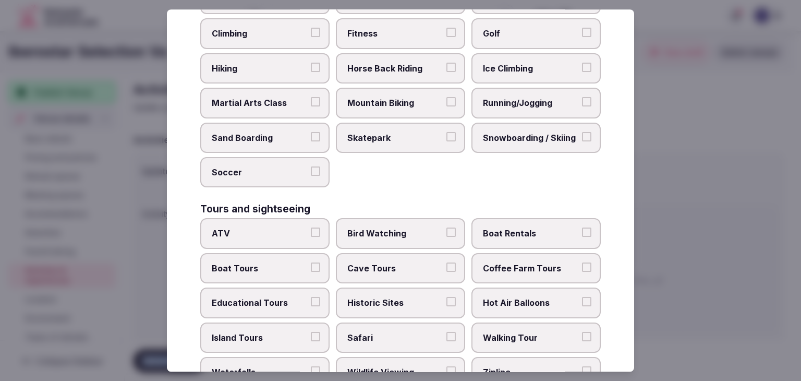
scroll to position [806, 0]
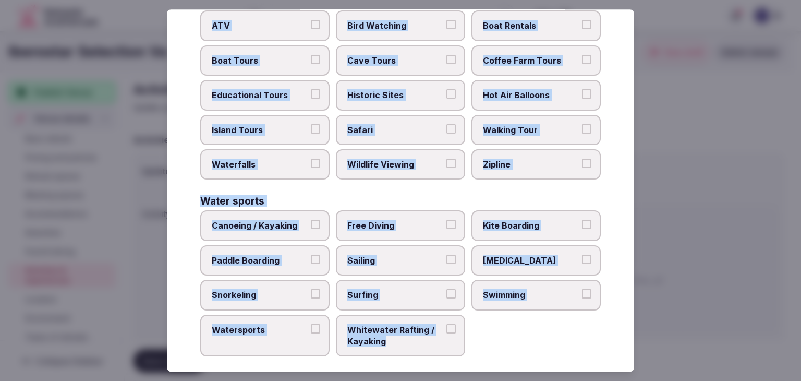
drag, startPoint x: 200, startPoint y: 74, endPoint x: 454, endPoint y: 343, distance: 369.8
click at [453, 345] on div "Select your activities Choose all applicable activities offered. Culture Dancin…" at bounding box center [401, 190] width 468 height 362
copy div "Choose all applicable activities offered. Culture Dancing Food and Culinary Cla…"
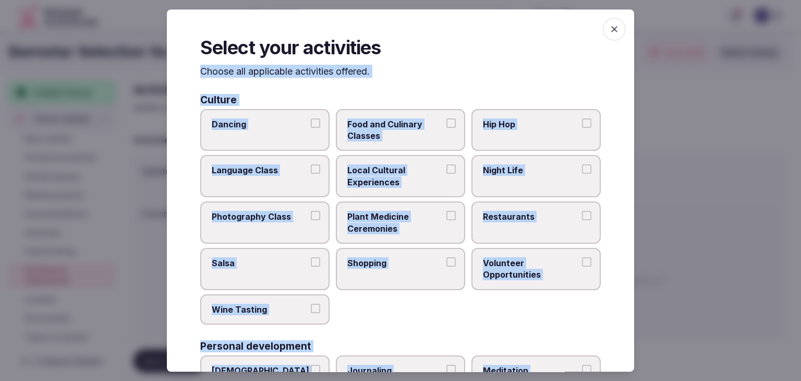
scroll to position [0, 0]
click at [290, 128] on span "Dancing" at bounding box center [260, 123] width 96 height 11
click at [311, 128] on button "Dancing" at bounding box center [315, 122] width 9 height 9
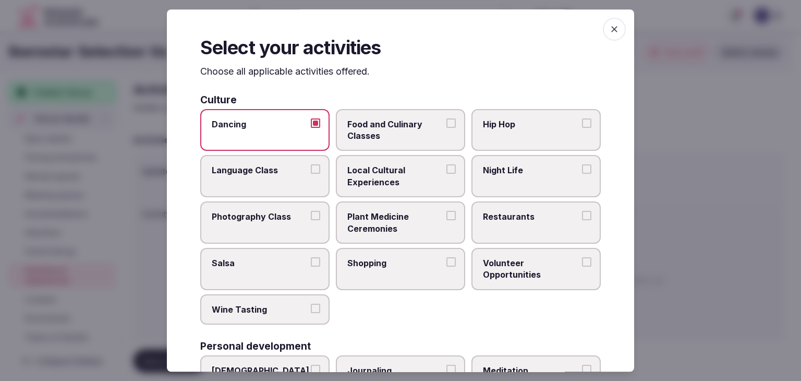
click at [389, 177] on span "Local Cultural Experiences" at bounding box center [396, 176] width 96 height 23
click at [447, 174] on button "Local Cultural Experiences" at bounding box center [451, 169] width 9 height 9
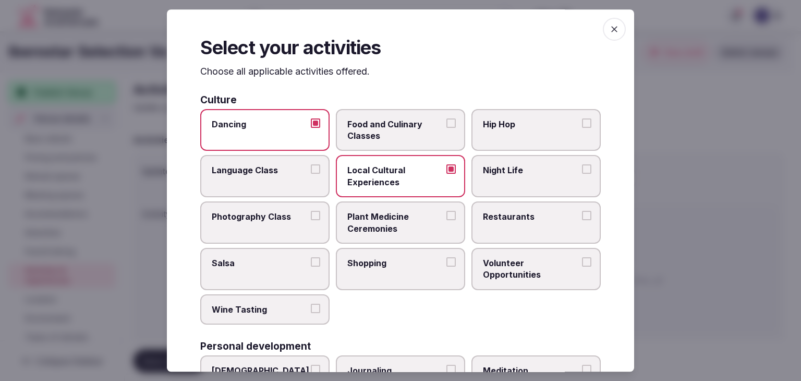
click at [518, 229] on label "Restaurants" at bounding box center [536, 222] width 129 height 42
click at [582, 220] on button "Restaurants" at bounding box center [586, 215] width 9 height 9
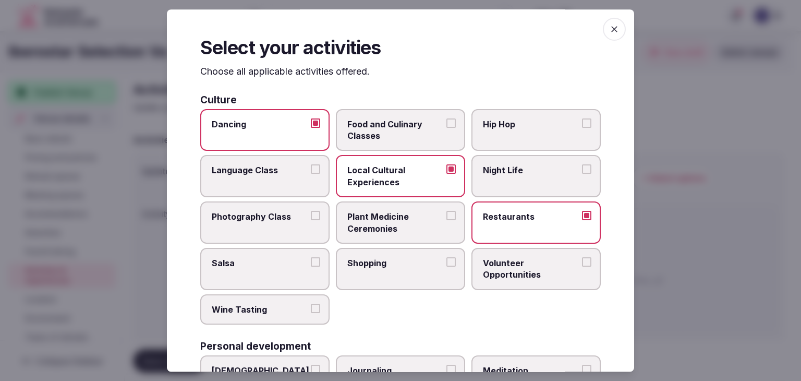
click at [433, 270] on label "Shopping" at bounding box center [400, 269] width 129 height 42
click at [447, 267] on button "Shopping" at bounding box center [451, 261] width 9 height 9
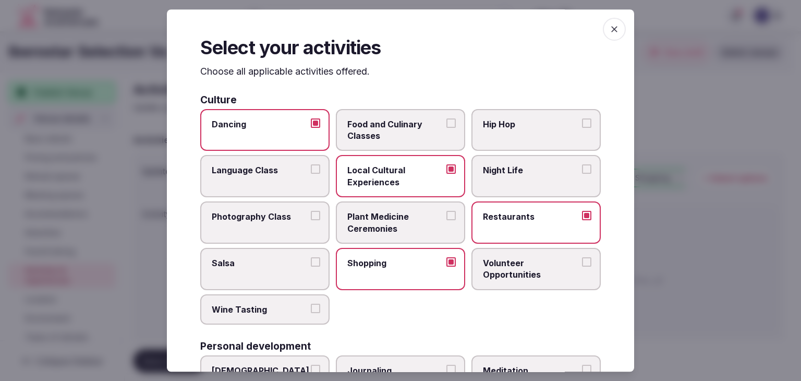
drag, startPoint x: 412, startPoint y: 273, endPoint x: 488, endPoint y: 202, distance: 104.1
click at [412, 272] on label "Shopping" at bounding box center [400, 269] width 129 height 42
click at [447, 267] on button "Shopping" at bounding box center [451, 261] width 9 height 9
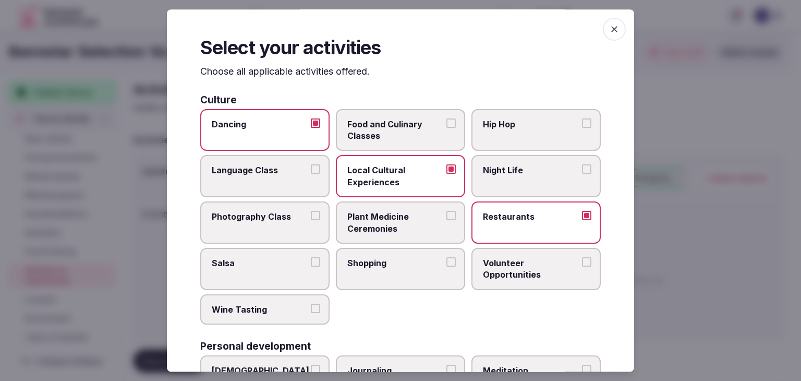
click at [504, 186] on label "Night Life" at bounding box center [536, 176] width 129 height 42
click at [582, 174] on button "Night Life" at bounding box center [586, 169] width 9 height 9
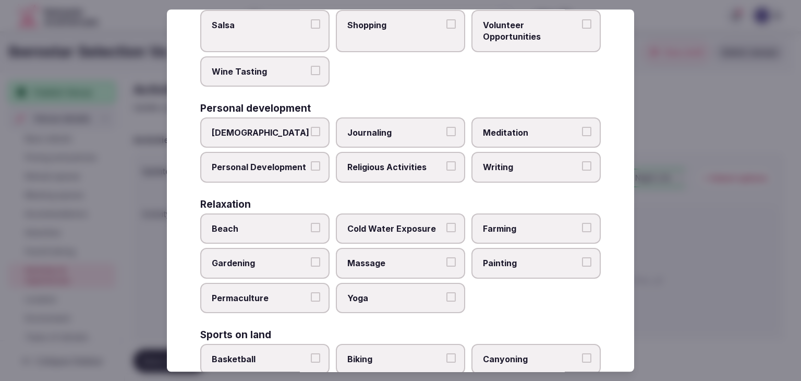
scroll to position [261, 0]
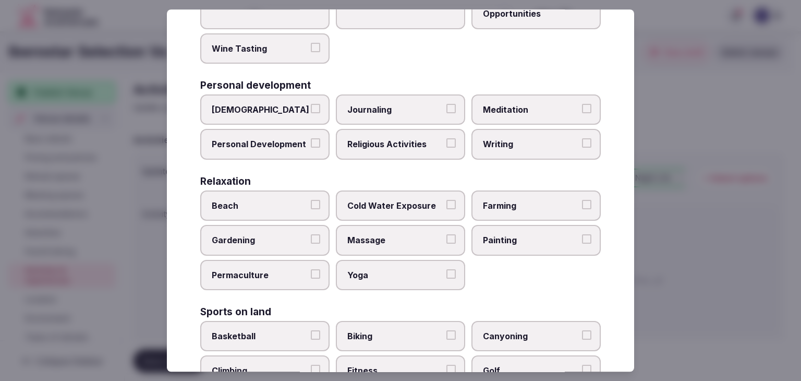
click at [515, 111] on span "Meditation" at bounding box center [531, 109] width 96 height 11
click at [582, 111] on button "Meditation" at bounding box center [586, 108] width 9 height 9
click at [407, 276] on span "Yoga" at bounding box center [396, 274] width 96 height 11
click at [447, 276] on button "Yoga" at bounding box center [451, 273] width 9 height 9
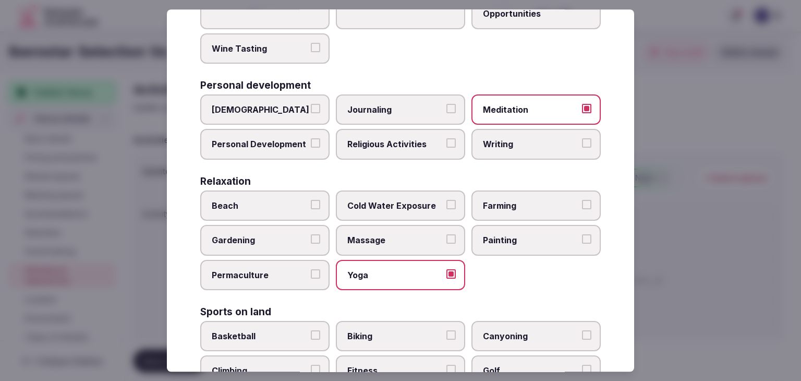
click at [411, 244] on label "Massage" at bounding box center [400, 240] width 129 height 30
click at [447, 244] on button "Massage" at bounding box center [451, 239] width 9 height 9
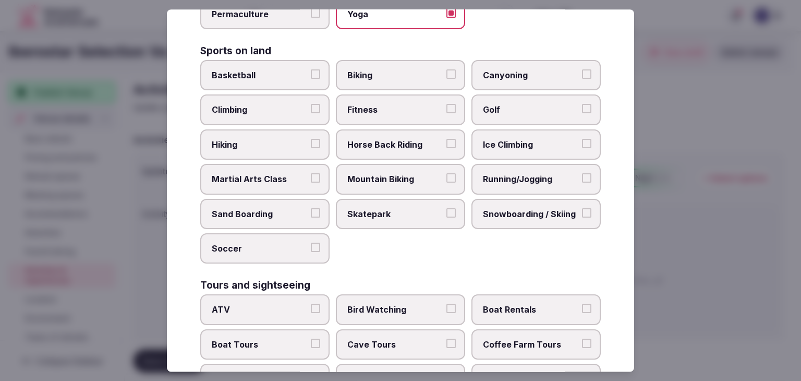
click at [290, 72] on span "Basketball" at bounding box center [260, 74] width 96 height 11
click at [311, 72] on button "Basketball" at bounding box center [315, 73] width 9 height 9
click at [378, 77] on span "Biking" at bounding box center [396, 74] width 96 height 11
click at [447, 77] on button "Biking" at bounding box center [451, 73] width 9 height 9
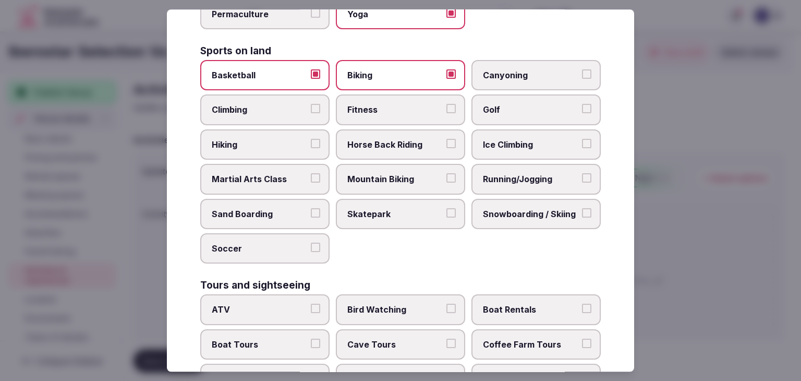
click at [390, 111] on span "Fitness" at bounding box center [396, 109] width 96 height 11
click at [447, 111] on button "Fitness" at bounding box center [451, 108] width 9 height 9
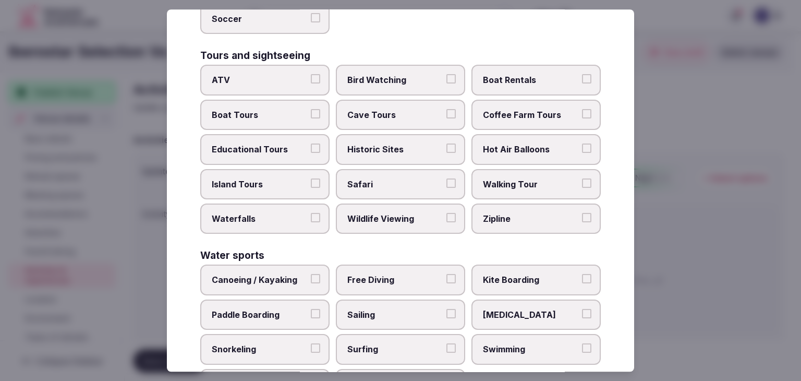
scroll to position [783, 0]
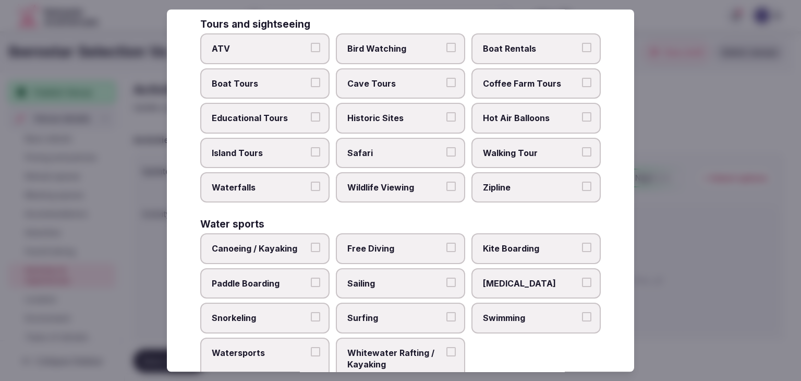
click at [276, 112] on span "Educational Tours" at bounding box center [260, 117] width 96 height 11
click at [311, 112] on button "Educational Tours" at bounding box center [315, 116] width 9 height 9
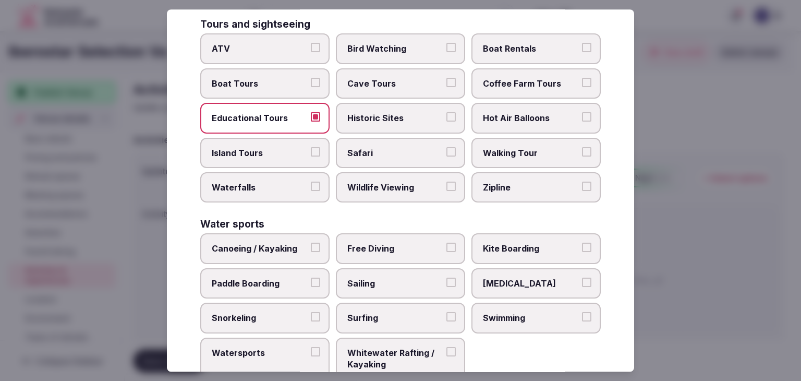
click at [282, 80] on span "Boat Tours" at bounding box center [260, 83] width 96 height 11
click at [311, 80] on button "Boat Tours" at bounding box center [315, 82] width 9 height 9
click at [508, 44] on span "Boat Rentals" at bounding box center [531, 48] width 96 height 11
click at [582, 44] on button "Boat Rentals" at bounding box center [586, 47] width 9 height 9
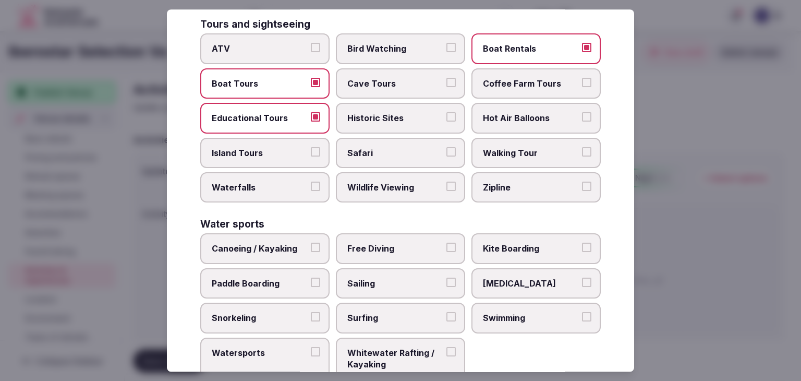
click at [522, 147] on span "Walking Tour" at bounding box center [531, 152] width 96 height 11
click at [582, 147] on button "Walking Tour" at bounding box center [586, 151] width 9 height 9
click at [276, 151] on label "Island Tours" at bounding box center [264, 153] width 129 height 30
click at [311, 151] on button "Island Tours" at bounding box center [315, 151] width 9 height 9
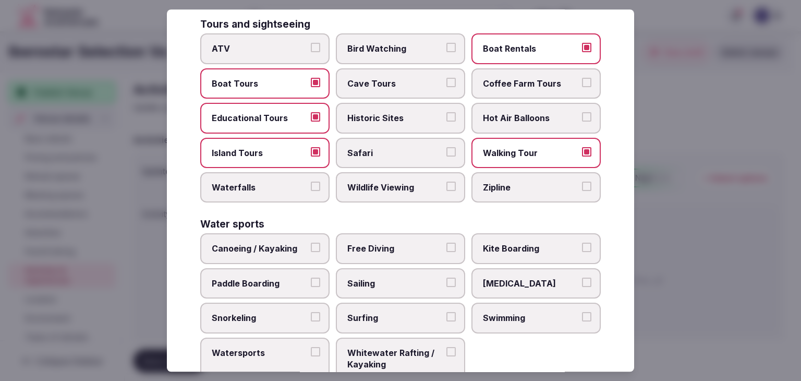
click at [280, 117] on label "Educational Tours" at bounding box center [264, 118] width 129 height 30
click at [311, 117] on button "Educational Tours" at bounding box center [315, 116] width 9 height 9
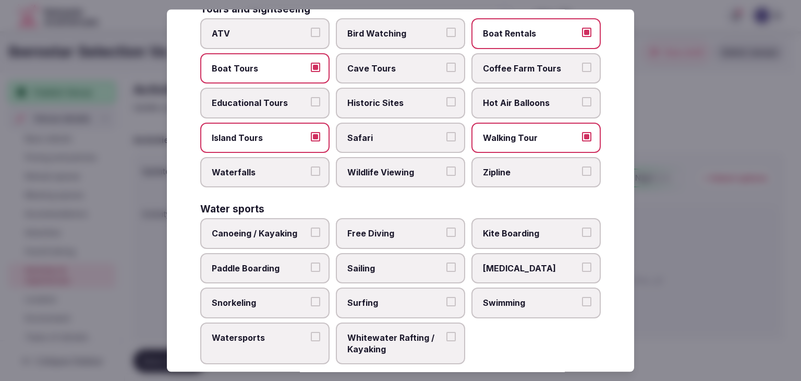
scroll to position [806, 0]
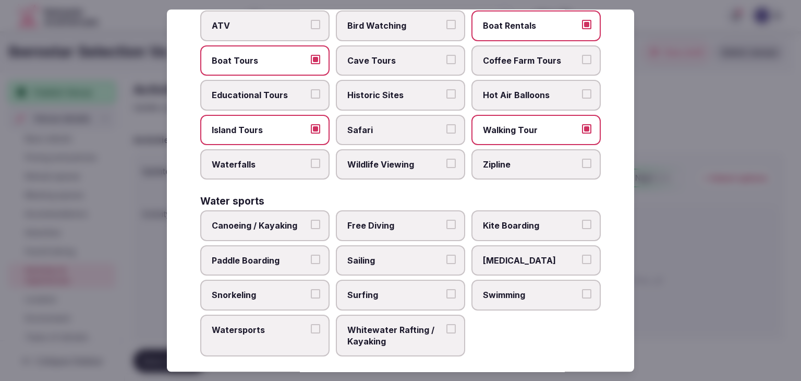
click at [290, 220] on span "Canoeing / Kayaking" at bounding box center [260, 225] width 96 height 11
click at [311, 220] on button "Canoeing / Kayaking" at bounding box center [315, 224] width 9 height 9
click at [288, 255] on span "Paddle Boarding" at bounding box center [260, 260] width 96 height 11
click at [311, 255] on button "Paddle Boarding" at bounding box center [315, 259] width 9 height 9
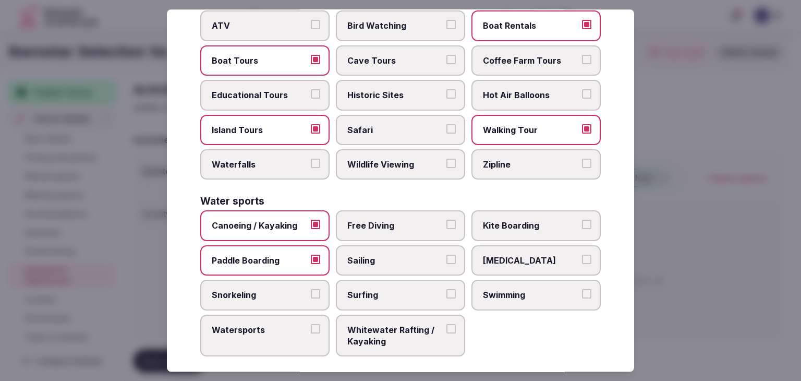
click at [408, 245] on label "Sailing" at bounding box center [400, 260] width 129 height 30
click at [447, 255] on button "Sailing" at bounding box center [451, 259] width 9 height 9
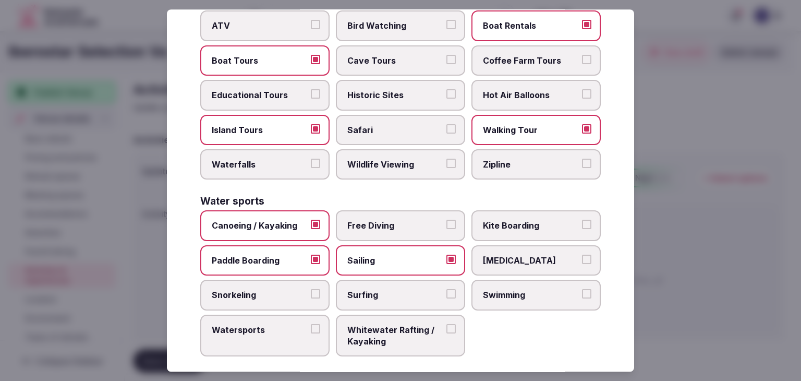
click at [497, 245] on label "Scuba Diving" at bounding box center [536, 260] width 129 height 30
click at [582, 255] on button "Scuba Diving" at bounding box center [586, 259] width 9 height 9
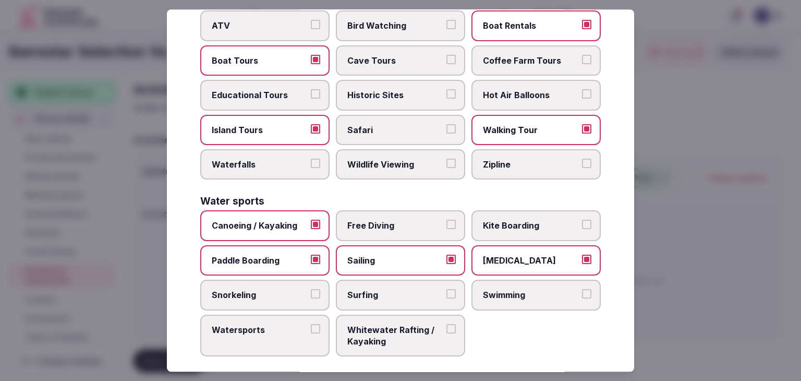
click at [268, 289] on span "Snorkeling" at bounding box center [260, 294] width 96 height 11
click at [311, 289] on button "Snorkeling" at bounding box center [315, 293] width 9 height 9
click at [354, 289] on span "Surfing" at bounding box center [396, 294] width 96 height 11
click at [447, 289] on button "Surfing" at bounding box center [451, 293] width 9 height 9
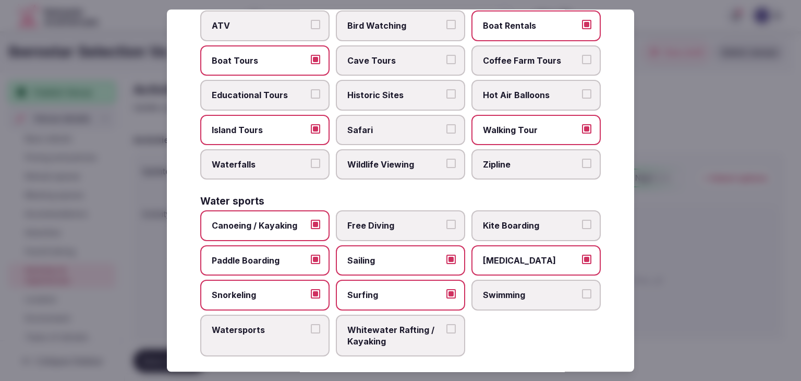
click at [533, 289] on span "Swimming" at bounding box center [531, 294] width 96 height 11
click at [582, 289] on button "Swimming" at bounding box center [586, 293] width 9 height 9
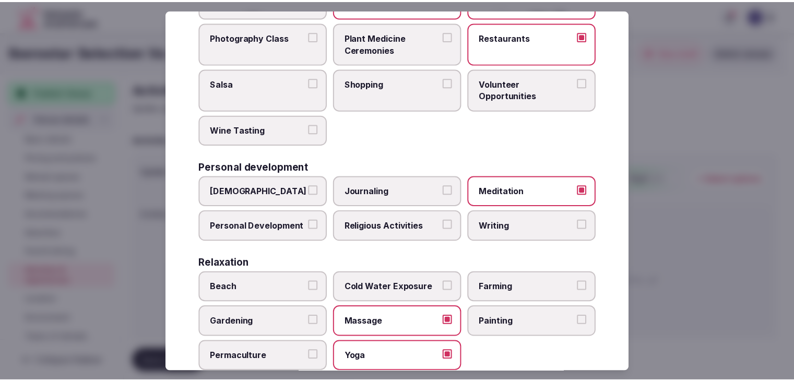
scroll to position [0, 0]
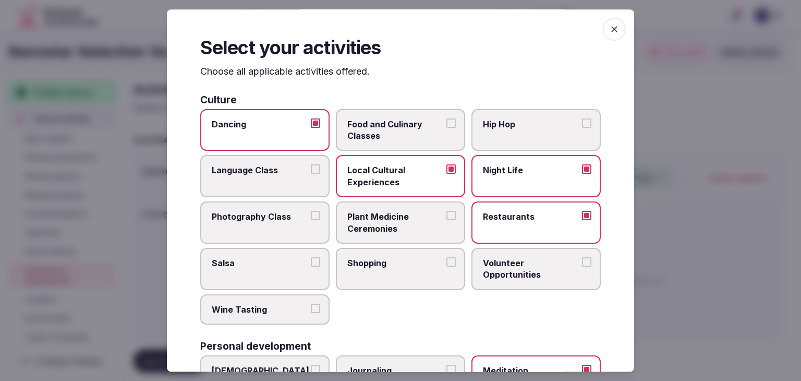
click at [614, 27] on span "button" at bounding box center [614, 29] width 23 height 23
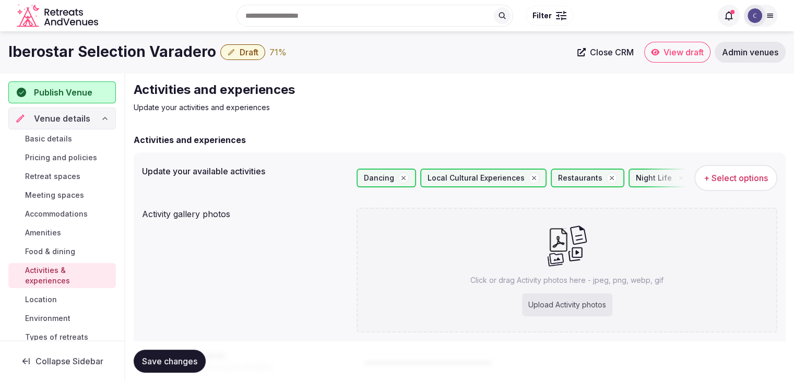
click at [570, 308] on div "Upload Activity photos" at bounding box center [567, 304] width 90 height 23
type input "**********"
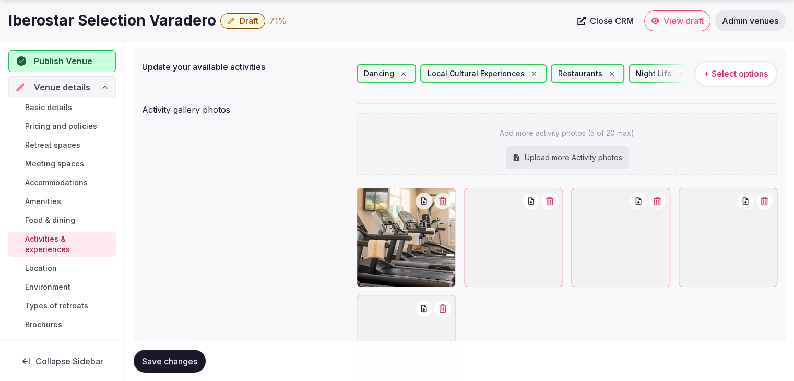
scroll to position [209, 0]
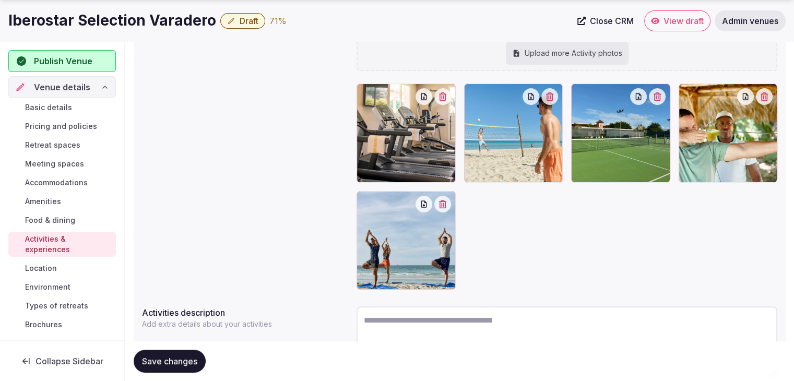
click at [186, 357] on span "Save changes" at bounding box center [169, 361] width 55 height 10
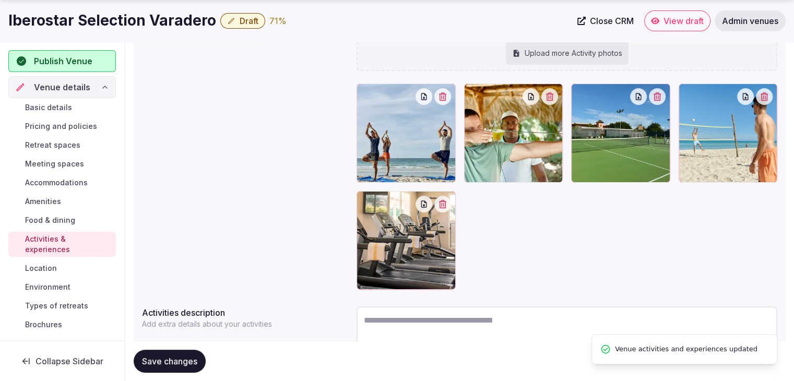
click at [186, 359] on span "Save changes" at bounding box center [169, 361] width 55 height 10
click at [44, 285] on span "Environment" at bounding box center [47, 287] width 45 height 10
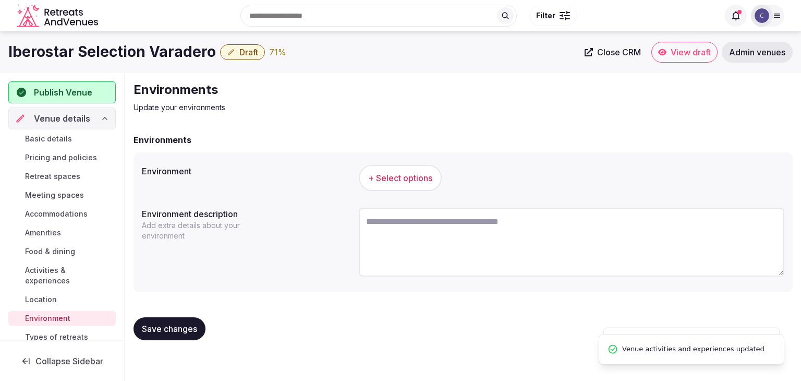
click at [423, 173] on span "+ Select options" at bounding box center [400, 177] width 64 height 11
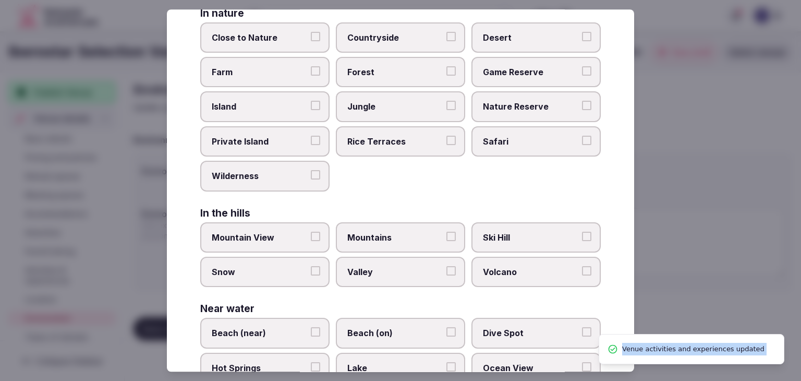
scroll to position [249, 0]
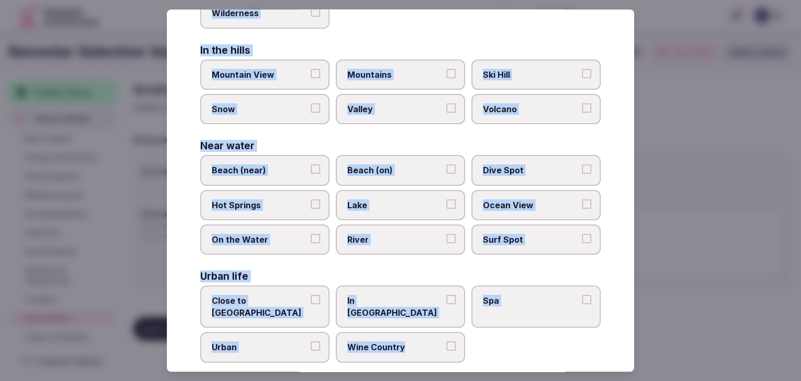
drag, startPoint x: 196, startPoint y: 65, endPoint x: 474, endPoint y: 356, distance: 402.6
click at [474, 356] on div "Select your environment Choose all applicable environments offered. In nature C…" at bounding box center [401, 190] width 468 height 362
copy div "Choose all applicable environments offered. In nature Close to Nature Countrysi…"
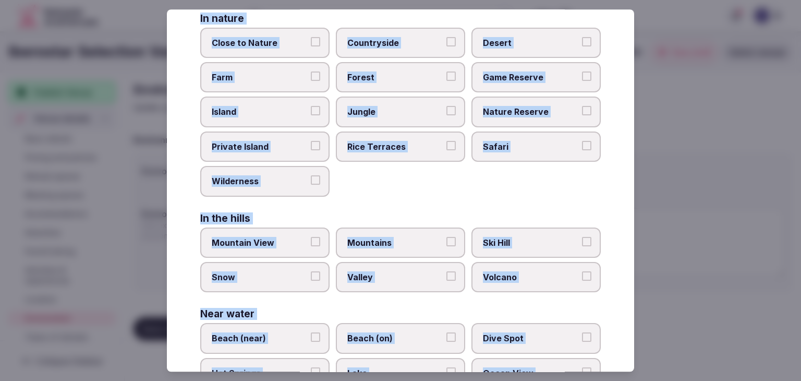
scroll to position [0, 0]
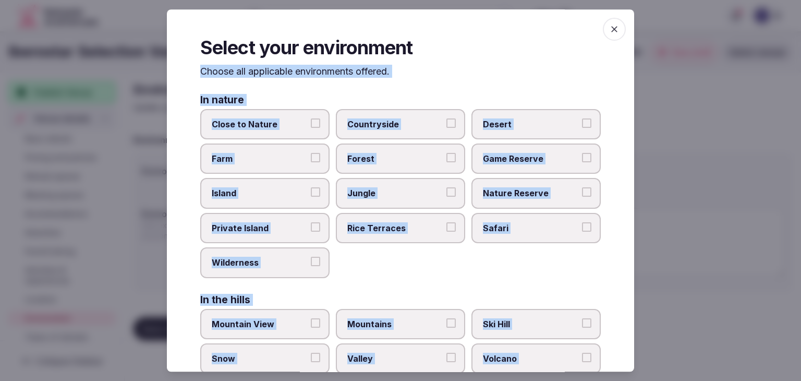
click at [396, 125] on span "Countryside" at bounding box center [396, 123] width 96 height 11
click at [447, 125] on button "Countryside" at bounding box center [451, 122] width 9 height 9
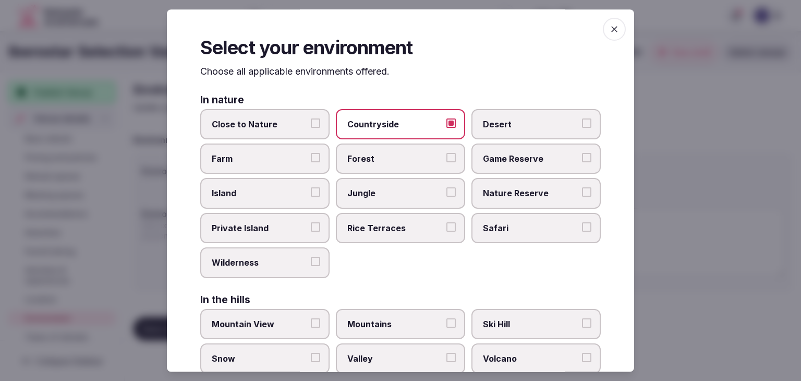
click at [291, 120] on span "Close to Nature" at bounding box center [260, 123] width 96 height 11
click at [311, 120] on button "Close to Nature" at bounding box center [315, 122] width 9 height 9
click at [423, 113] on label "Countryside" at bounding box center [400, 124] width 129 height 30
click at [447, 118] on button "Countryside" at bounding box center [451, 122] width 9 height 9
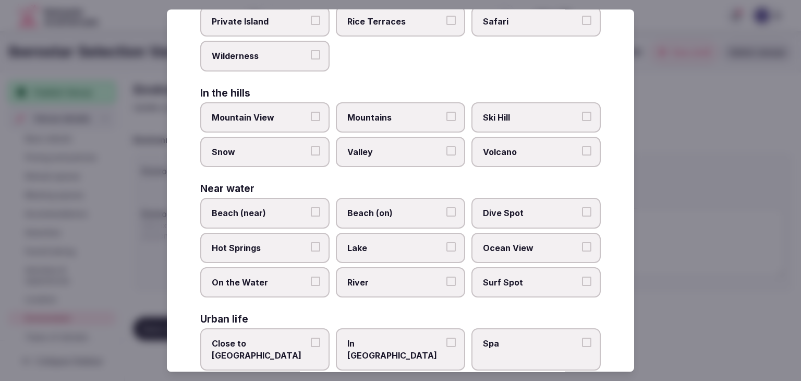
scroll to position [249, 0]
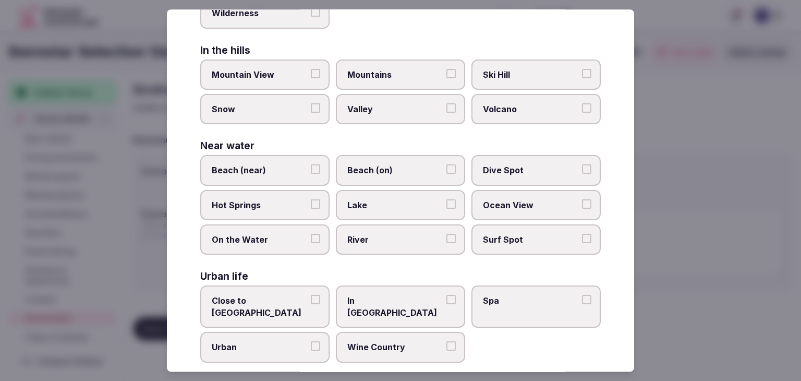
click at [306, 170] on label "Beach (near)" at bounding box center [264, 170] width 129 height 30
click at [311, 170] on button "Beach (near)" at bounding box center [315, 169] width 9 height 9
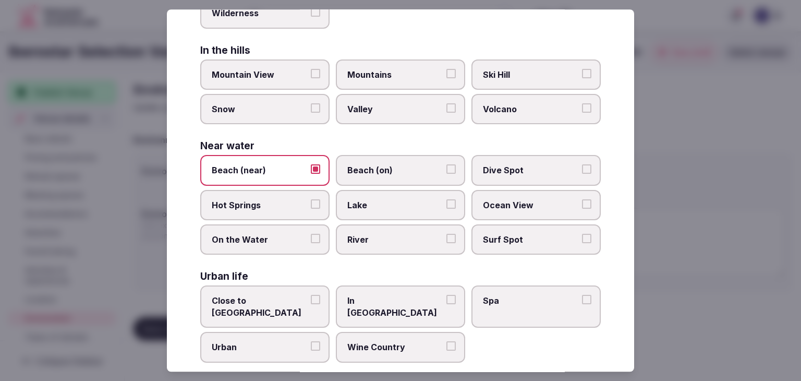
click at [358, 174] on label "Beach (on)" at bounding box center [400, 170] width 129 height 30
click at [447, 174] on button "Beach (on)" at bounding box center [451, 169] width 9 height 9
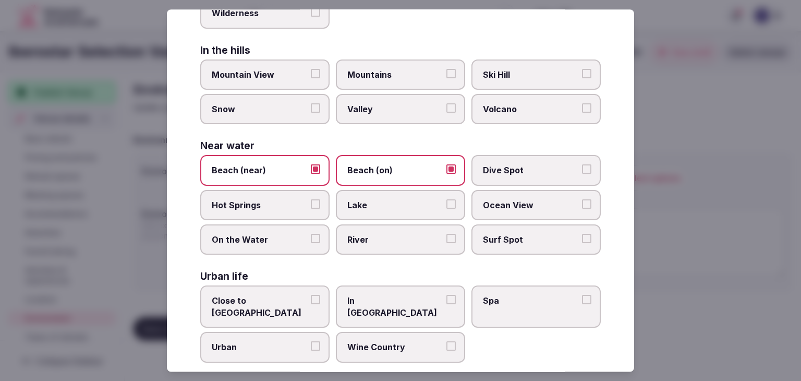
click at [497, 210] on label "Ocean View" at bounding box center [536, 205] width 129 height 30
click at [582, 209] on button "Ocean View" at bounding box center [586, 203] width 9 height 9
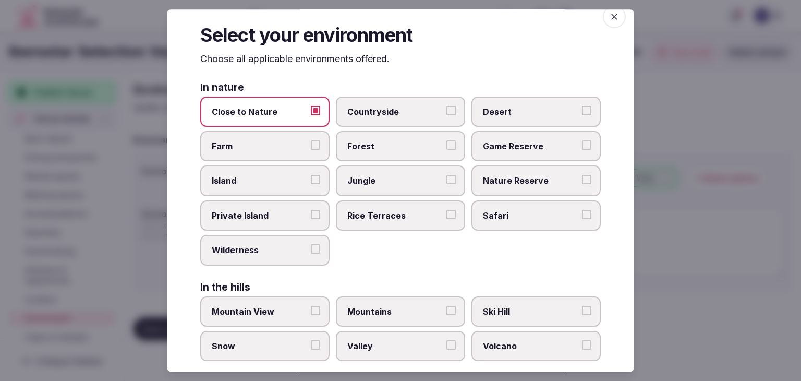
scroll to position [0, 0]
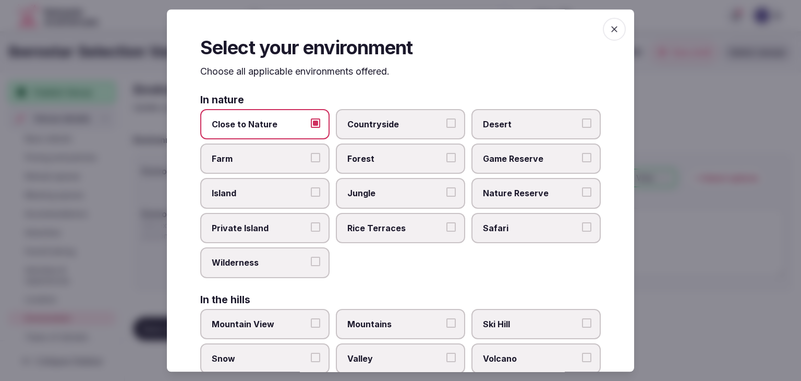
click at [609, 29] on icon "button" at bounding box center [614, 29] width 10 height 10
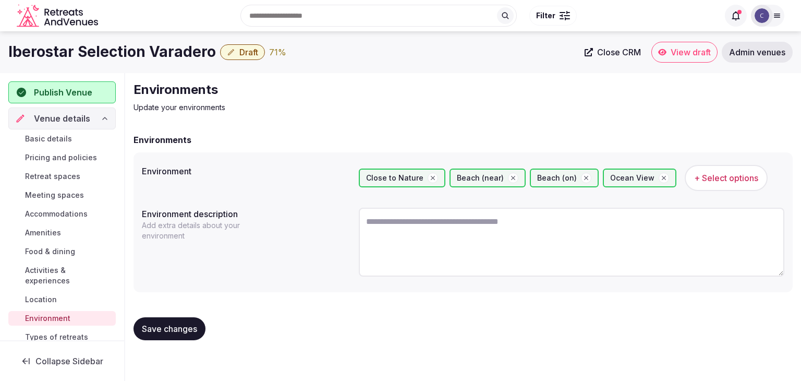
click at [415, 243] on textarea at bounding box center [572, 242] width 426 height 69
paste textarea "**********"
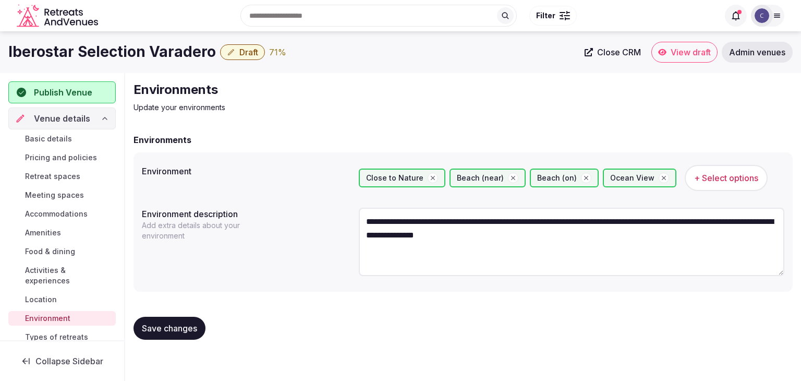
type textarea "**********"
click at [179, 324] on span "Save changes" at bounding box center [169, 328] width 55 height 10
click at [88, 334] on link "Types of retreats" at bounding box center [61, 337] width 107 height 15
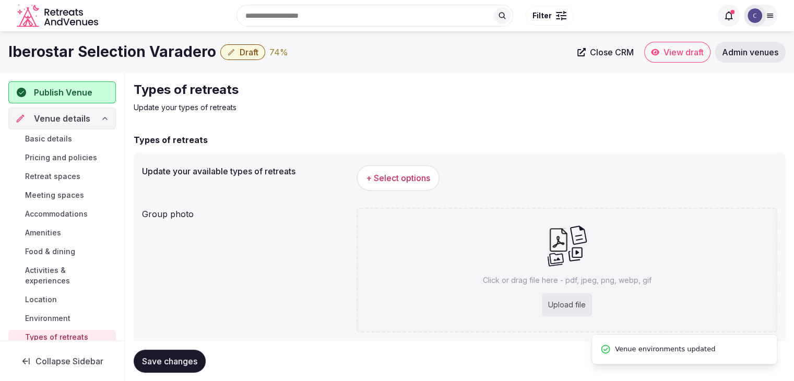
click at [421, 176] on span "+ Select options" at bounding box center [398, 177] width 64 height 11
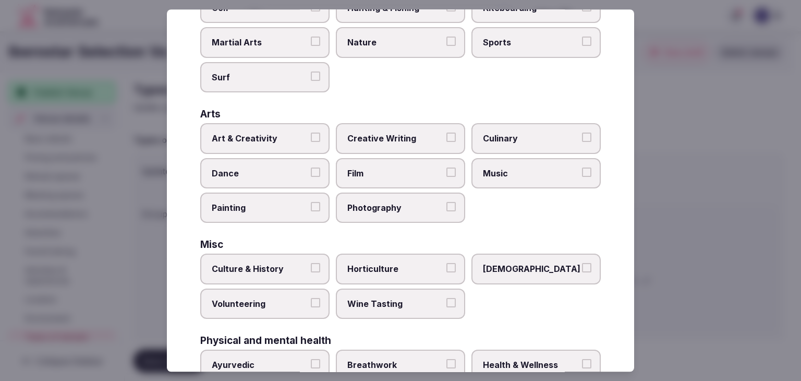
scroll to position [424, 0]
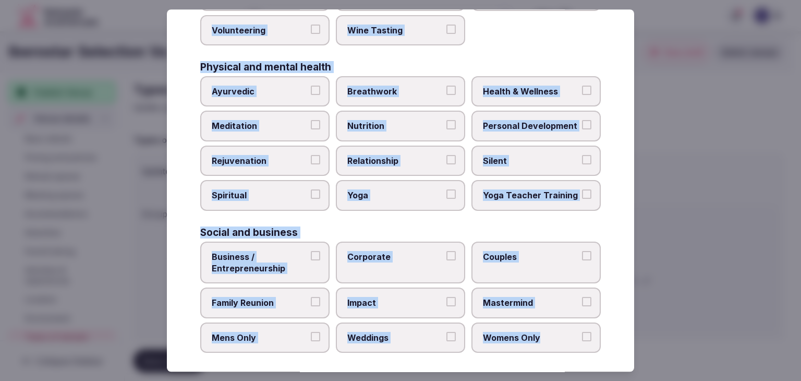
drag, startPoint x: 197, startPoint y: 69, endPoint x: 612, endPoint y: 339, distance: 495.1
click at [614, 342] on div "Select your types of retreats Choose all applicable types of retreats offered. …" at bounding box center [401, 190] width 468 height 362
copy div "Choose all applicable types of retreats offered. Active Adventure Cold Water Ex…"
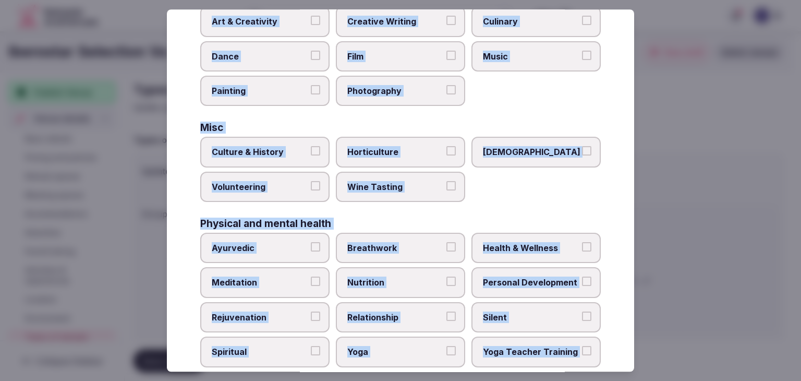
click at [261, 148] on span "Culture & History" at bounding box center [260, 152] width 96 height 11
click at [311, 148] on button "Culture & History" at bounding box center [315, 151] width 9 height 9
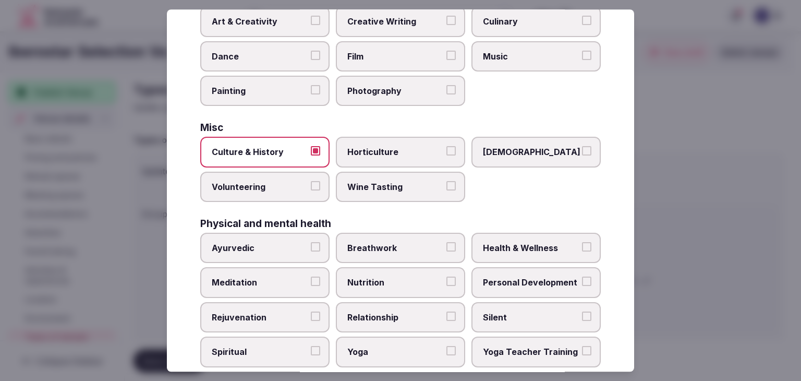
click at [516, 245] on span "Health & Wellness" at bounding box center [531, 247] width 96 height 11
click at [582, 245] on button "Health & Wellness" at bounding box center [586, 246] width 9 height 9
click at [510, 277] on span "Personal Development" at bounding box center [531, 282] width 96 height 11
click at [582, 277] on button "Personal Development" at bounding box center [586, 281] width 9 height 9
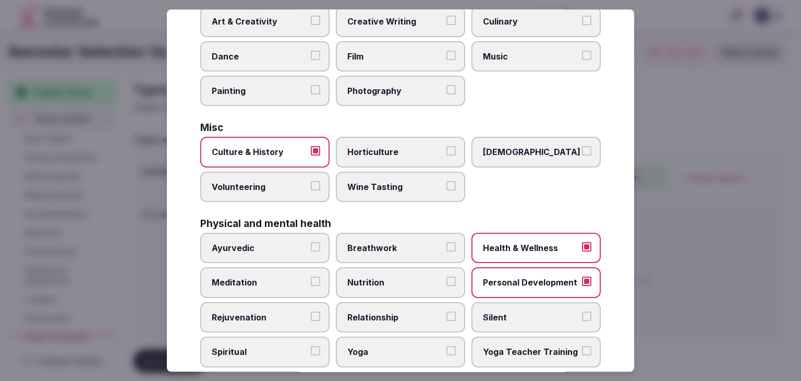
click at [295, 261] on div "Ayurvedic Breathwork Health & Wellness Meditation Nutrition Personal Developmen…" at bounding box center [400, 300] width 401 height 135
click at [298, 278] on span "Meditation" at bounding box center [260, 282] width 96 height 11
click at [311, 278] on button "Meditation" at bounding box center [315, 281] width 9 height 9
click at [261, 312] on span "Rejuvenation" at bounding box center [260, 317] width 96 height 11
click at [311, 312] on button "Rejuvenation" at bounding box center [315, 316] width 9 height 9
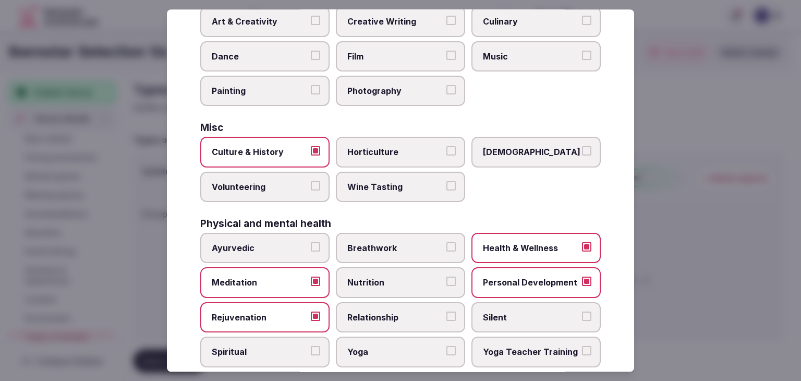
drag, startPoint x: 358, startPoint y: 345, endPoint x: 308, endPoint y: 342, distance: 49.7
click at [358, 346] on span "Yoga" at bounding box center [396, 351] width 96 height 11
click at [447, 346] on button "Yoga" at bounding box center [451, 350] width 9 height 9
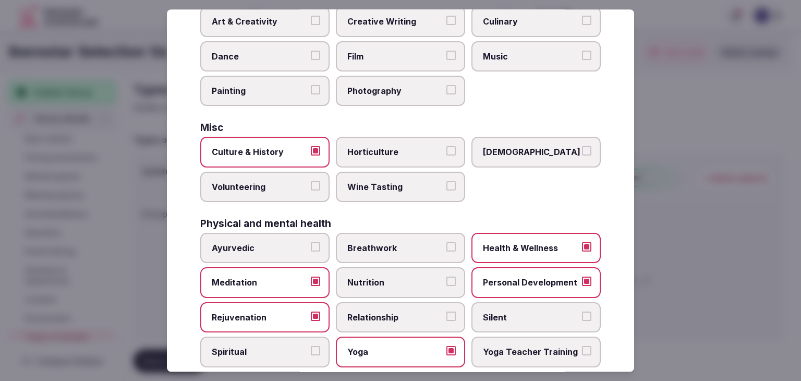
click at [290, 346] on span "Spiritual" at bounding box center [260, 351] width 96 height 11
click at [311, 346] on button "Spiritual" at bounding box center [315, 350] width 9 height 9
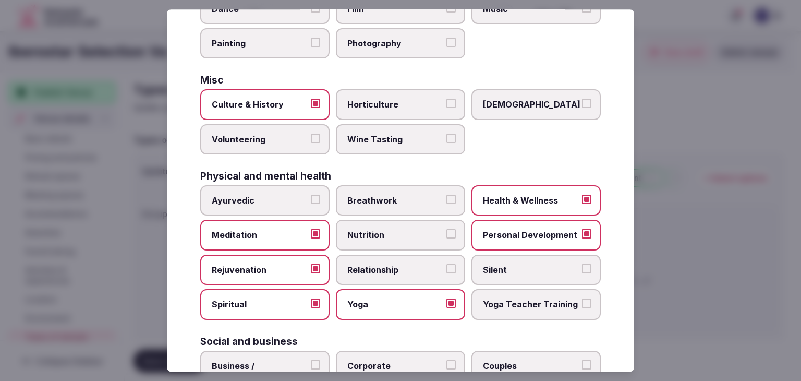
scroll to position [424, 0]
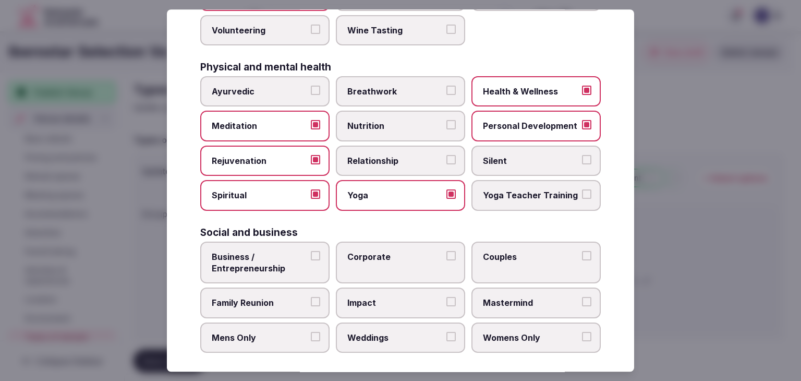
click at [382, 270] on label "Corporate" at bounding box center [400, 263] width 129 height 42
click at [447, 260] on button "Corporate" at bounding box center [451, 255] width 9 height 9
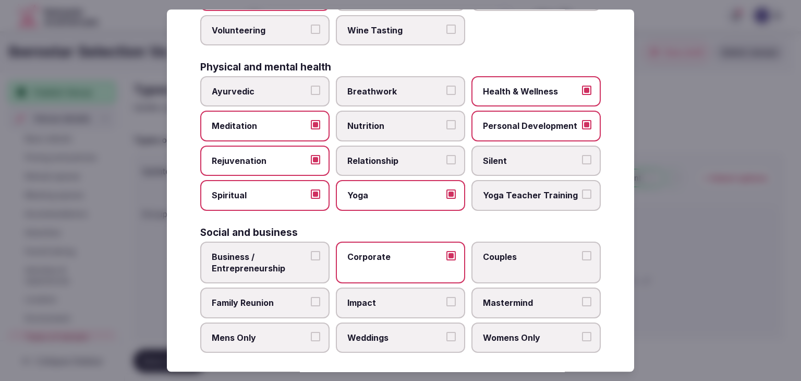
click at [361, 340] on label "Weddings" at bounding box center [400, 337] width 129 height 30
click at [447, 340] on button "Weddings" at bounding box center [451, 336] width 9 height 9
click at [292, 297] on span "Family Reunion" at bounding box center [260, 302] width 96 height 11
click at [311, 297] on button "Family Reunion" at bounding box center [315, 301] width 9 height 9
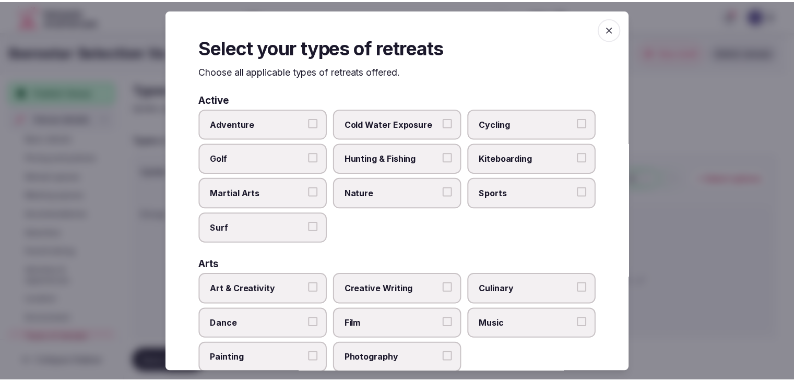
scroll to position [0, 0]
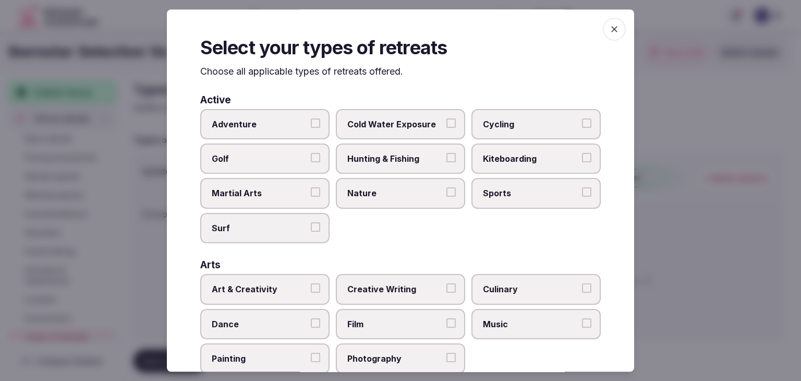
click at [605, 36] on span "button" at bounding box center [614, 29] width 23 height 23
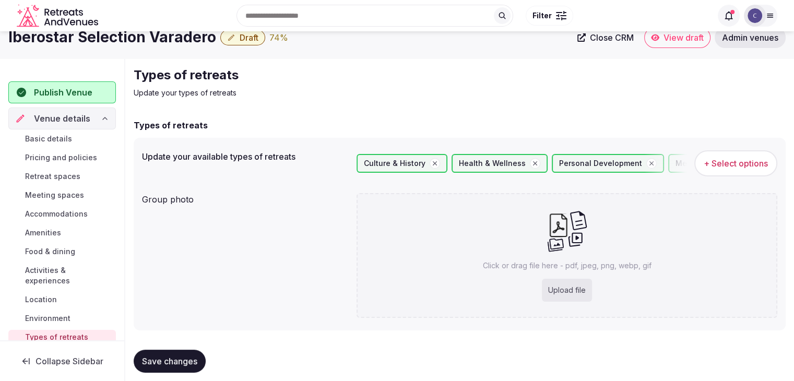
scroll to position [29, 0]
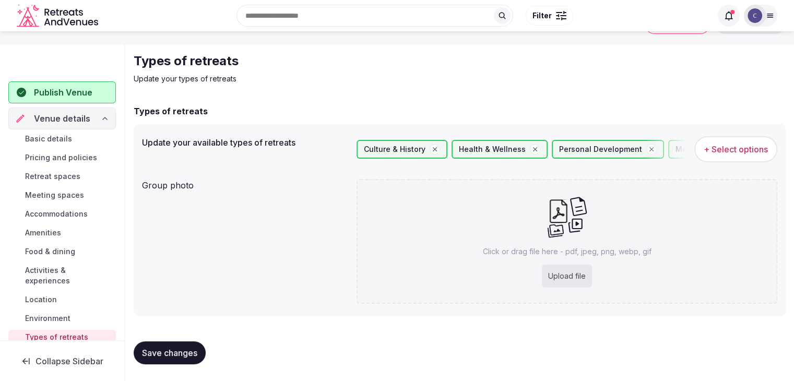
click at [582, 276] on div "Upload file" at bounding box center [567, 276] width 50 height 23
type input "**********"
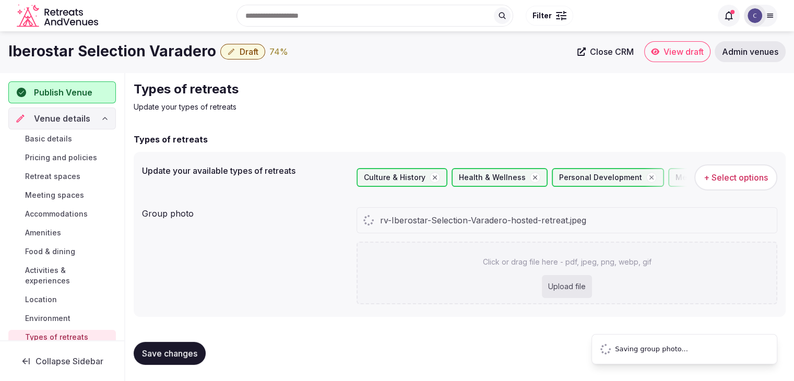
scroll to position [0, 0]
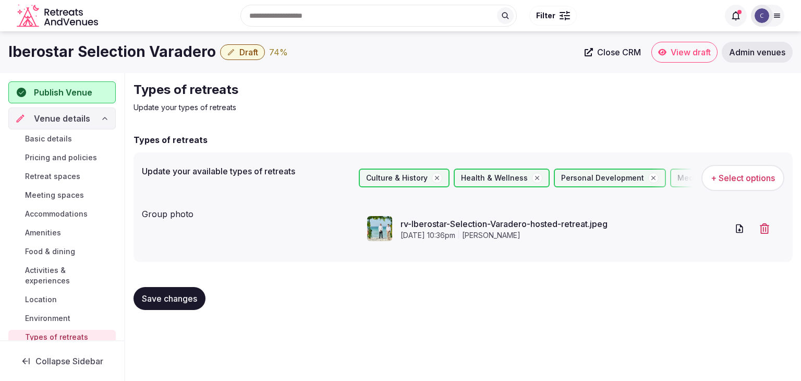
click at [185, 297] on span "Save changes" at bounding box center [169, 298] width 55 height 10
click at [251, 51] on span "Draft" at bounding box center [248, 52] width 19 height 10
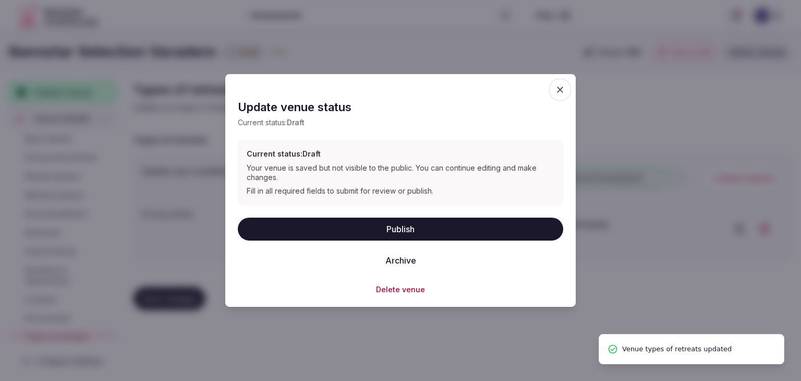
click at [420, 227] on button "Publish" at bounding box center [401, 228] width 326 height 23
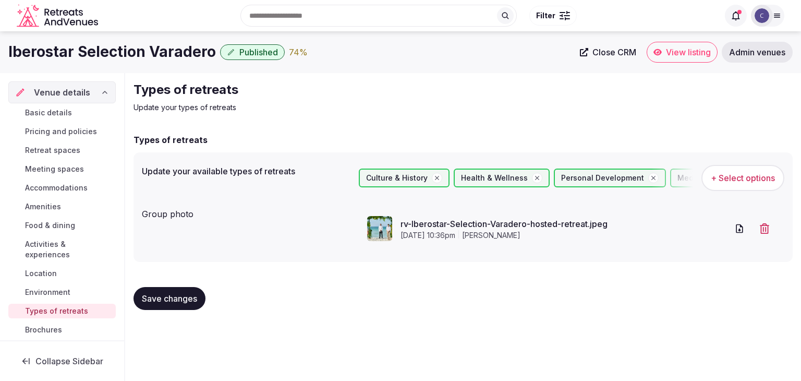
click at [56, 108] on span "Basic details" at bounding box center [48, 112] width 47 height 10
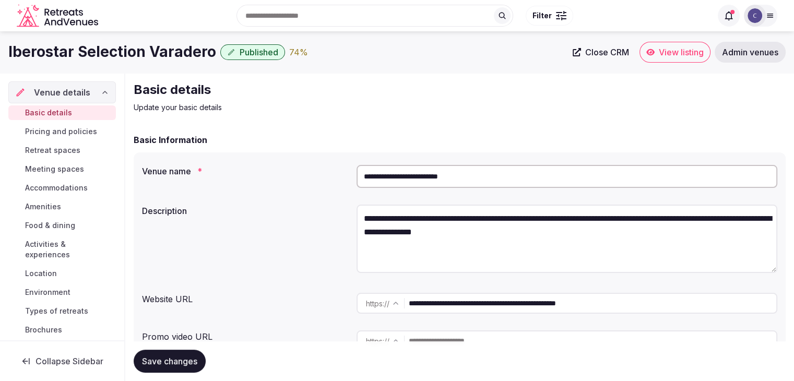
click at [407, 224] on textarea "**********" at bounding box center [566, 239] width 421 height 68
click at [407, 225] on textarea "**********" at bounding box center [566, 239] width 421 height 68
paste textarea "**********"
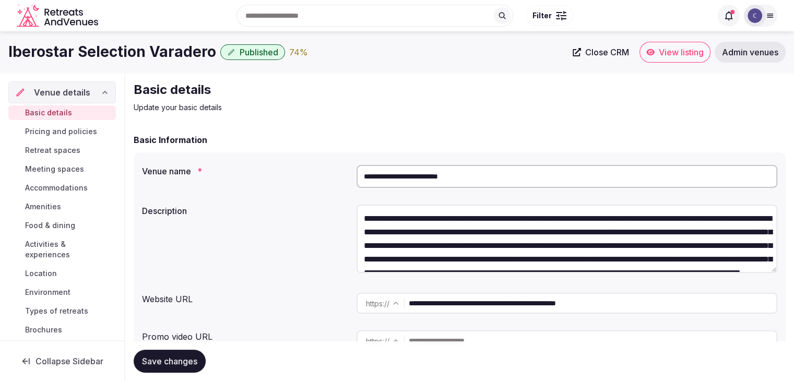
type textarea "**********"
click at [194, 361] on span "Save changes" at bounding box center [169, 361] width 55 height 10
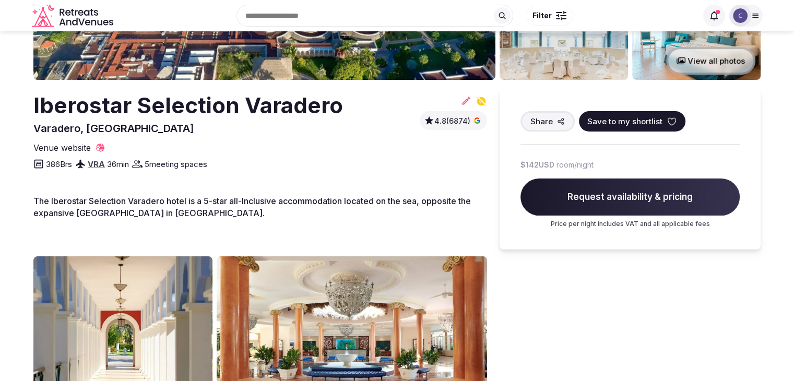
scroll to position [104, 0]
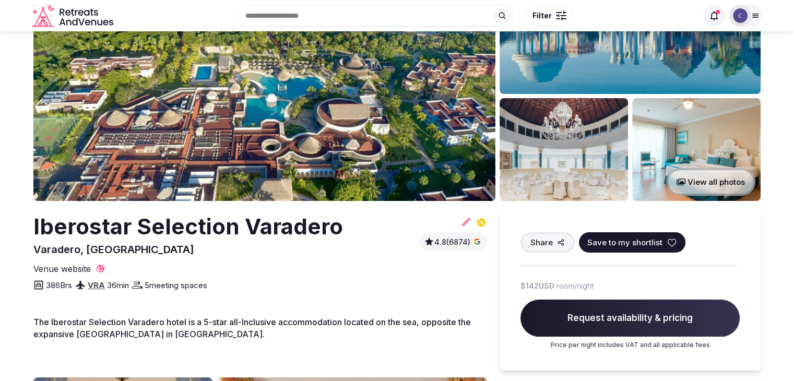
click at [236, 230] on h2 "Iberostar Selection Varadero" at bounding box center [187, 226] width 309 height 31
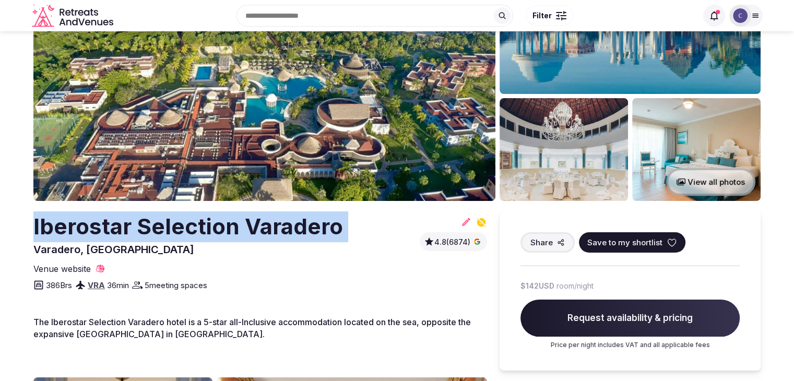
click at [236, 230] on h2 "Iberostar Selection Varadero" at bounding box center [187, 226] width 309 height 31
copy h2 "Iberostar Selection Varadero"
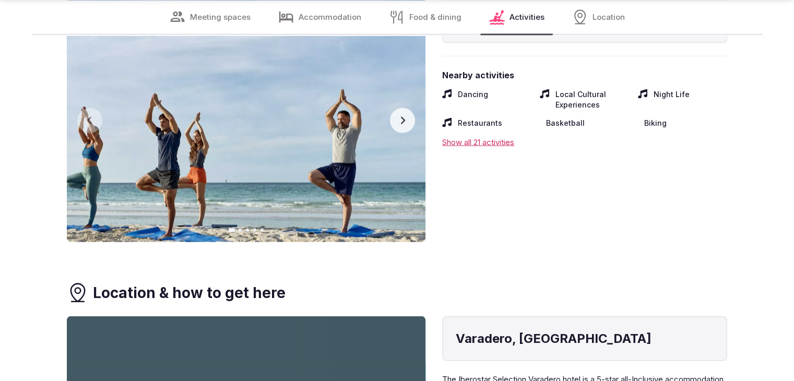
scroll to position [2661, 0]
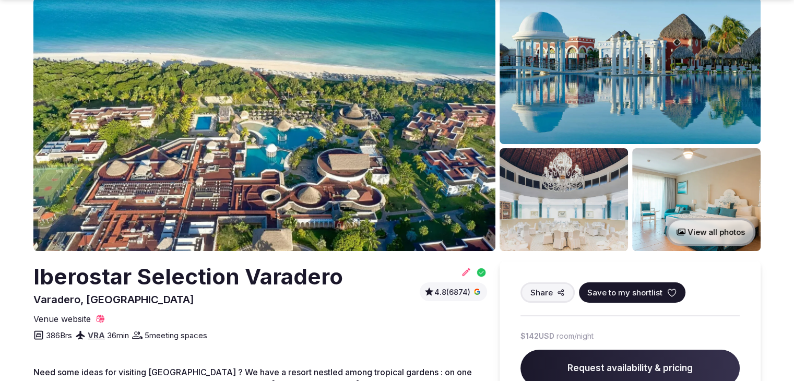
scroll to position [104, 0]
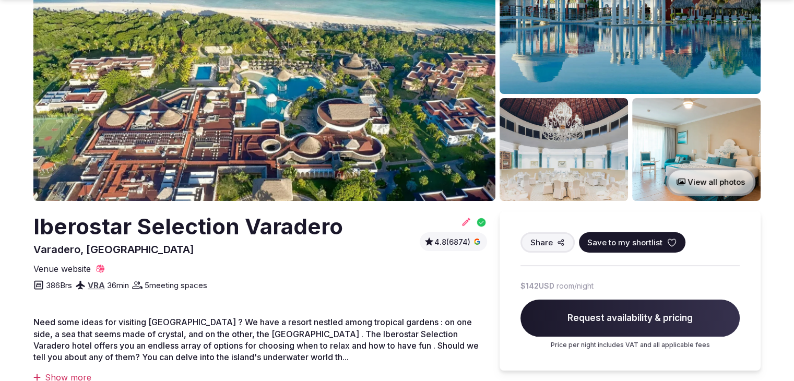
click at [244, 228] on h2 "Iberostar Selection Varadero" at bounding box center [187, 226] width 309 height 31
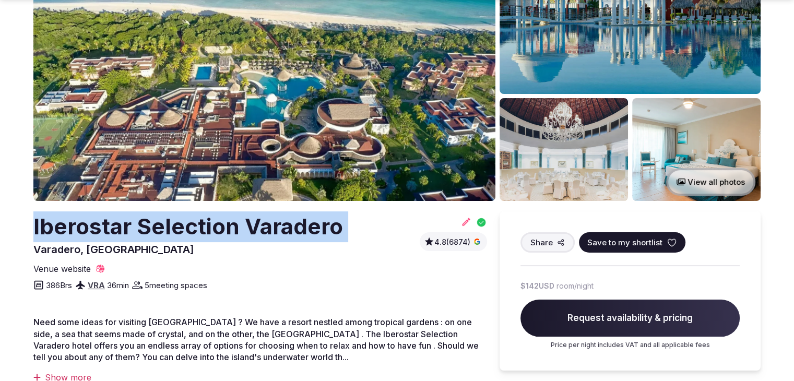
click at [244, 228] on h2 "Iberostar Selection Varadero" at bounding box center [187, 226] width 309 height 31
copy h2 "Iberostar Selection Varadero"
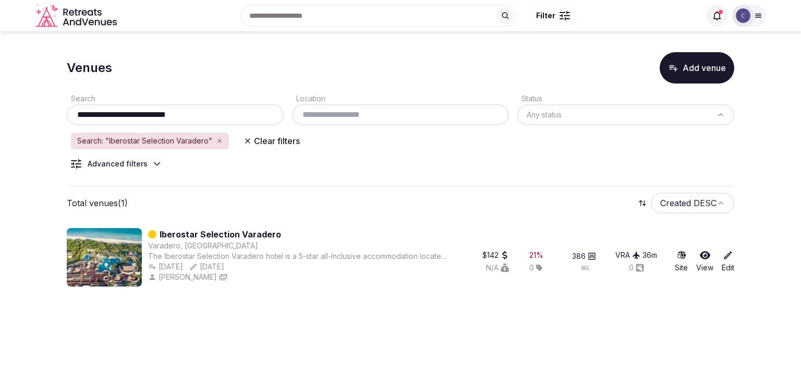
click at [234, 117] on input "**********" at bounding box center [175, 115] width 209 height 13
paste input "text"
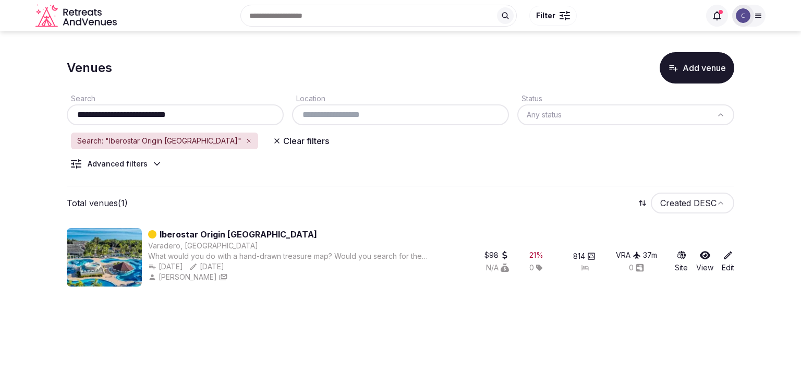
type input "**********"
click at [308, 319] on body "**********" at bounding box center [400, 190] width 801 height 381
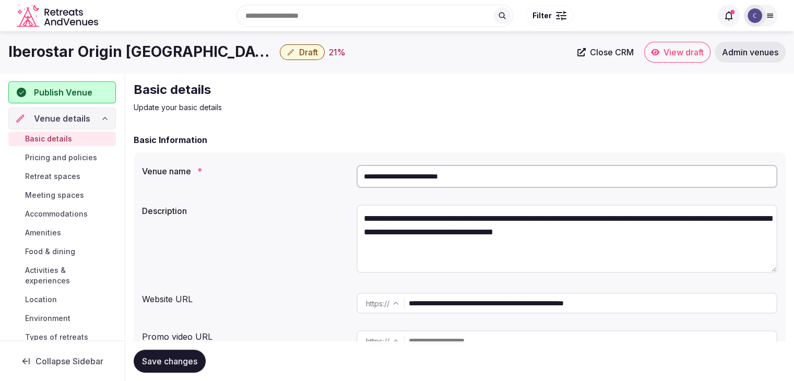
click at [544, 303] on input "**********" at bounding box center [592, 303] width 367 height 21
